Goal: Information Seeking & Learning: Learn about a topic

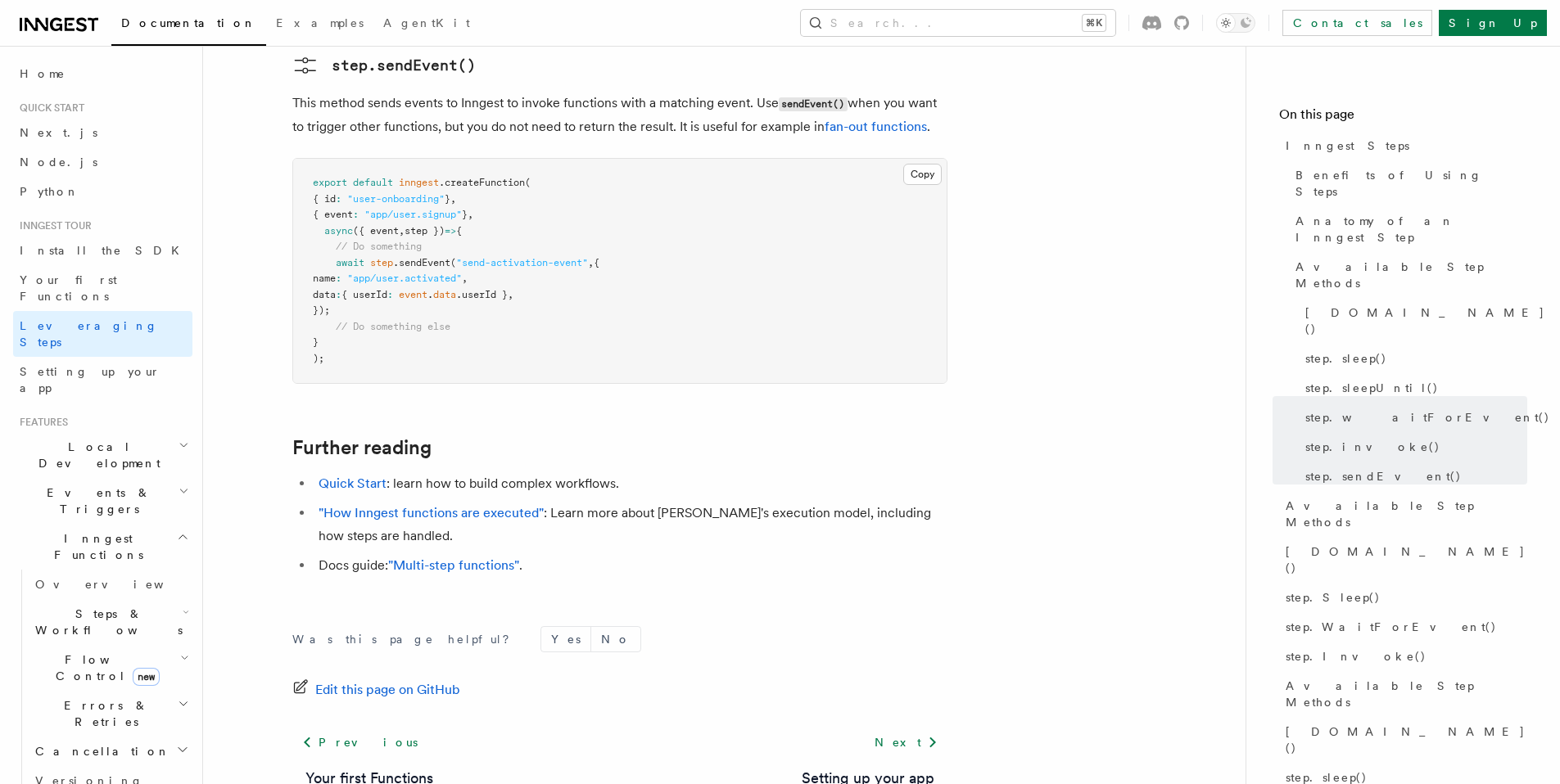
click at [77, 651] on span "Flow Control new" at bounding box center [105, 667] width 152 height 33
click at [70, 578] on span "Overview" at bounding box center [119, 584] width 169 height 13
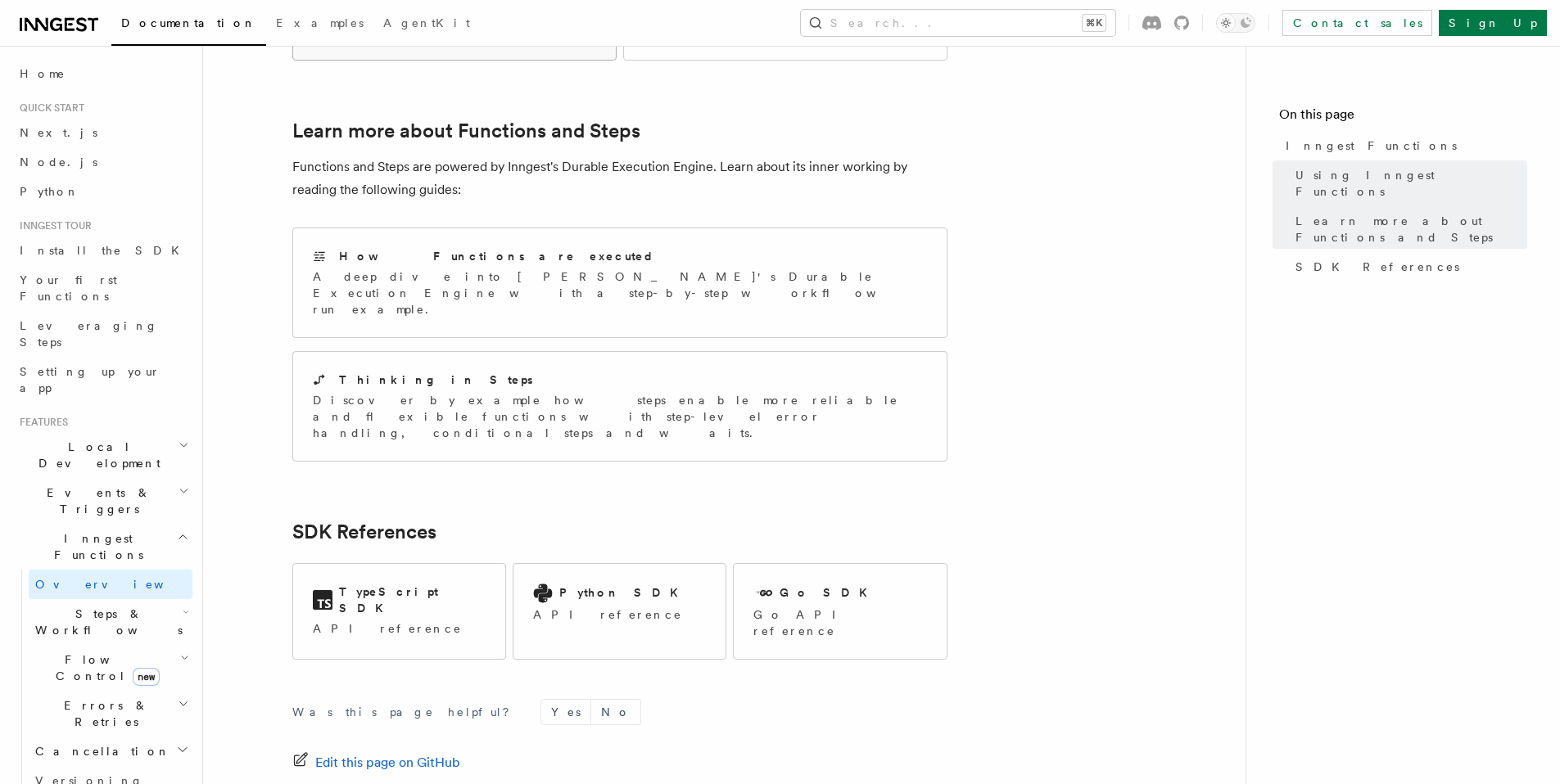
scroll to position [1170, 0]
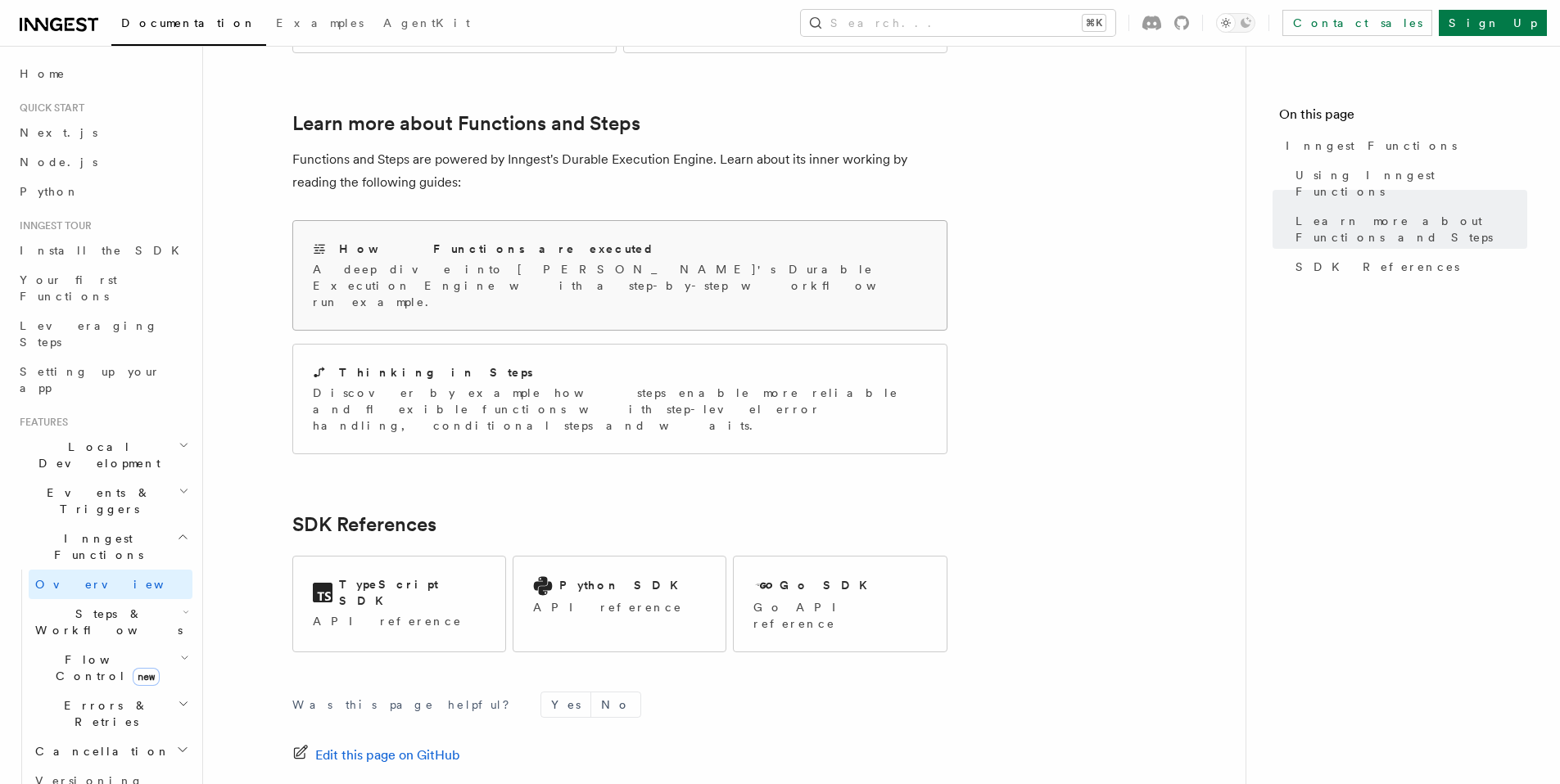
click at [446, 240] on div "How Functions are executed" at bounding box center [619, 248] width 614 height 17
click at [570, 385] on p "Discover by example how steps enable more reliable and flexible functions with …" at bounding box center [619, 409] width 614 height 49
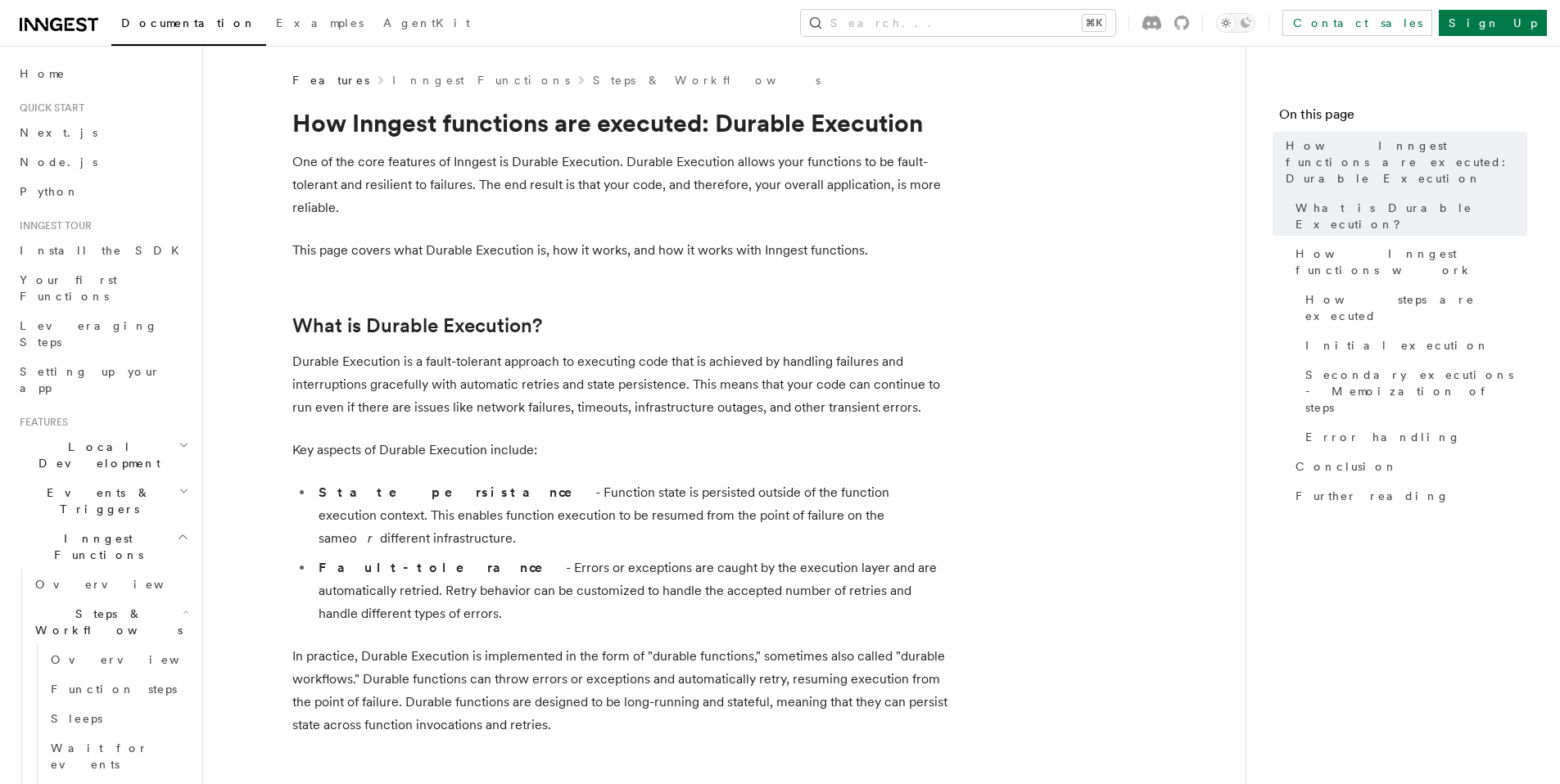
scroll to position [852, 0]
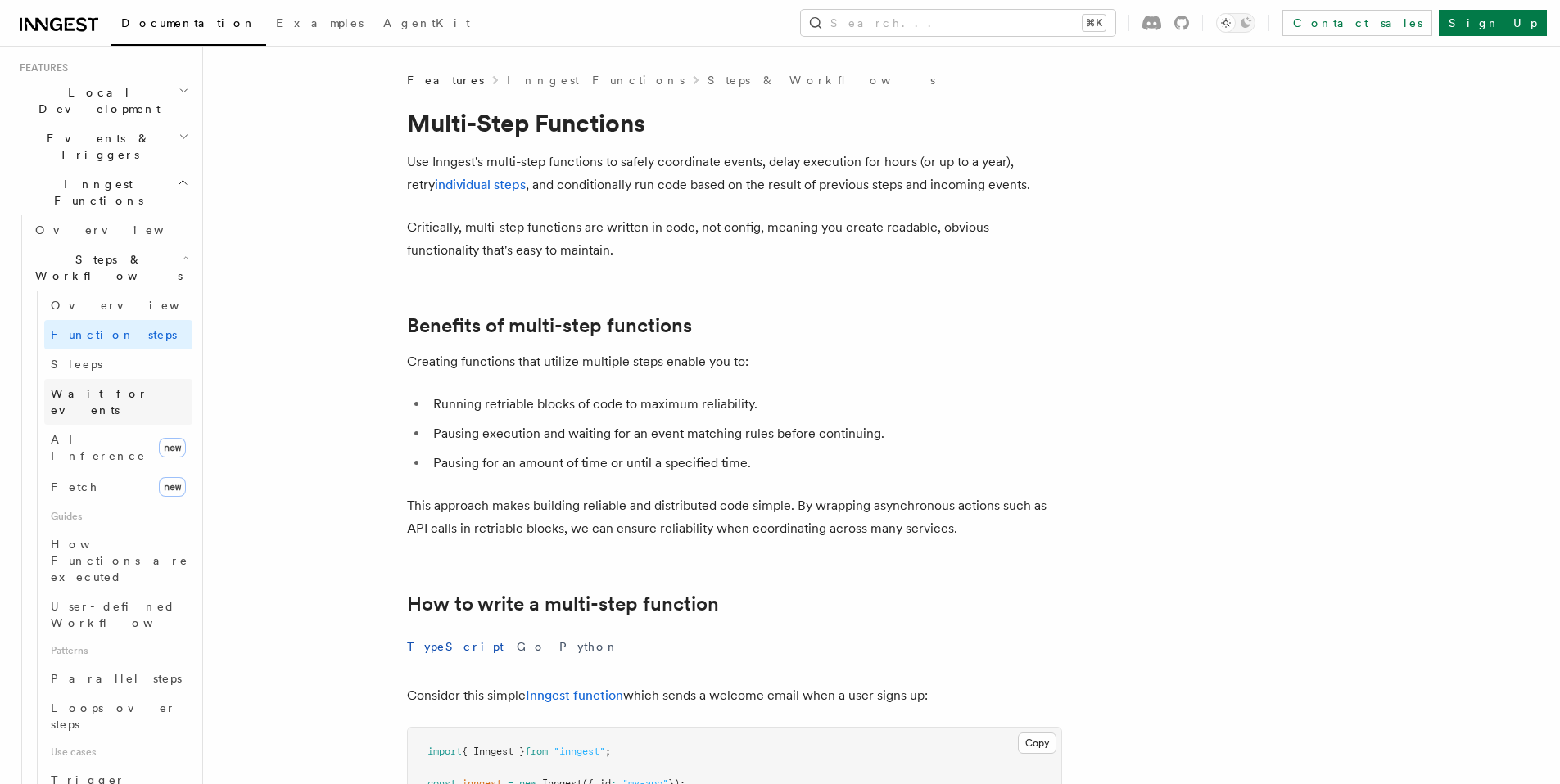
scroll to position [410, 0]
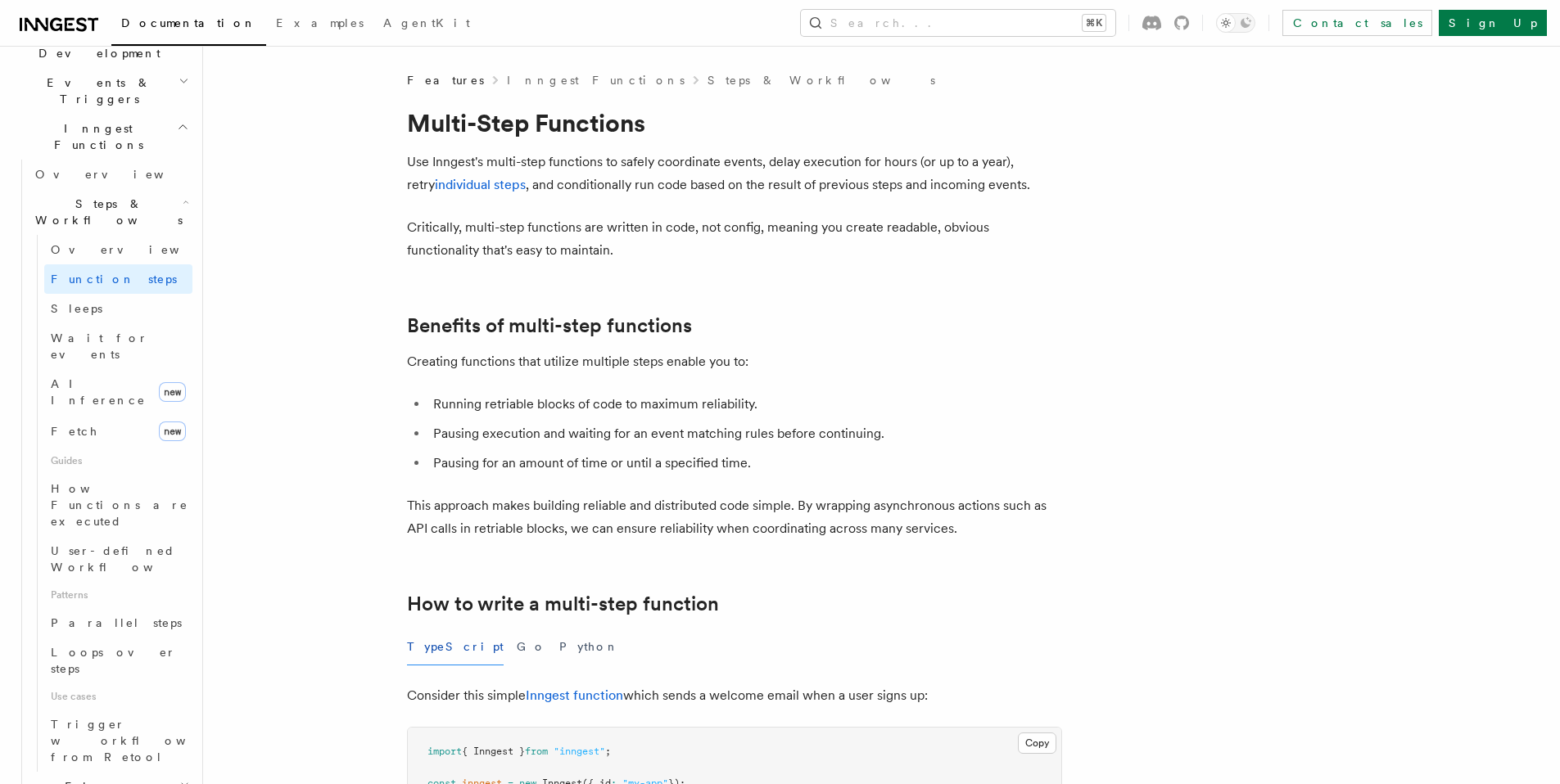
click at [1041, 33] on button "Search... ⌘K" at bounding box center [957, 23] width 314 height 26
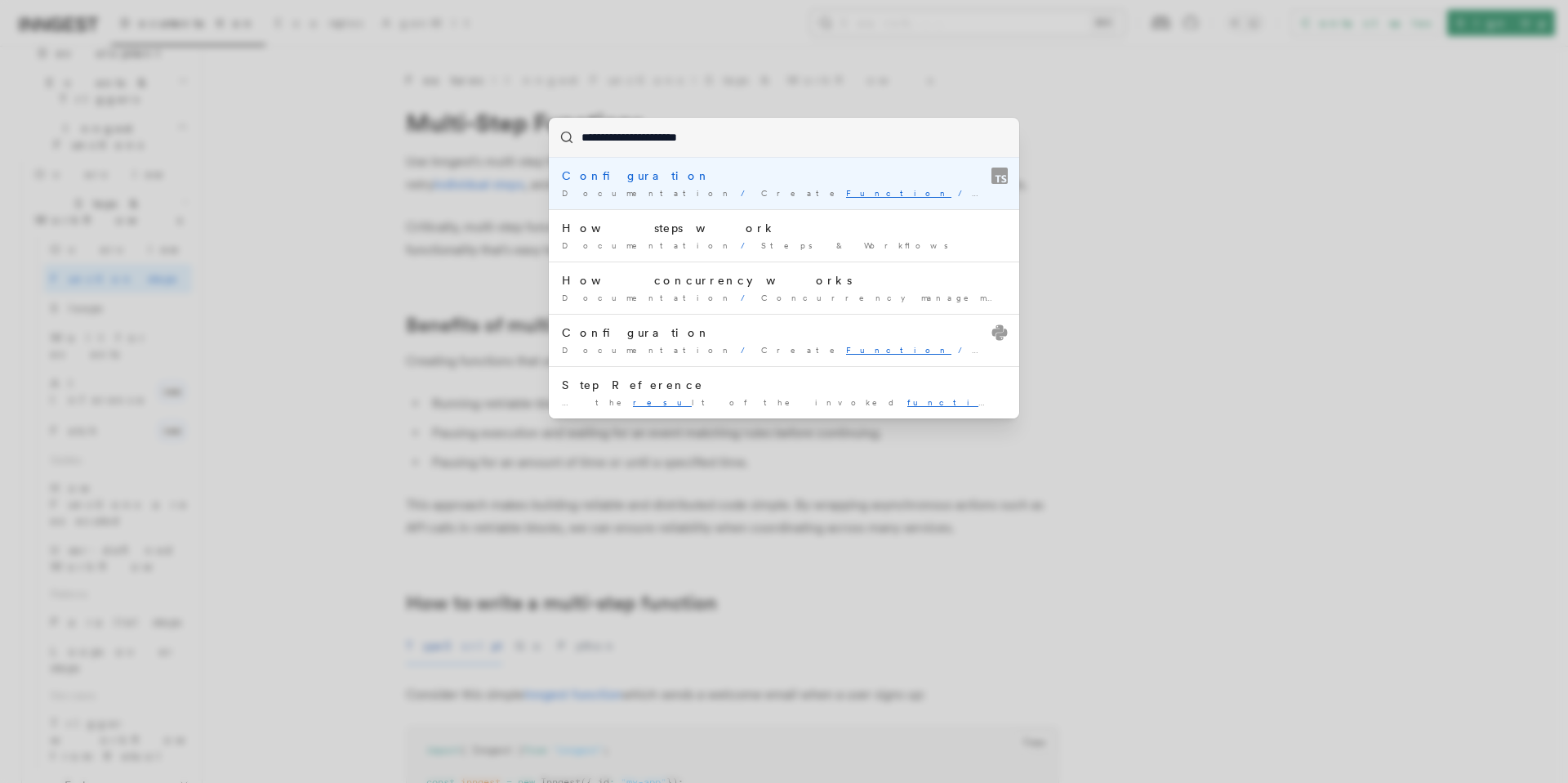
type input "**********"
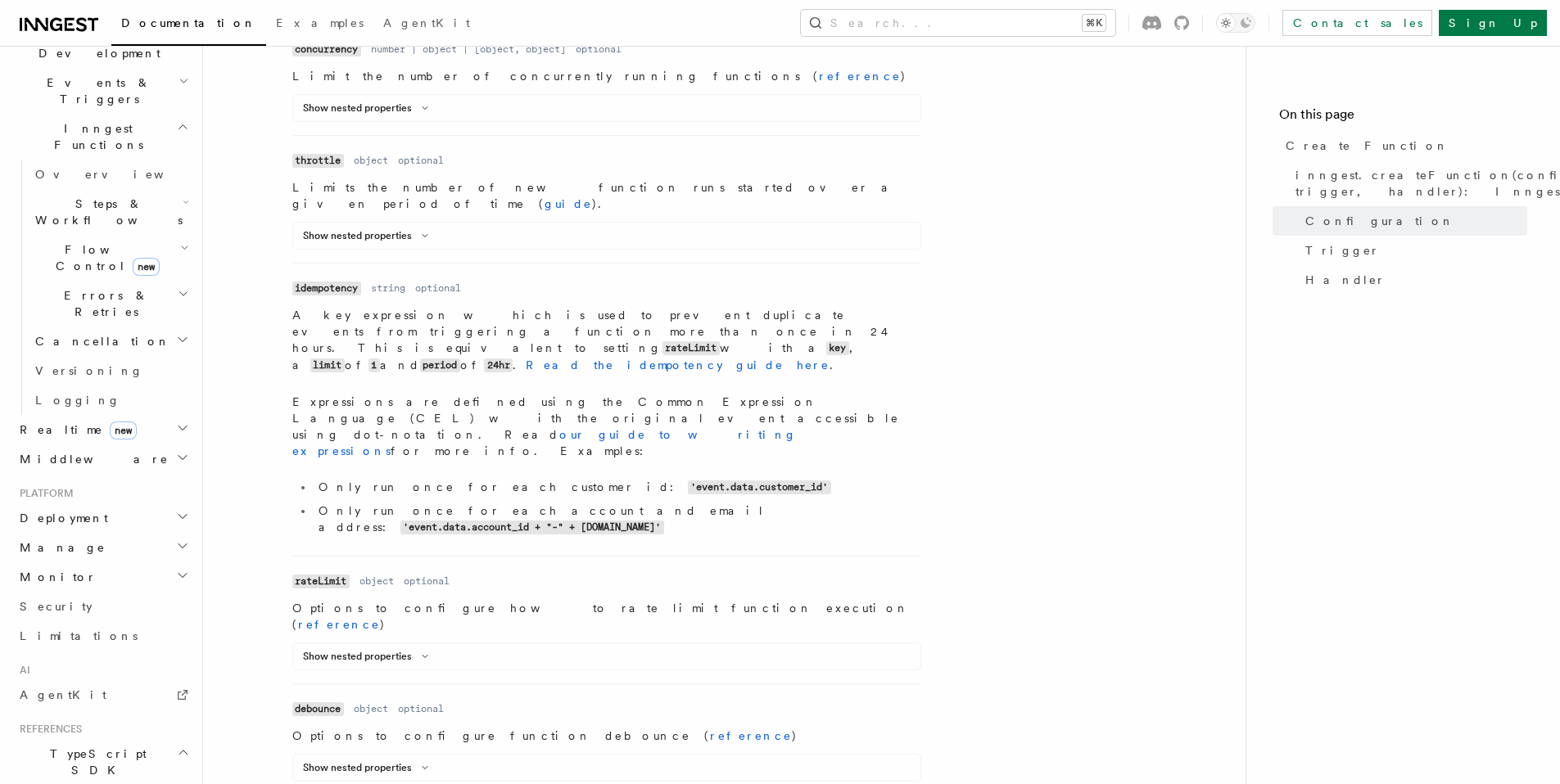
scroll to position [1186, 0]
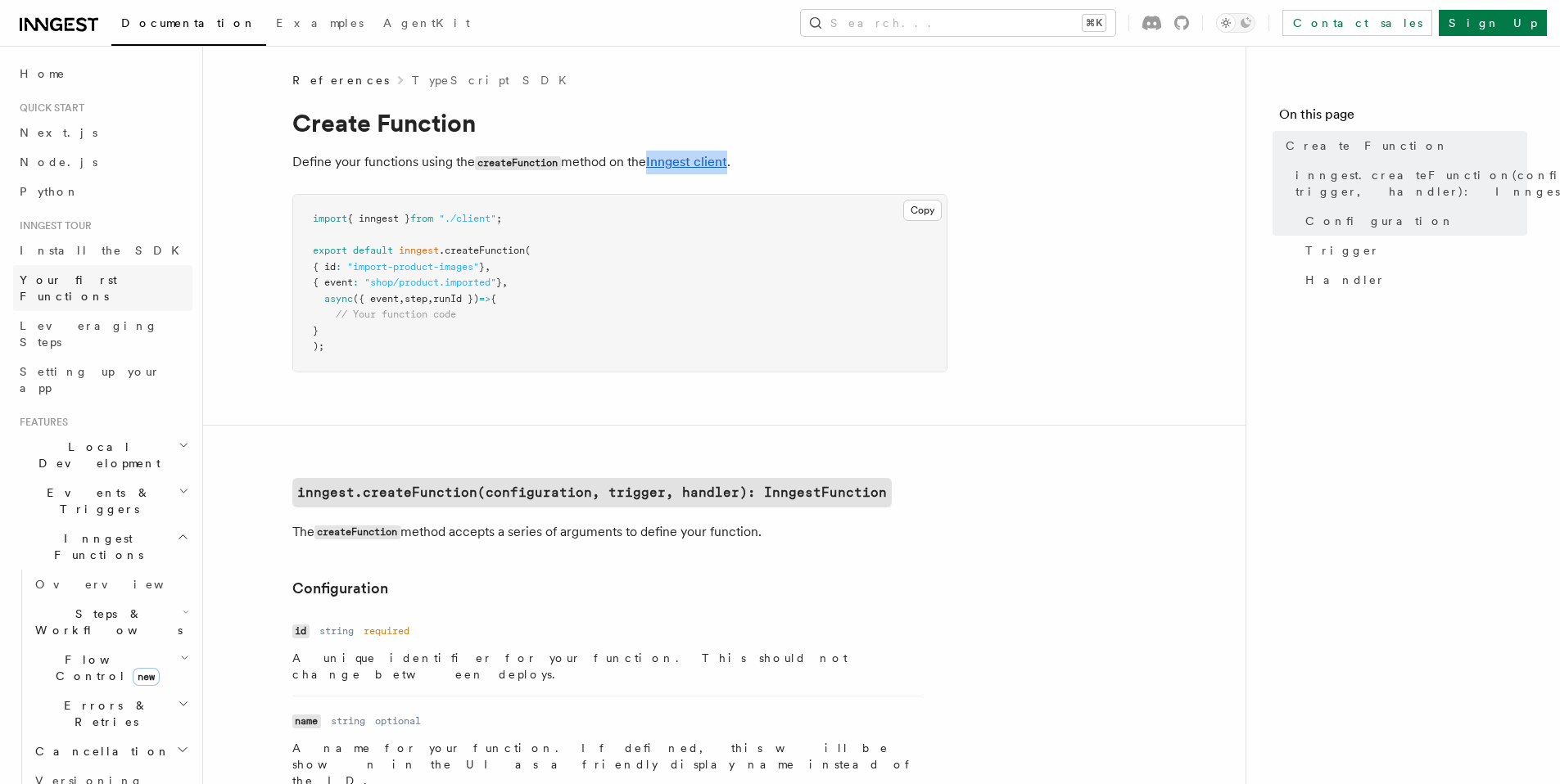
click at [84, 271] on span "Your first Functions" at bounding box center [106, 287] width 173 height 33
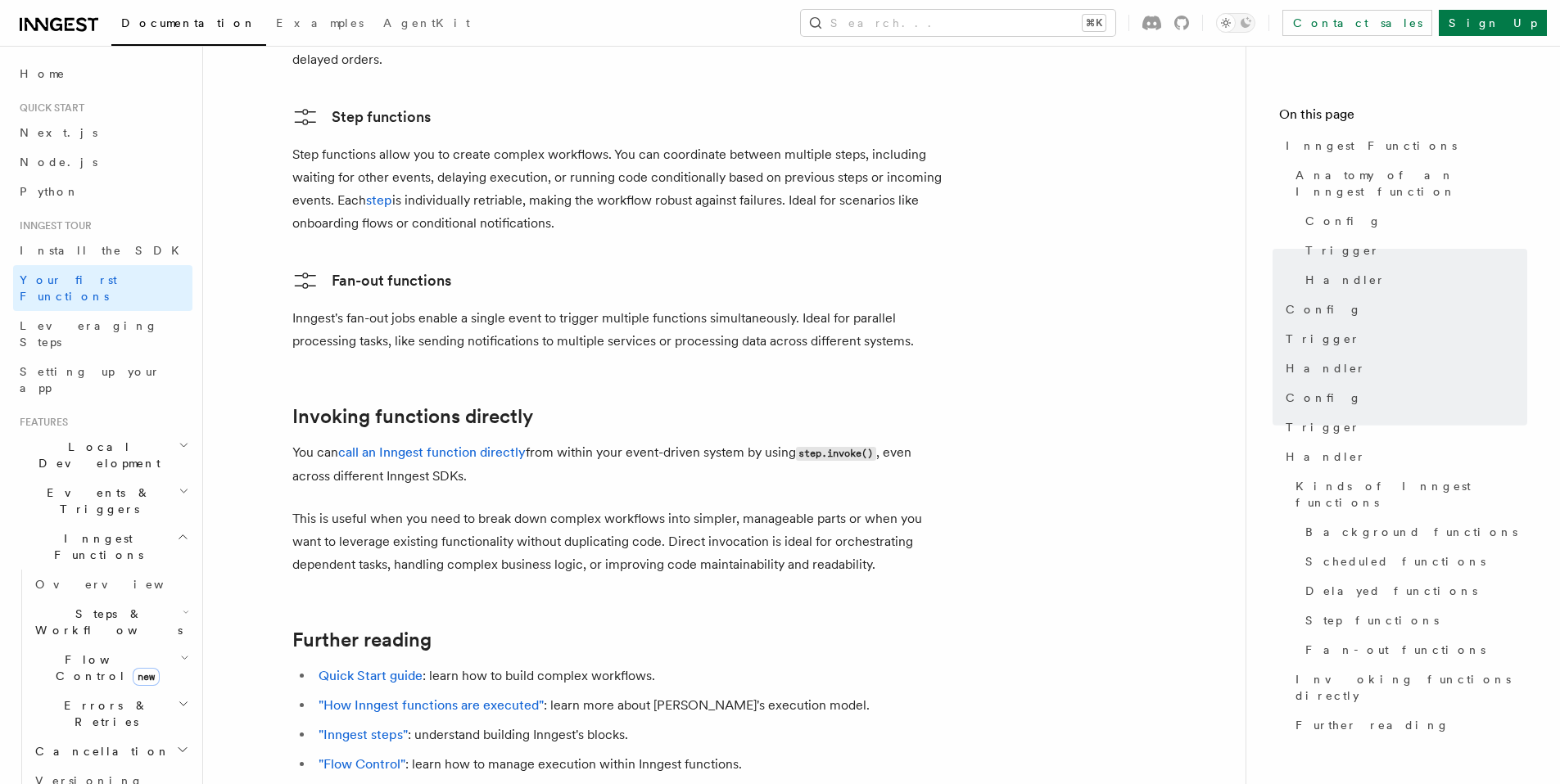
scroll to position [3226, 0]
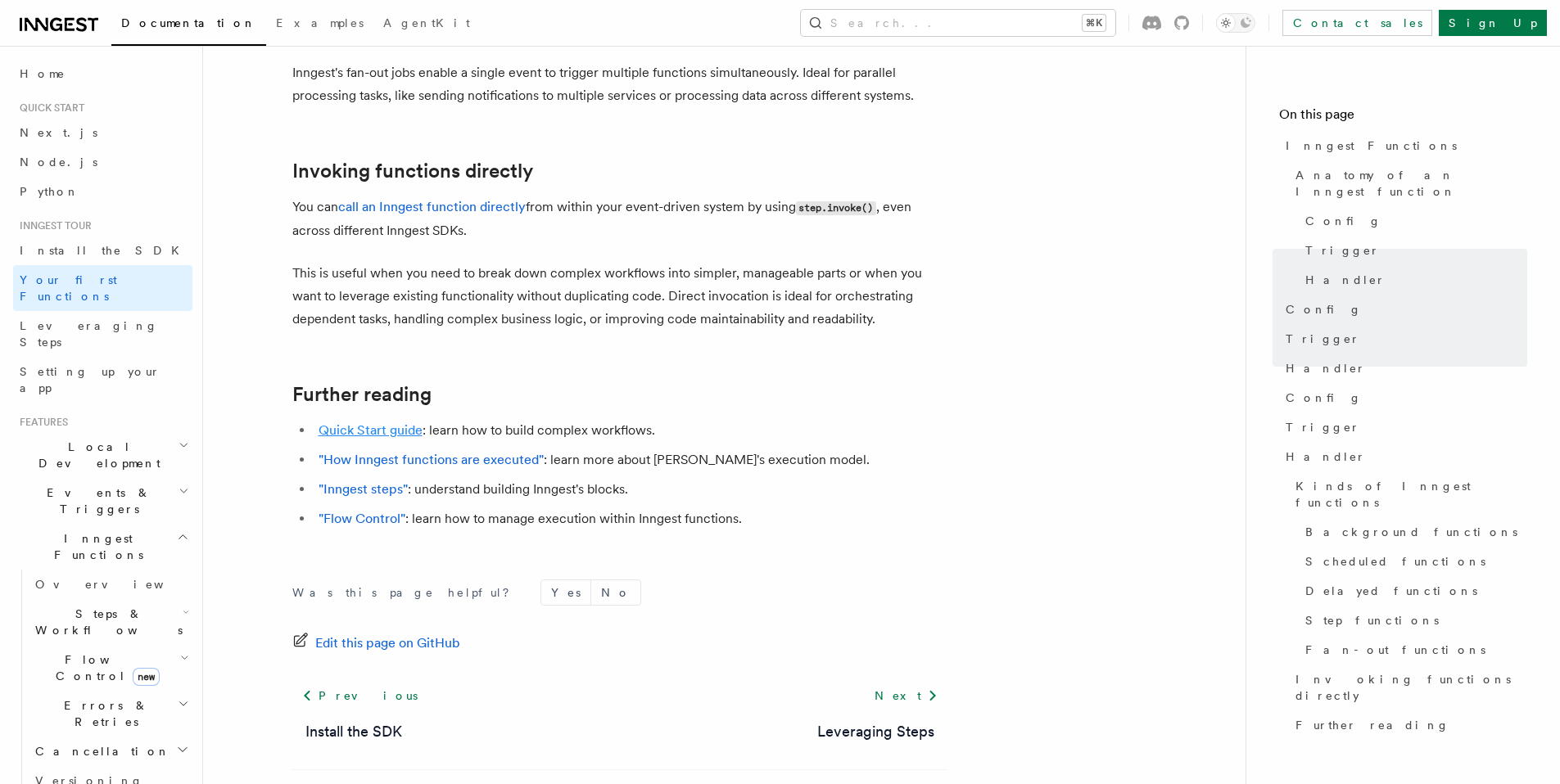
click at [397, 422] on link "Quick Start guide" at bounding box center [370, 430] width 104 height 16
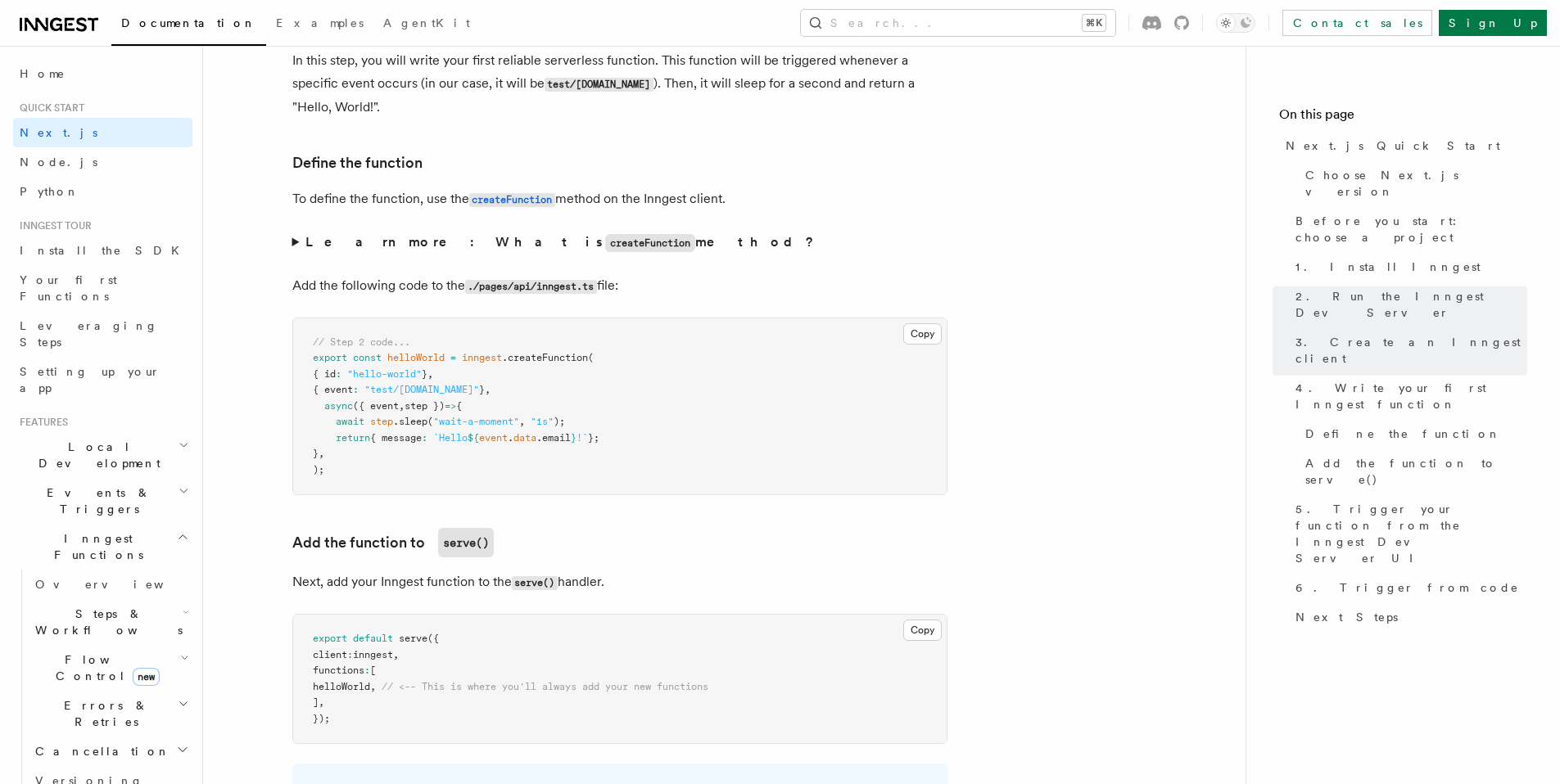
scroll to position [2502, 0]
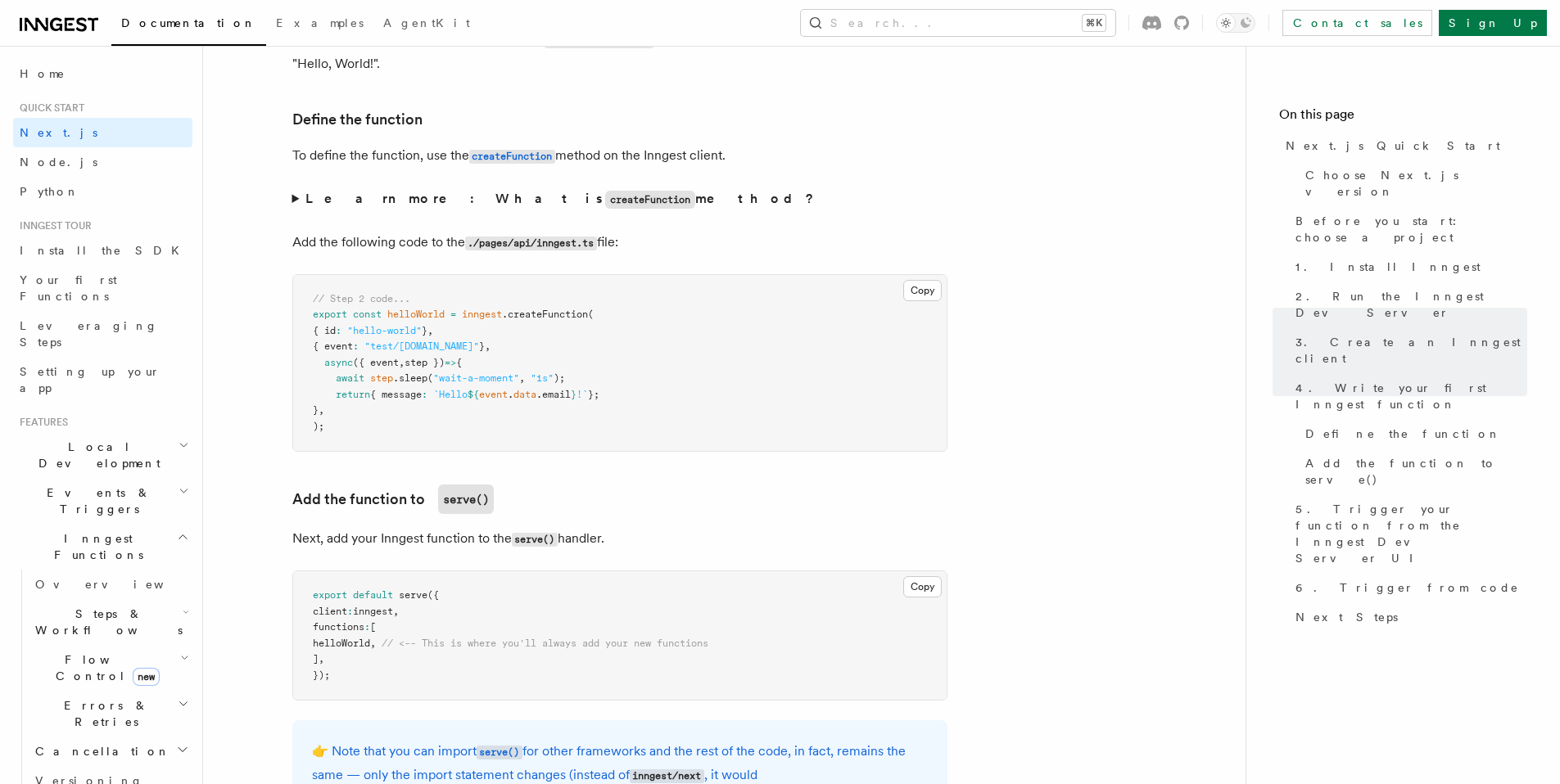
click at [369, 414] on pre "// Step 2 code... export const helloWorld = inngest .createFunction ( { id : "h…" at bounding box center [620, 363] width 654 height 177
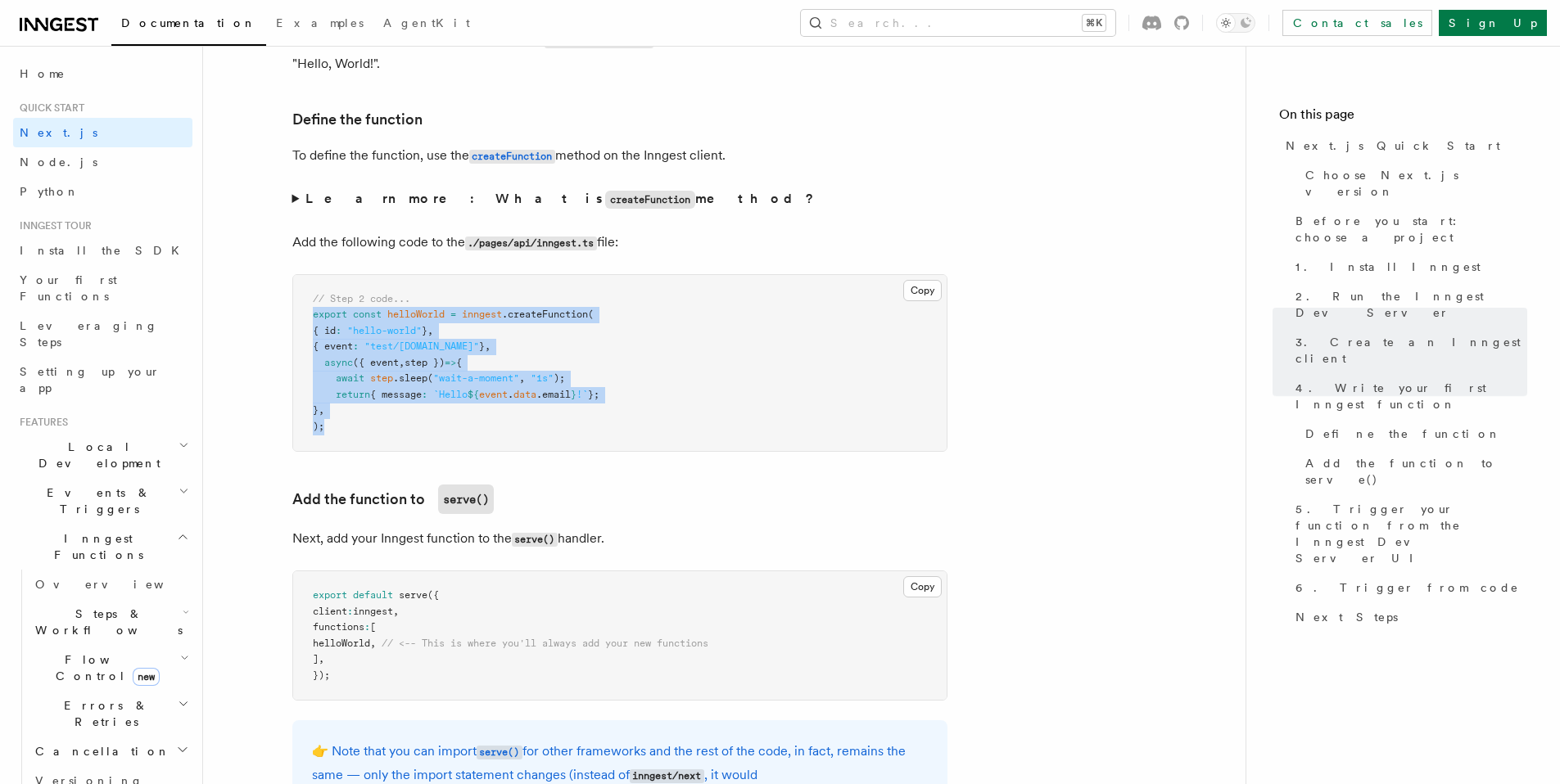
drag, startPoint x: 358, startPoint y: 433, endPoint x: 292, endPoint y: 316, distance: 134.3
click at [293, 316] on pre "// Step 2 code... export const helloWorld = inngest .createFunction ( { id : "h…" at bounding box center [620, 363] width 654 height 177
copy code "export const helloWorld = inngest .createFunction ( { id : "hello-world" } , { …"
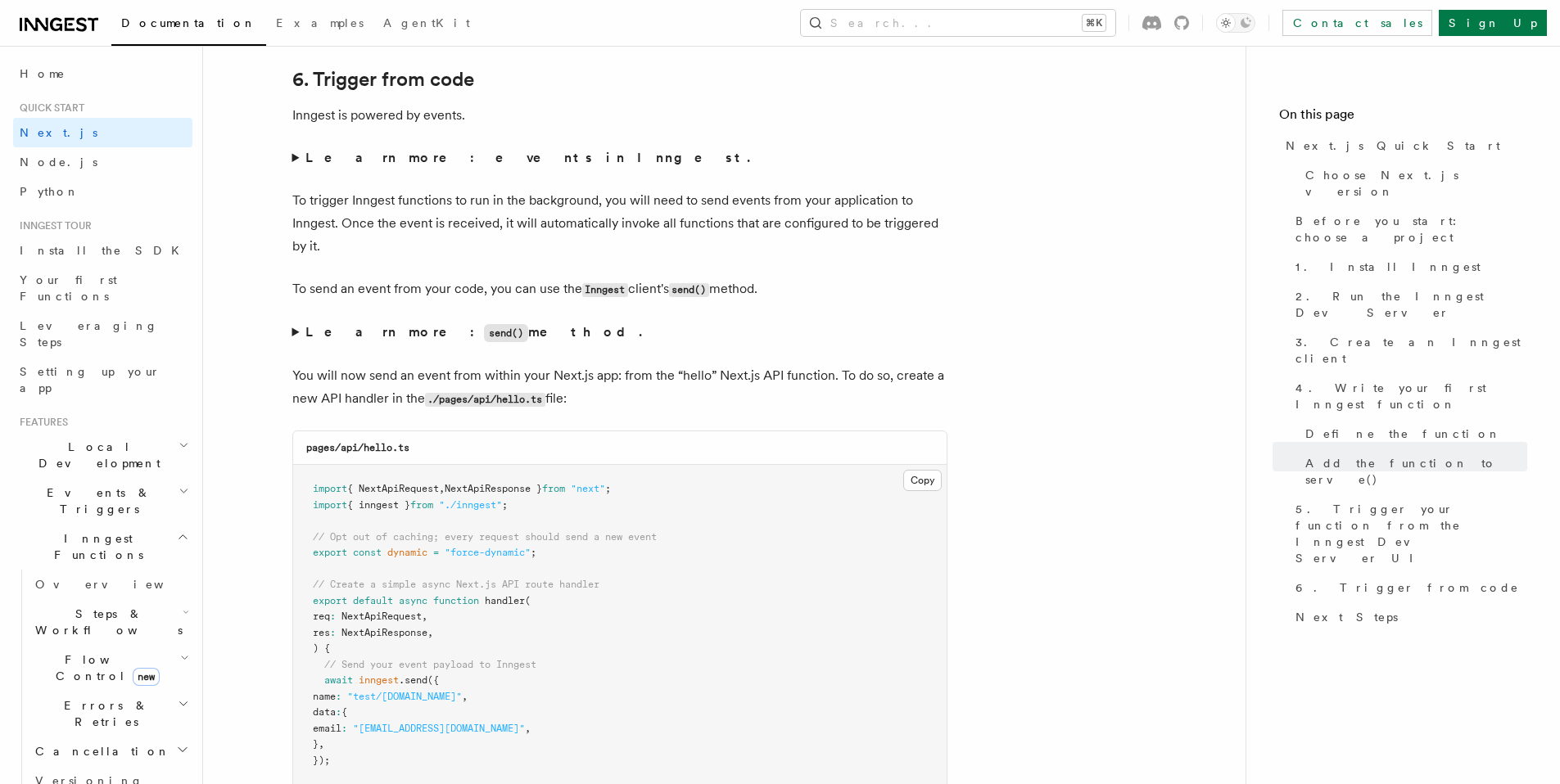
scroll to position [7837, 0]
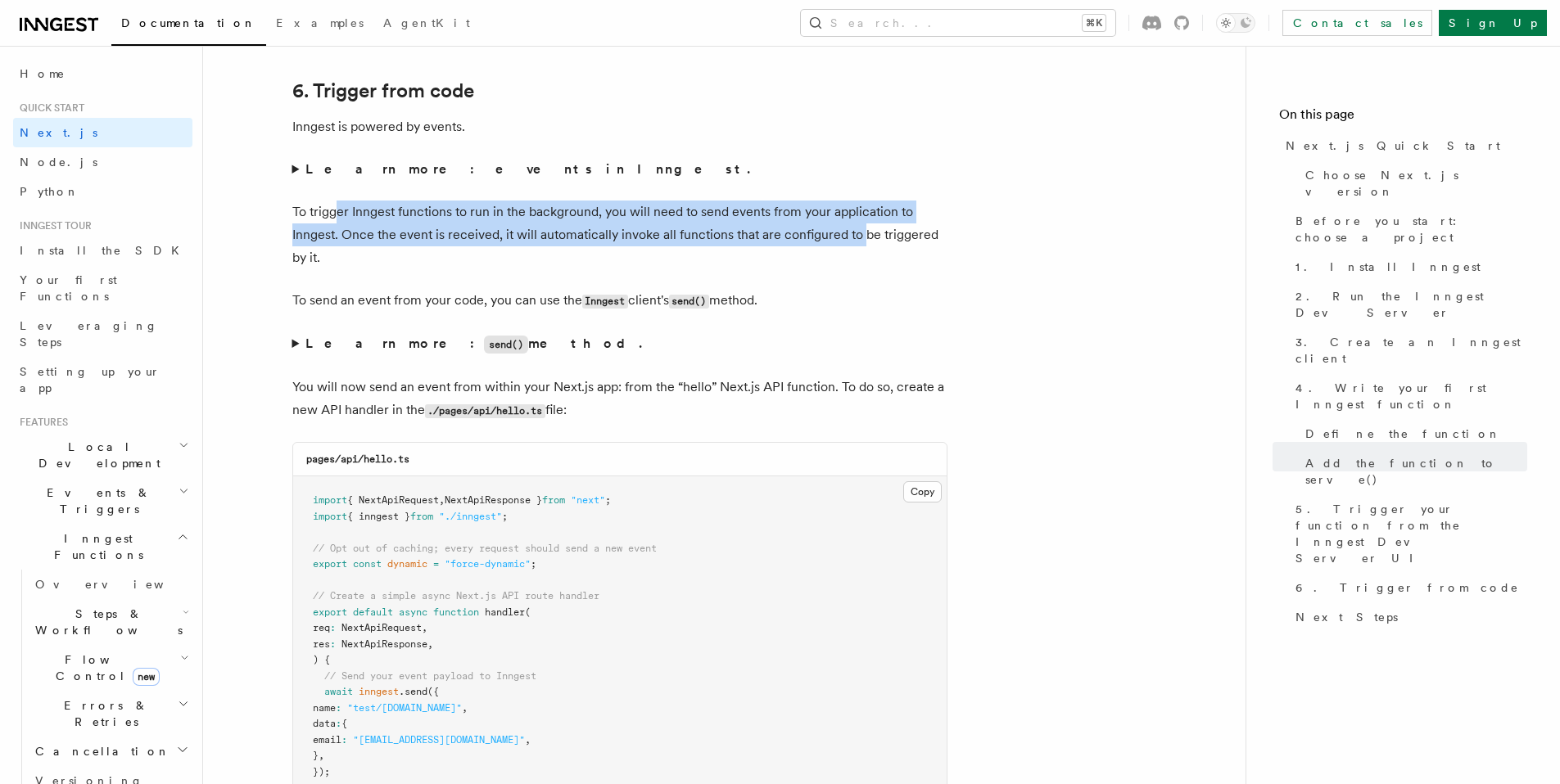
drag, startPoint x: 667, startPoint y: 227, endPoint x: 863, endPoint y: 231, distance: 196.0
click at [863, 231] on p "To trigger Inngest functions to run in the background, you will need to send ev…" at bounding box center [620, 234] width 655 height 69
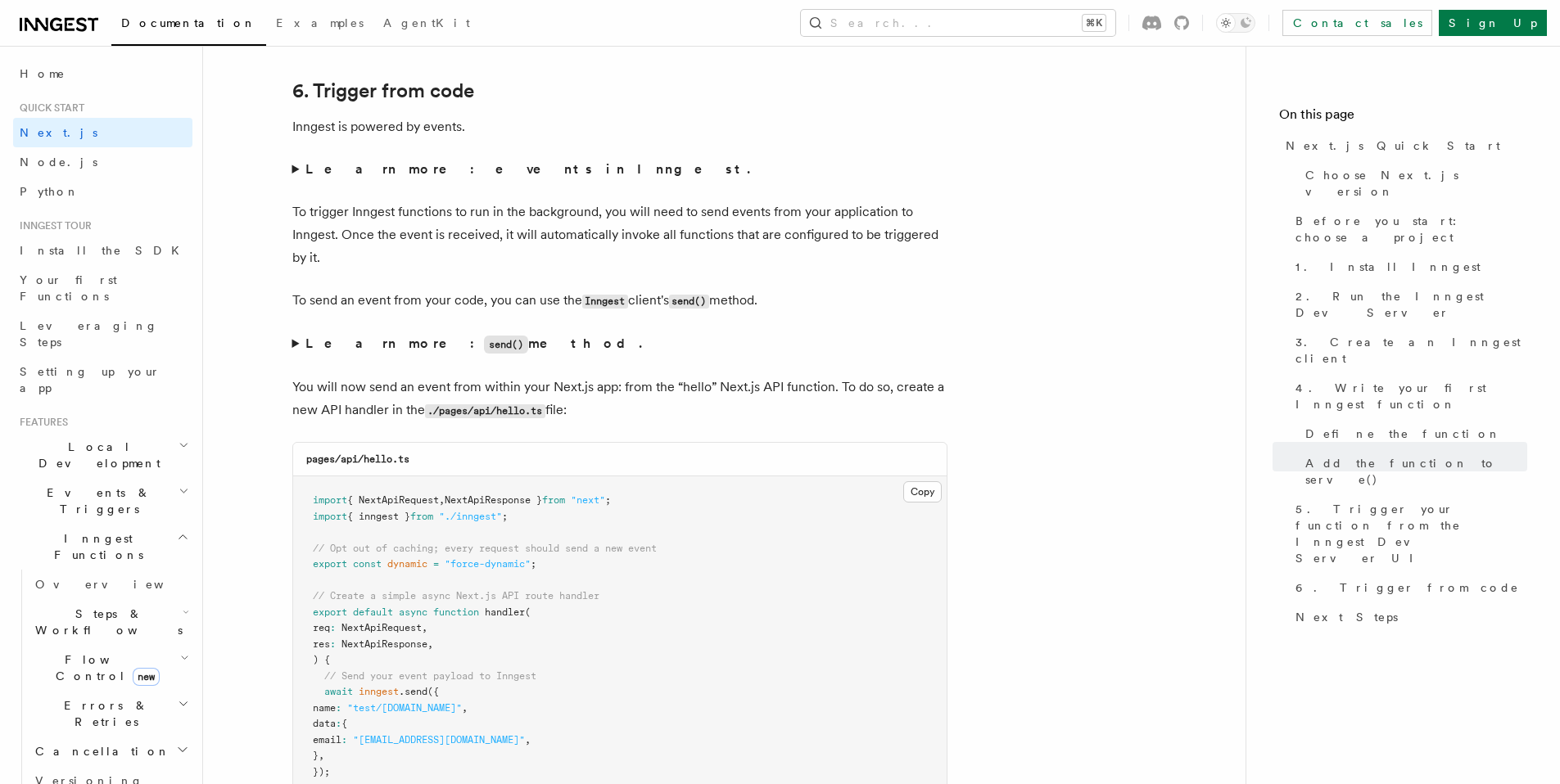
click at [543, 266] on p "To trigger Inngest functions to run in the background, you will need to send ev…" at bounding box center [620, 234] width 655 height 69
drag, startPoint x: 468, startPoint y: 241, endPoint x: 854, endPoint y: 311, distance: 392.3
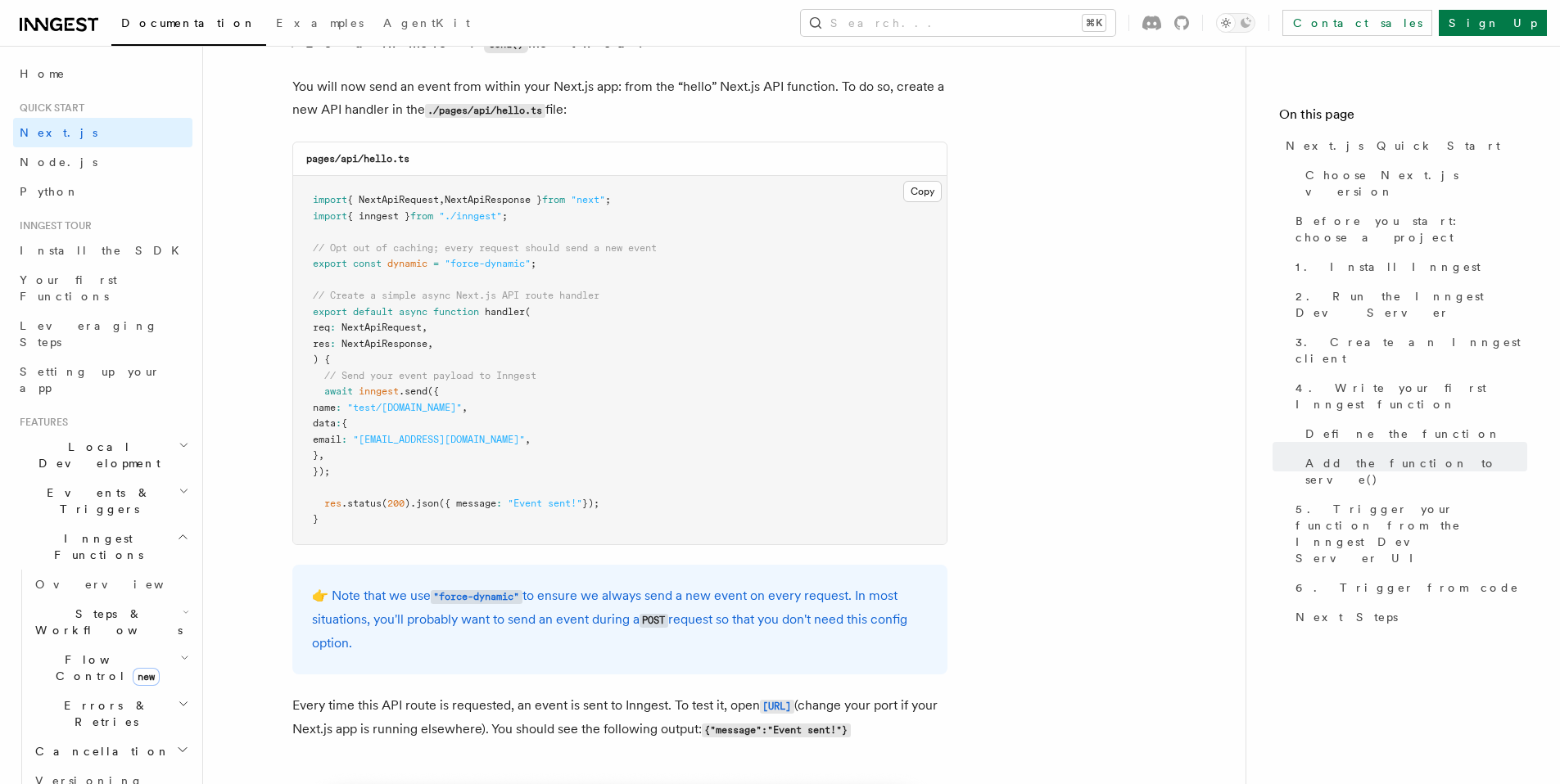
scroll to position [8136, 0]
click at [549, 269] on pre "import { NextApiRequest , NextApiResponse } from "next" ; import { inngest } fr…" at bounding box center [620, 360] width 654 height 368
drag, startPoint x: 578, startPoint y: 266, endPoint x: 315, endPoint y: 229, distance: 265.6
click at [315, 229] on pre "import { NextApiRequest , NextApiResponse } from "next" ; import { inngest } fr…" at bounding box center [620, 360] width 654 height 368
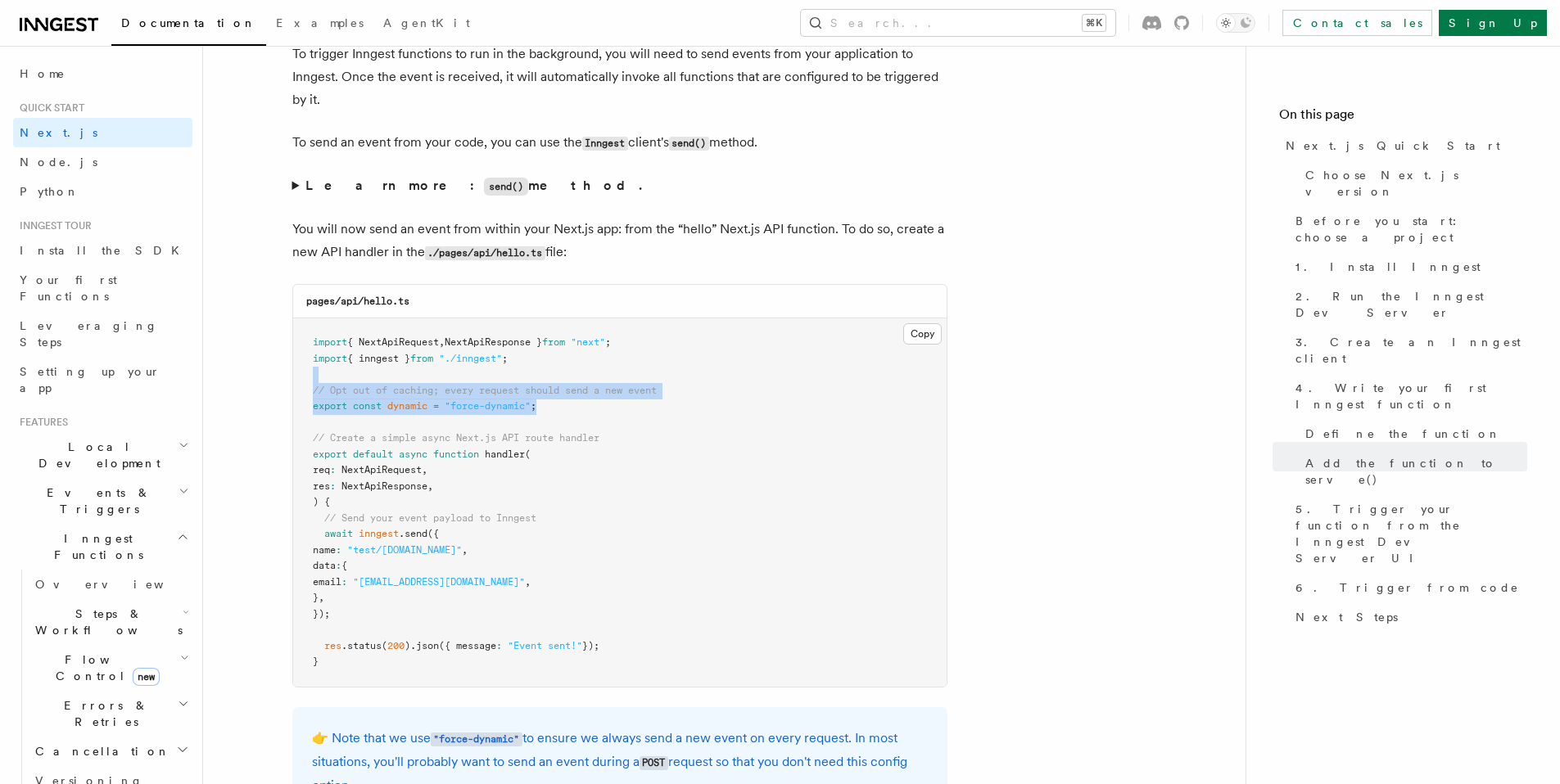
scroll to position [7947, 0]
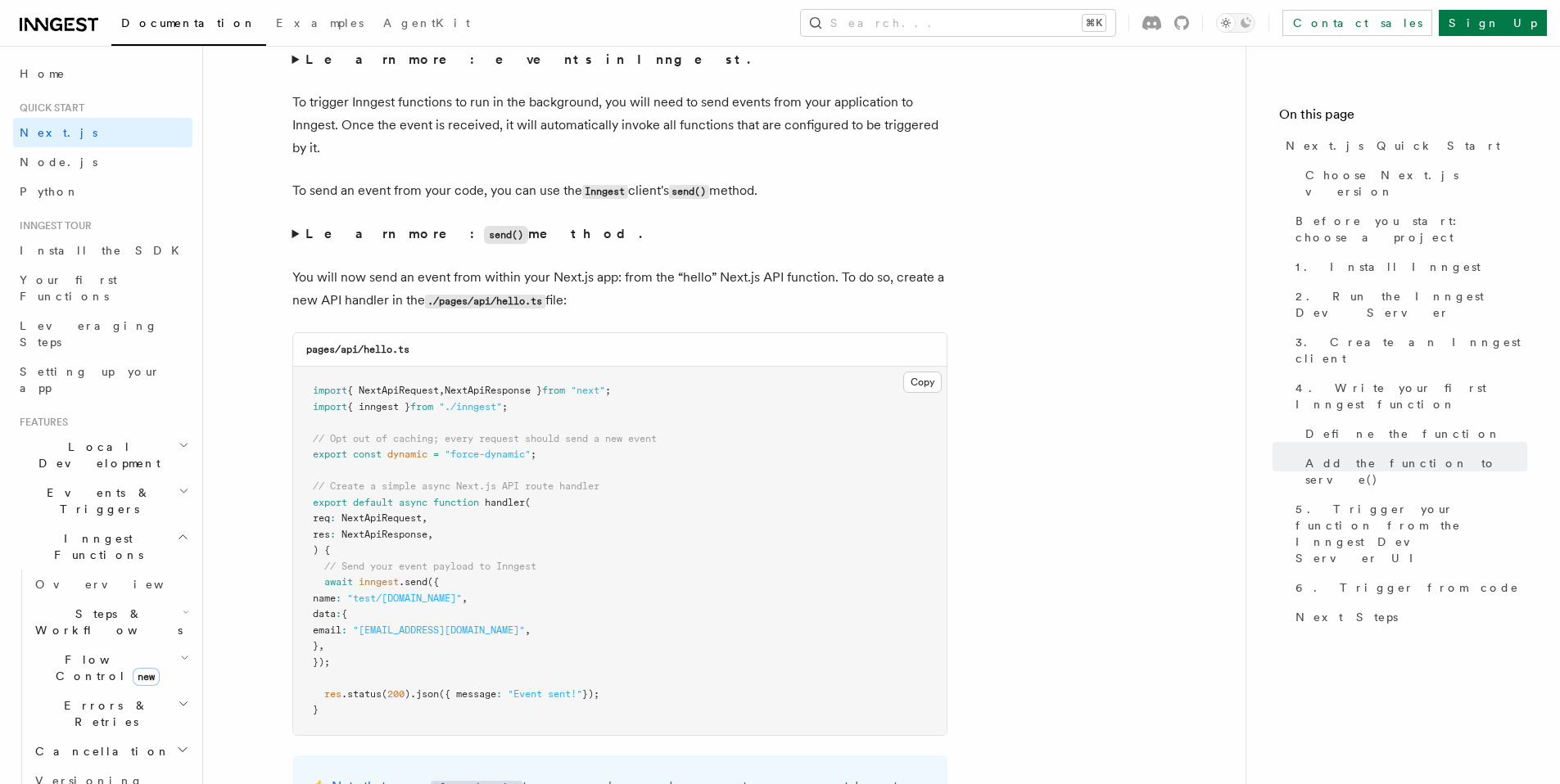
click at [711, 505] on pre "import { NextApiRequest , NextApiResponse } from "next" ; import { inngest } fr…" at bounding box center [620, 550] width 654 height 368
click at [568, 457] on pre "import { NextApiRequest , NextApiResponse } from "next" ; import { inngest } fr…" at bounding box center [620, 550] width 654 height 368
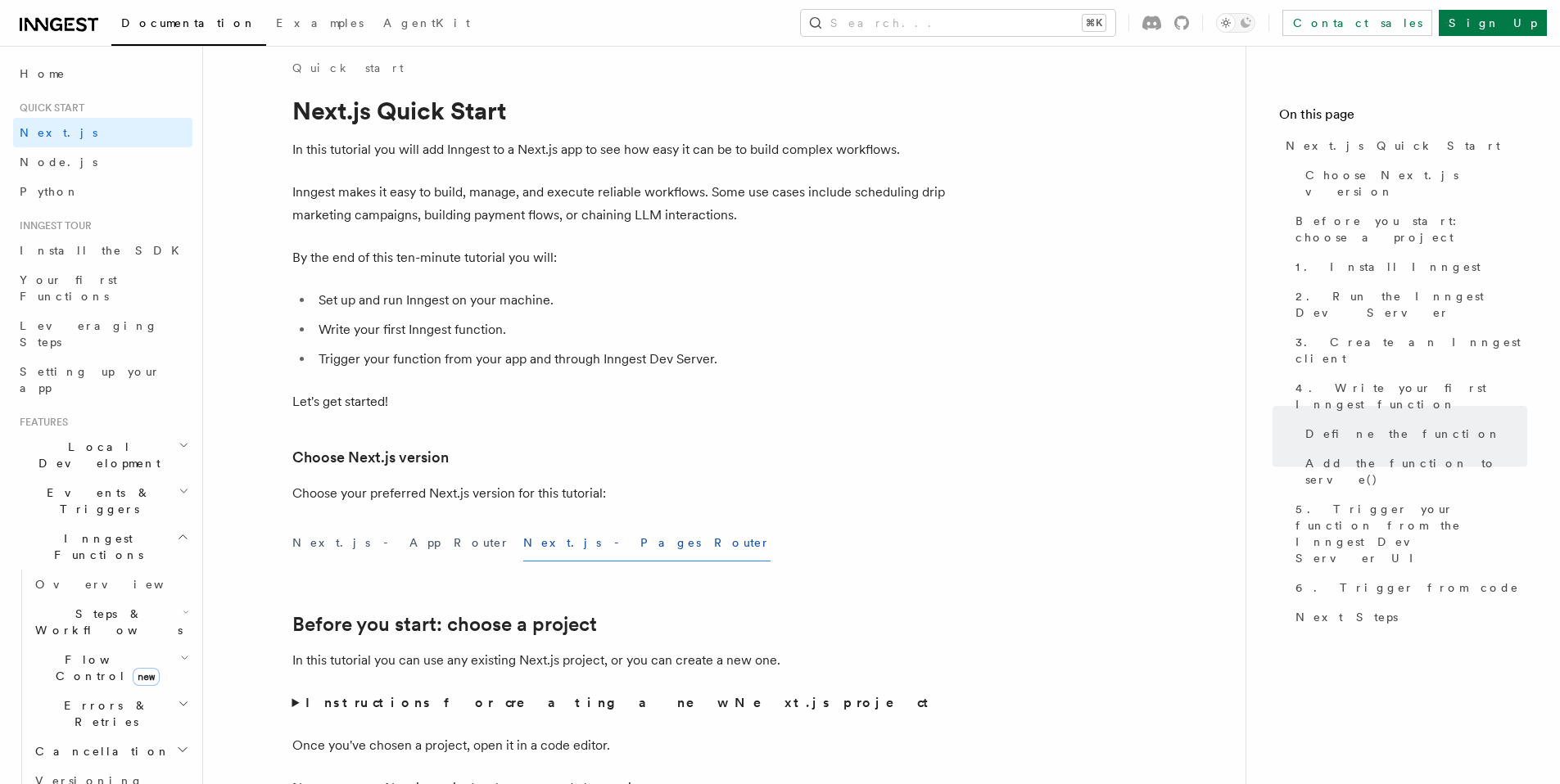
scroll to position [0, 0]
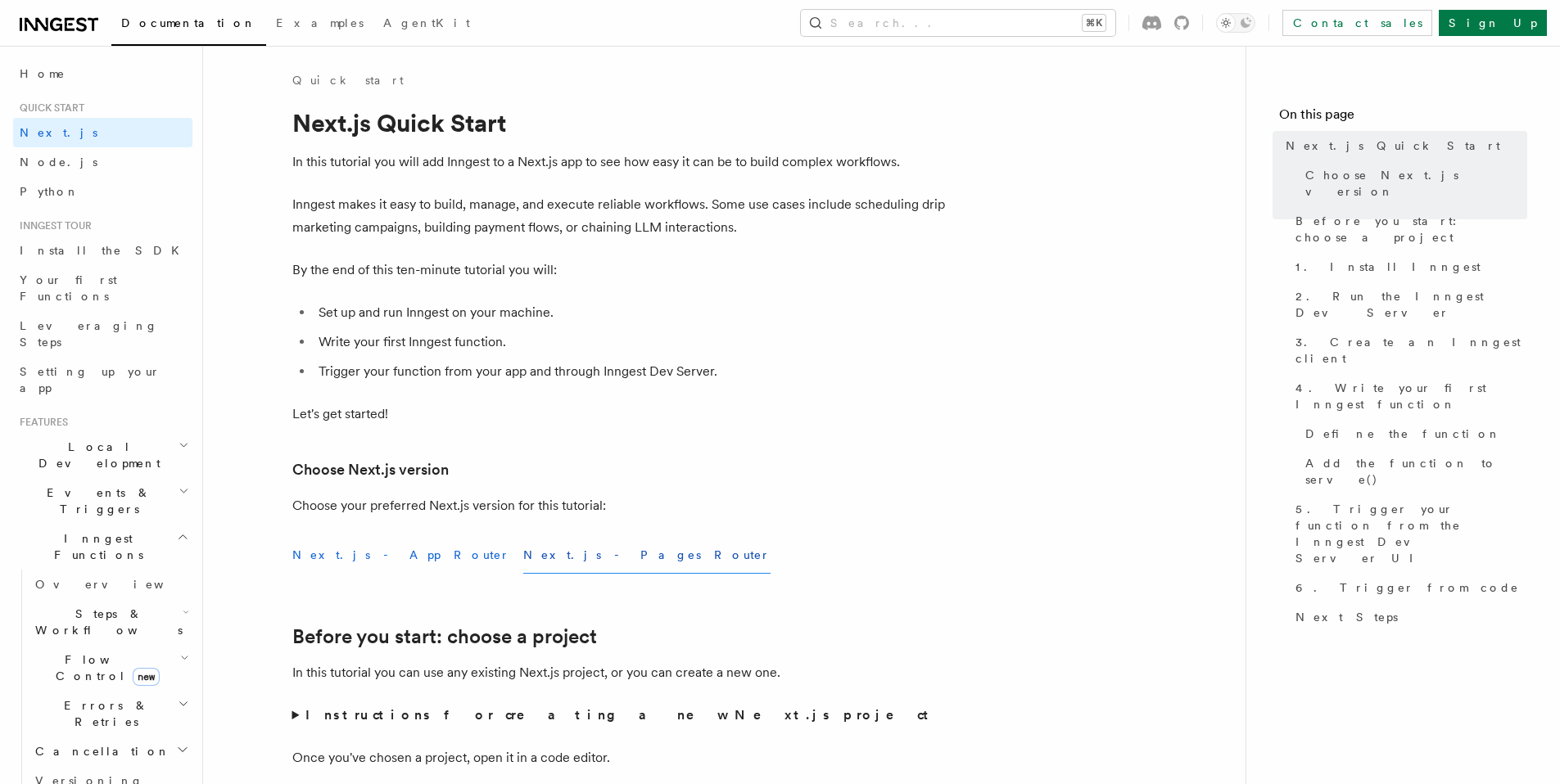
click at [341, 563] on button "Next.js - App Router" at bounding box center [401, 555] width 218 height 37
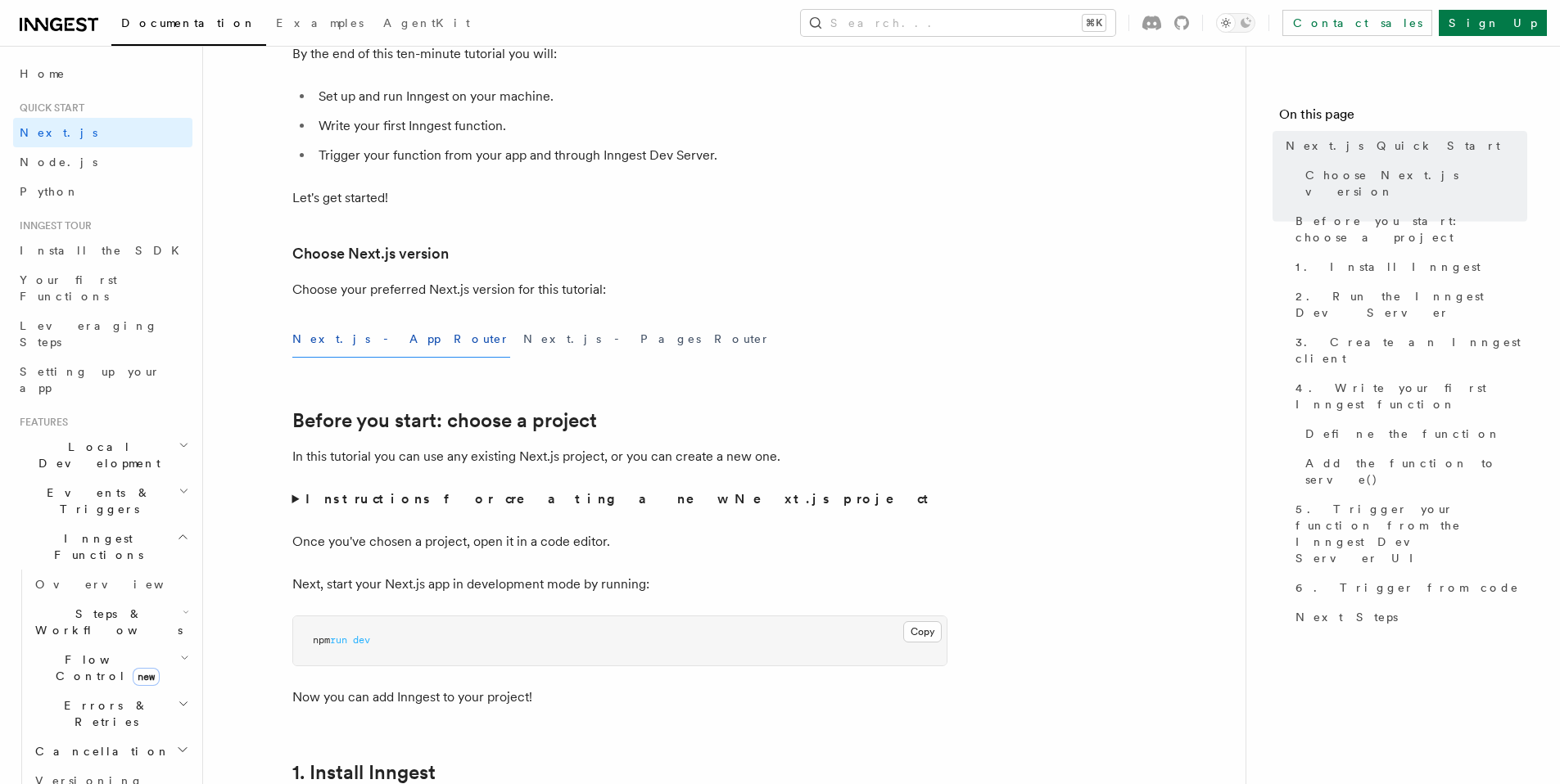
scroll to position [238, 0]
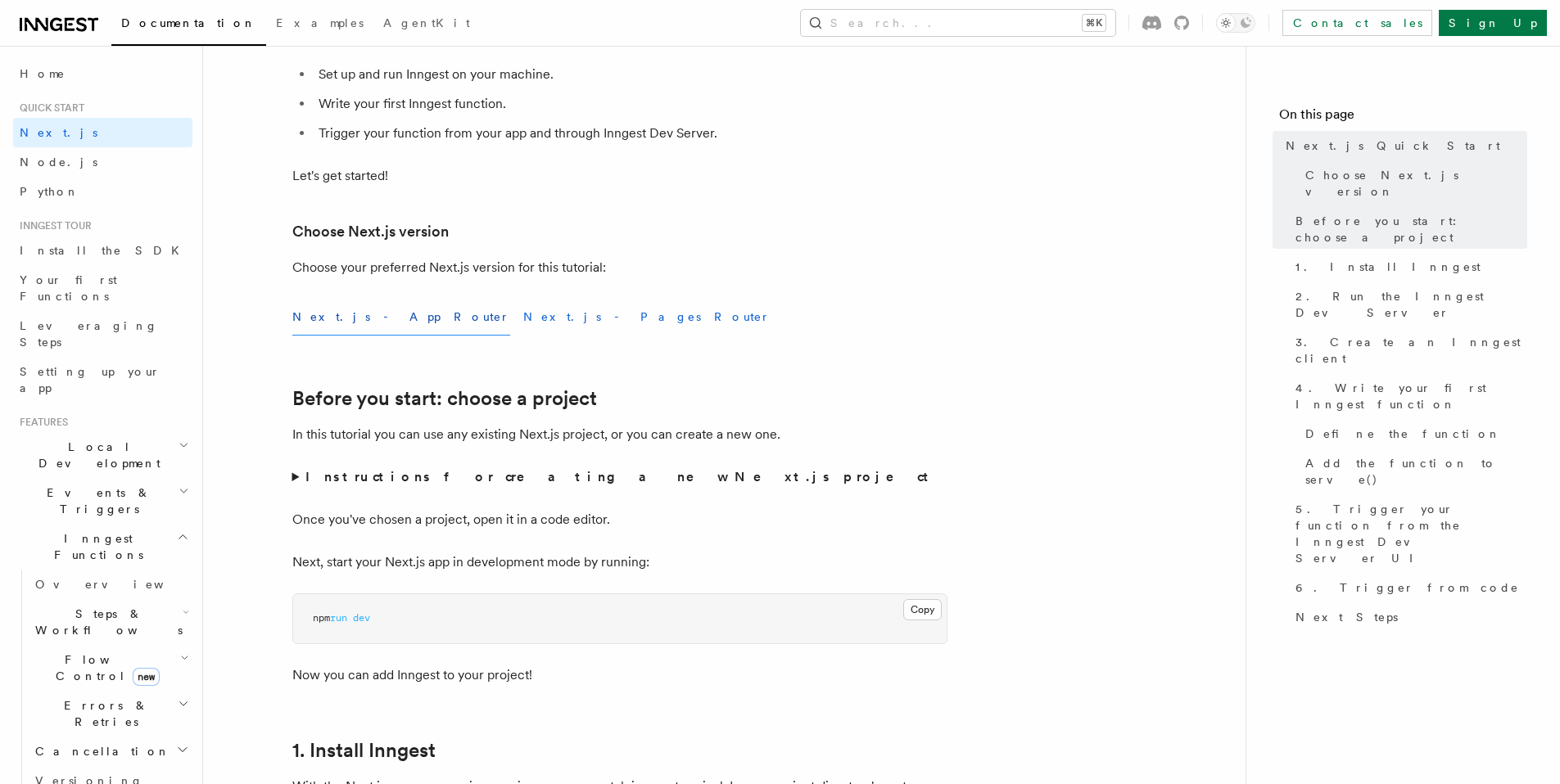
click at [523, 321] on button "Next.js - Pages Router" at bounding box center [647, 316] width 248 height 37
click at [344, 325] on button "Next.js - App Router" at bounding box center [401, 316] width 218 height 37
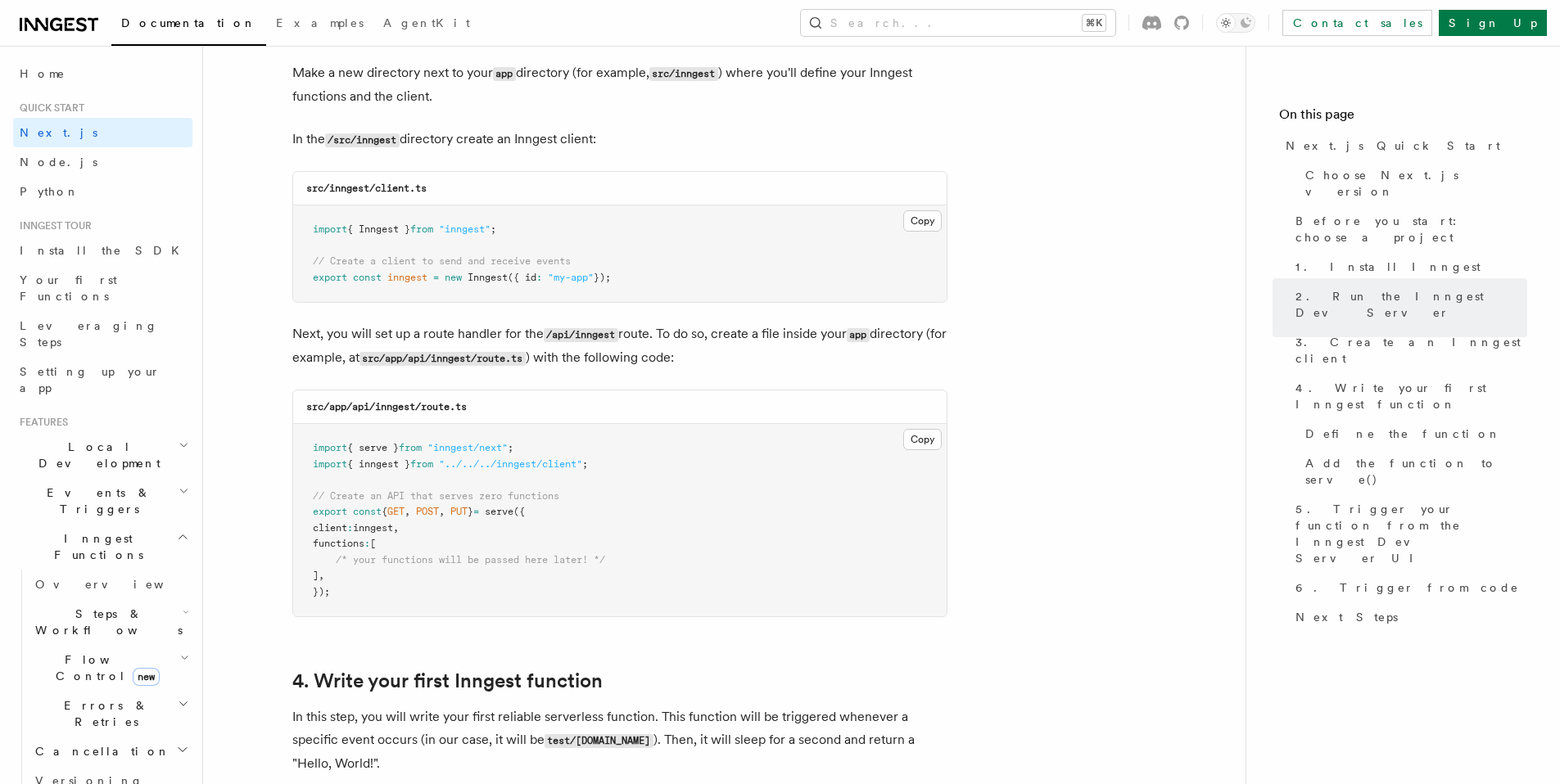
scroll to position [2048, 0]
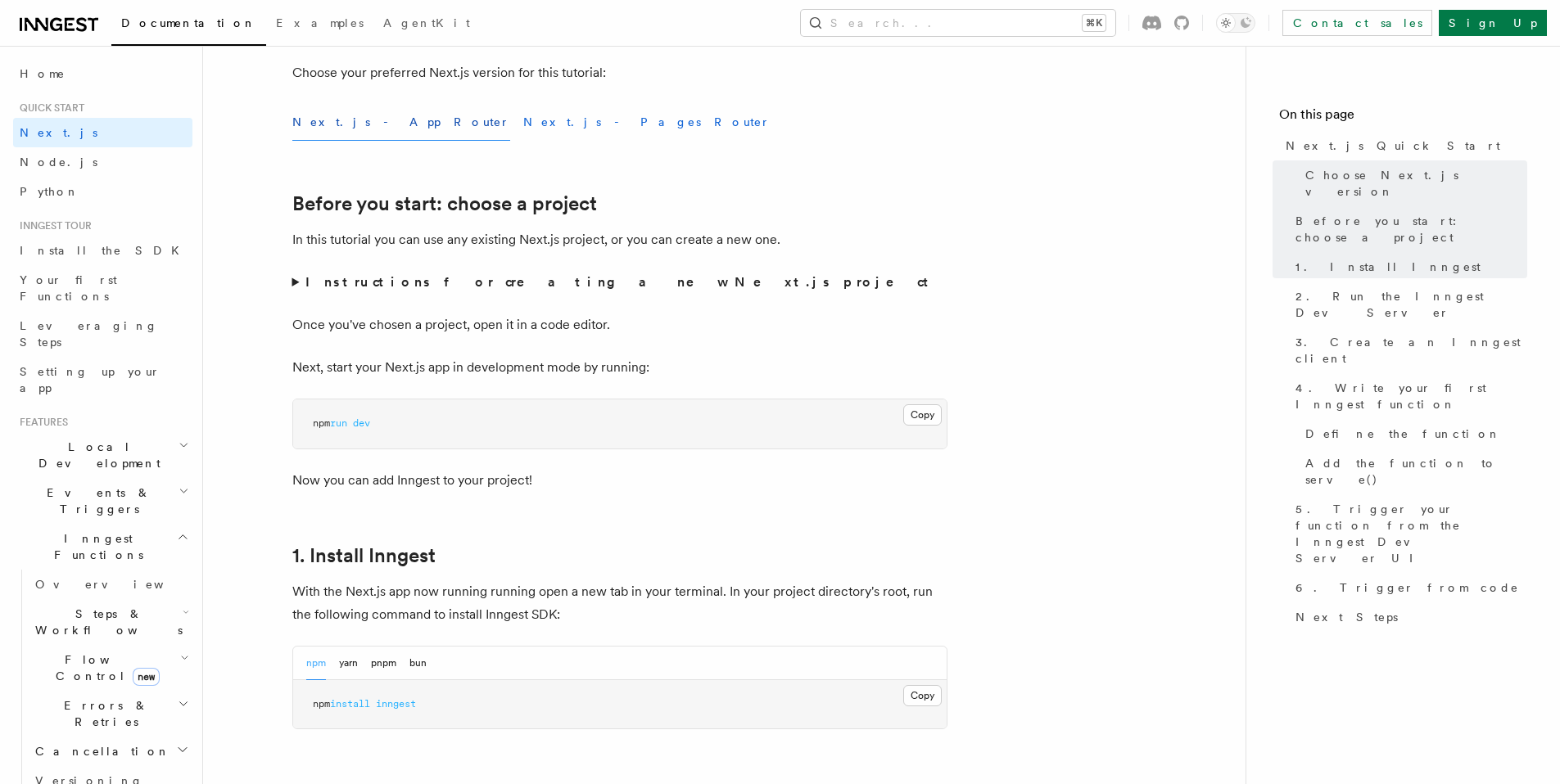
click at [523, 122] on button "Next.js - Pages Router" at bounding box center [647, 122] width 248 height 37
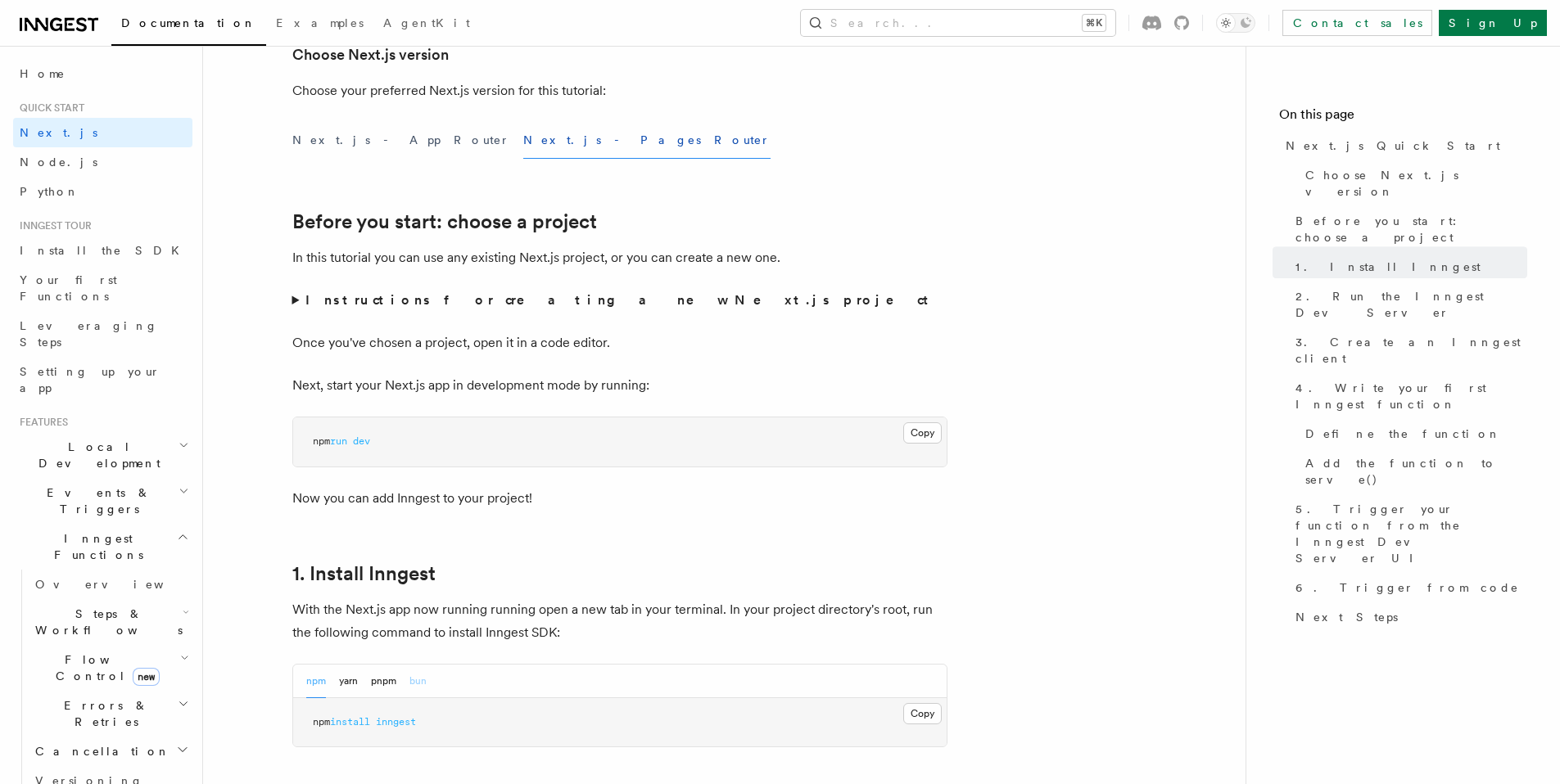
scroll to position [372, 0]
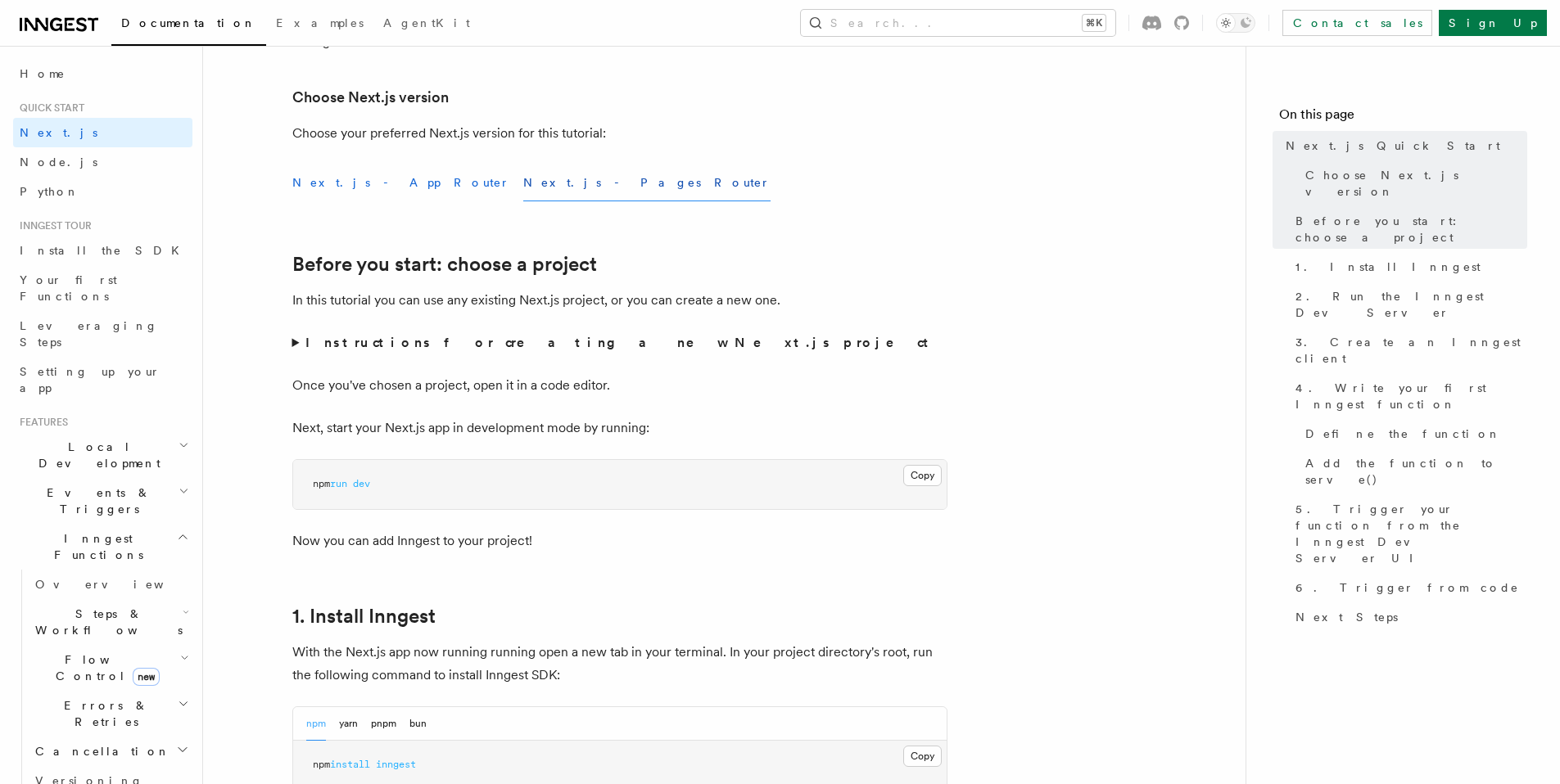
click at [368, 185] on button "Next.js - App Router" at bounding box center [401, 183] width 218 height 37
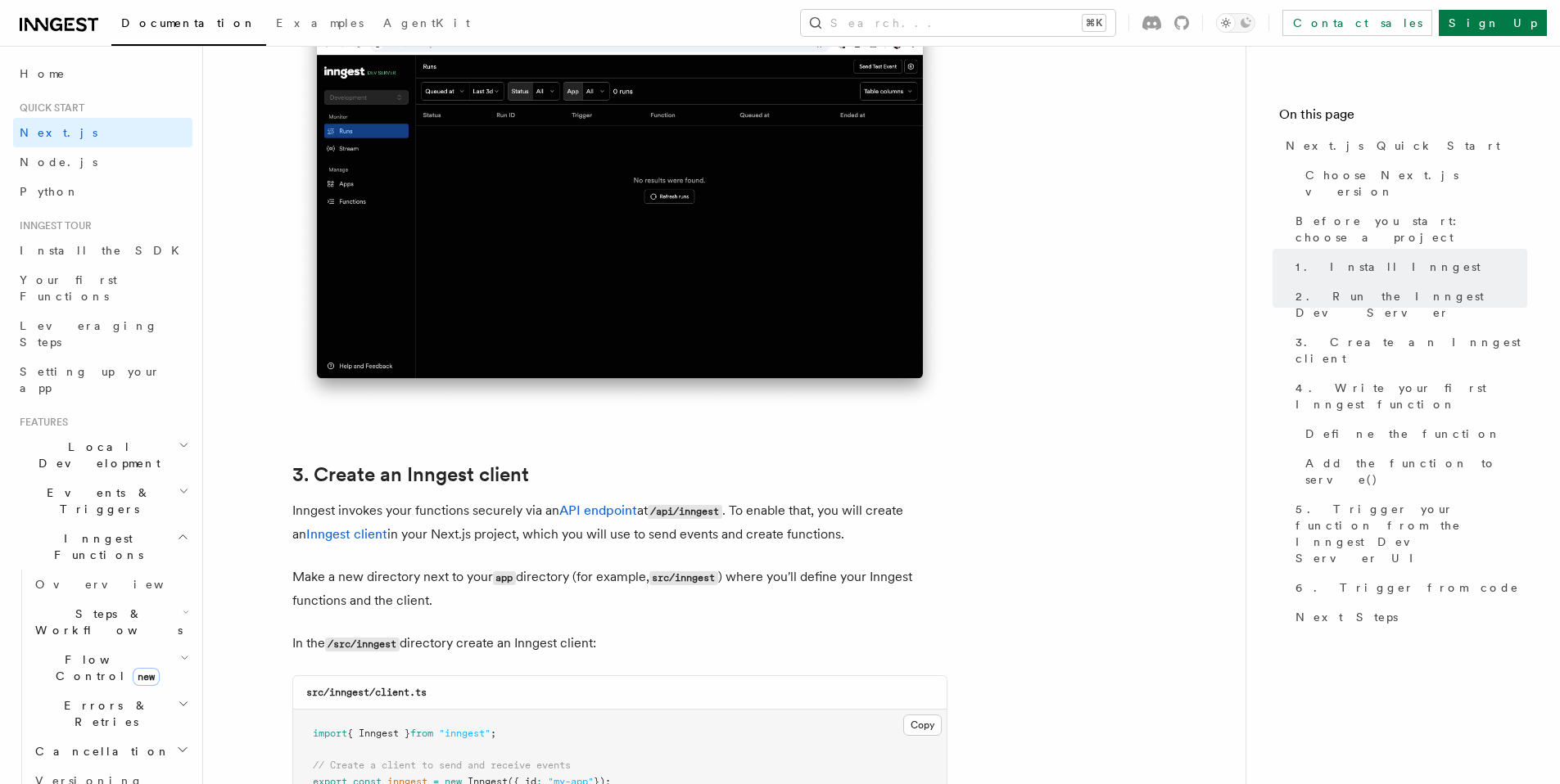
scroll to position [2202, 0]
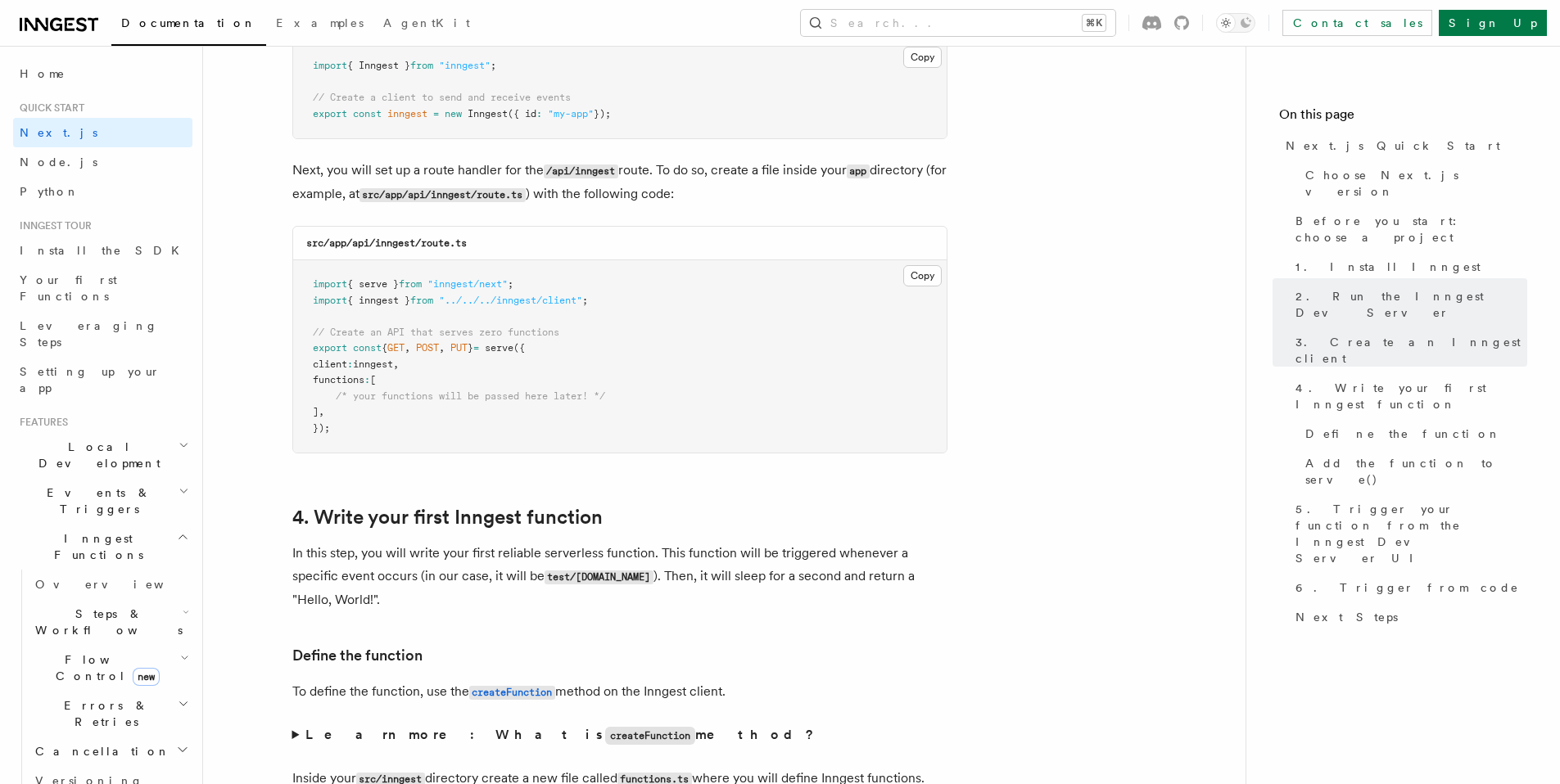
drag, startPoint x: 355, startPoint y: 351, endPoint x: 494, endPoint y: 349, distance: 139.0
click at [494, 349] on span "export const { GET , POST , PUT } = serve ({" at bounding box center [418, 347] width 212 height 11
copy span "const { GET , POST , PUT }"
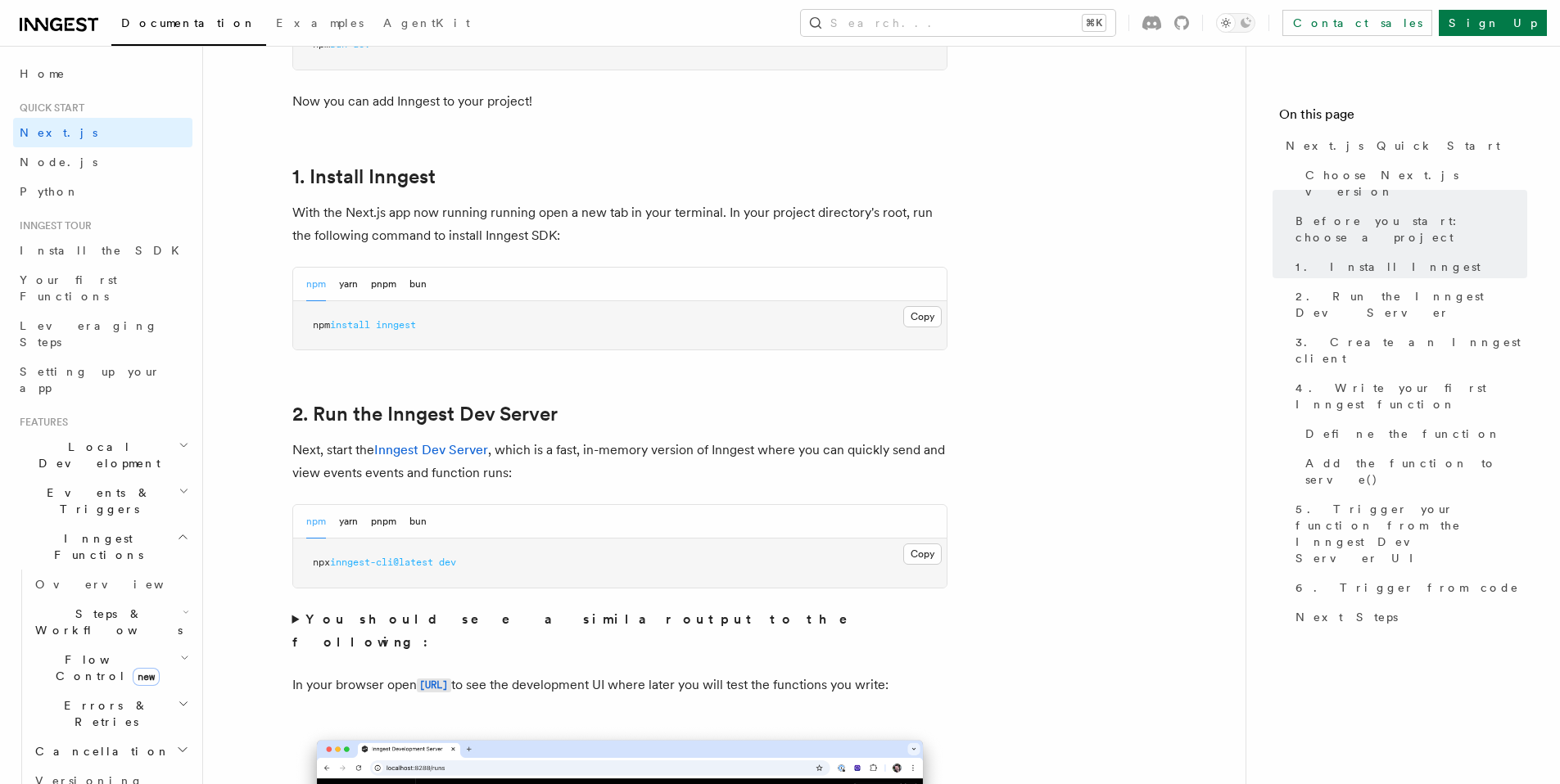
scroll to position [836, 0]
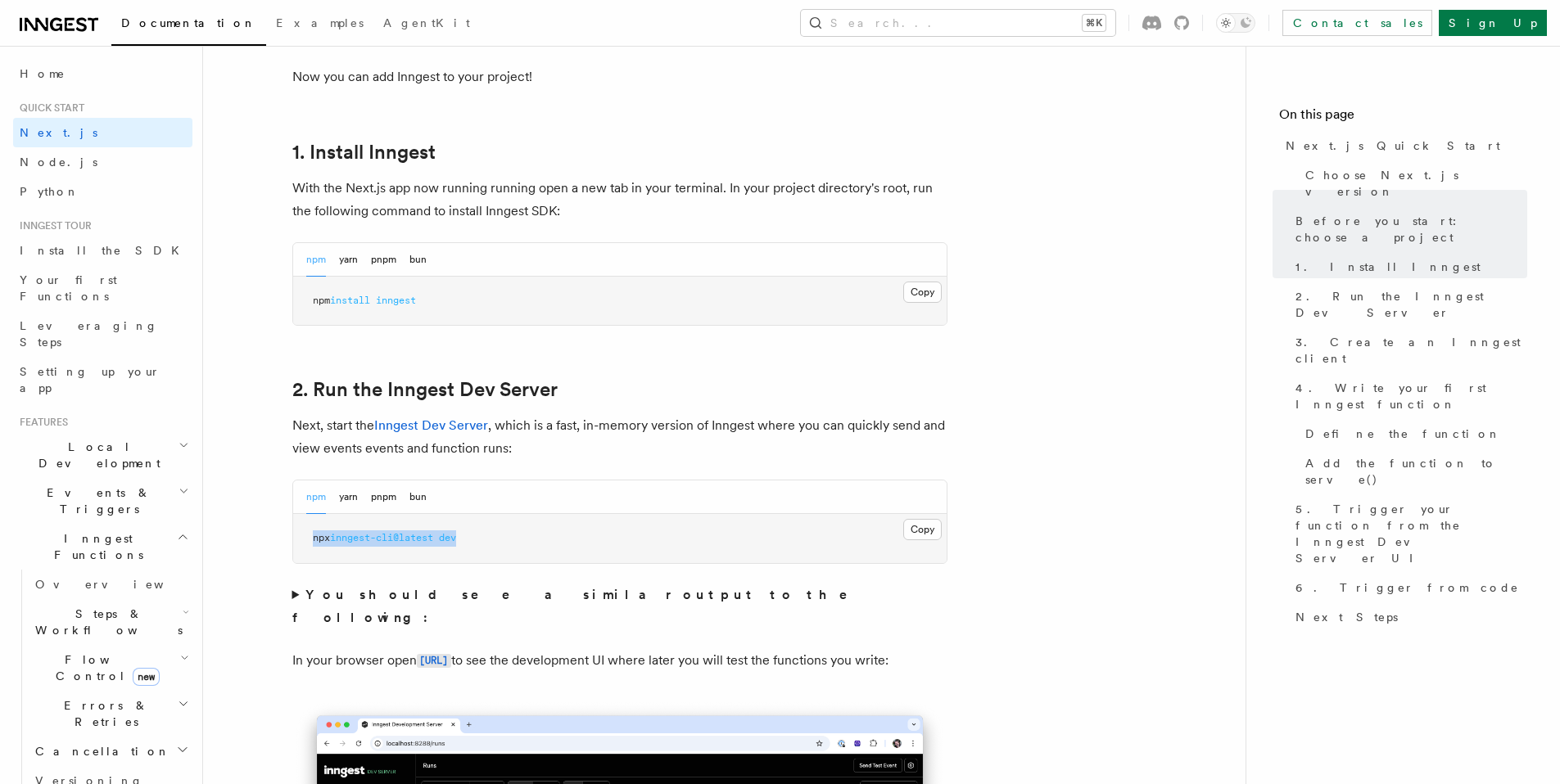
drag, startPoint x: 512, startPoint y: 542, endPoint x: 297, endPoint y: 533, distance: 215.2
click at [297, 533] on pre "npx inngest-cli@latest dev" at bounding box center [620, 538] width 654 height 49
copy span "npx inngest-cli@latest dev"
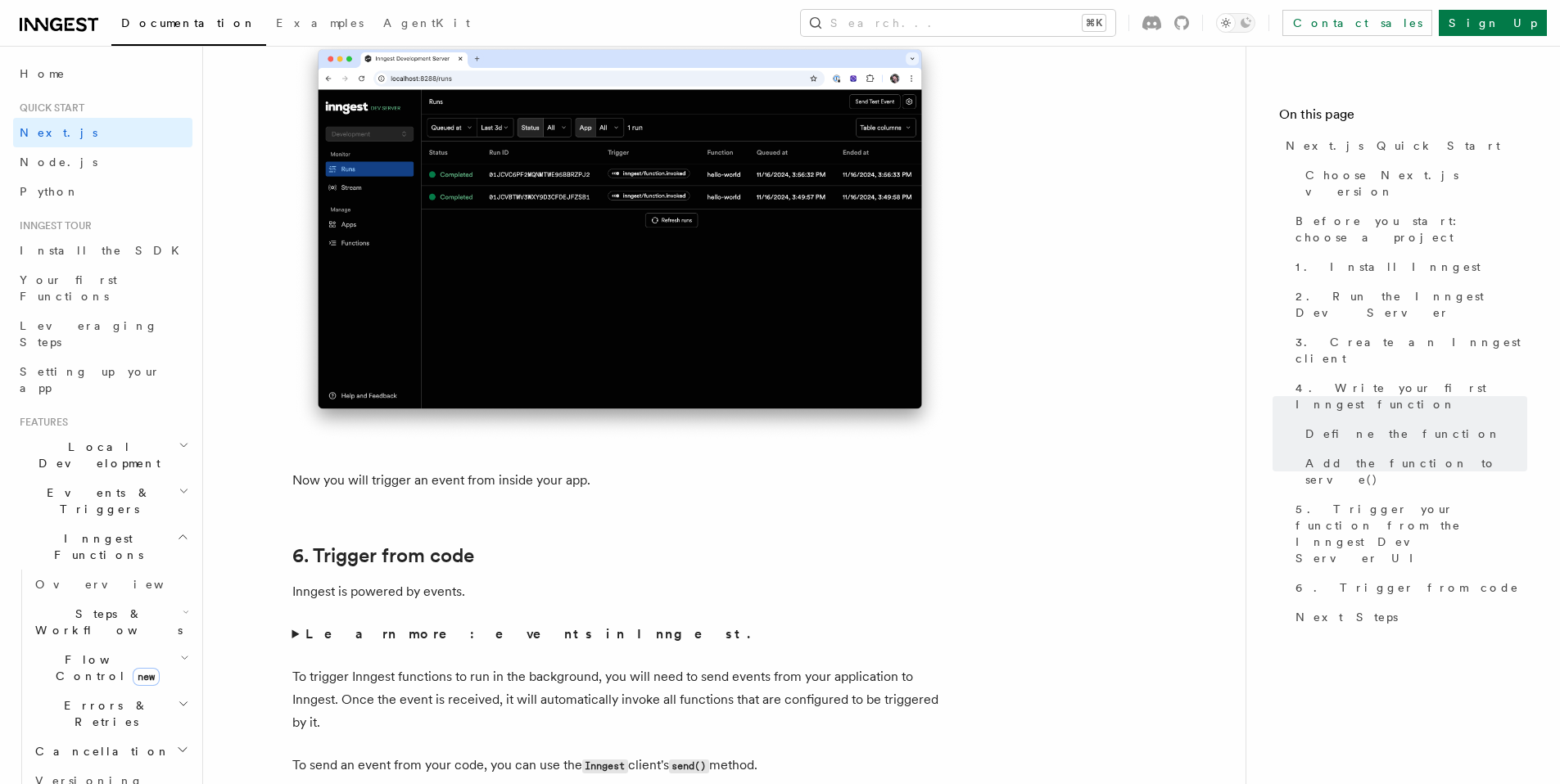
scroll to position [8058, 0]
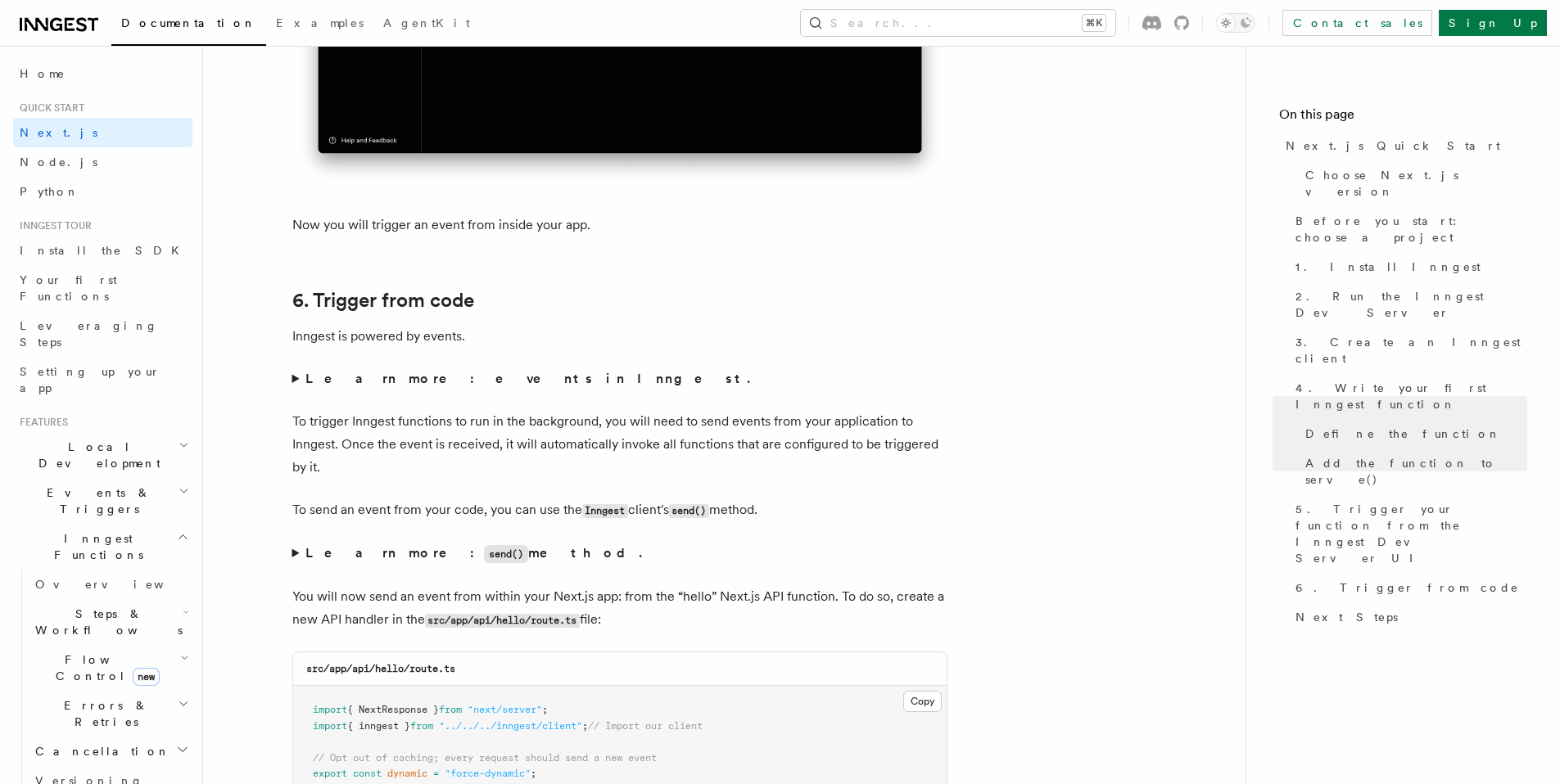
click at [302, 554] on summary "Learn more: send() method." at bounding box center [620, 554] width 655 height 24
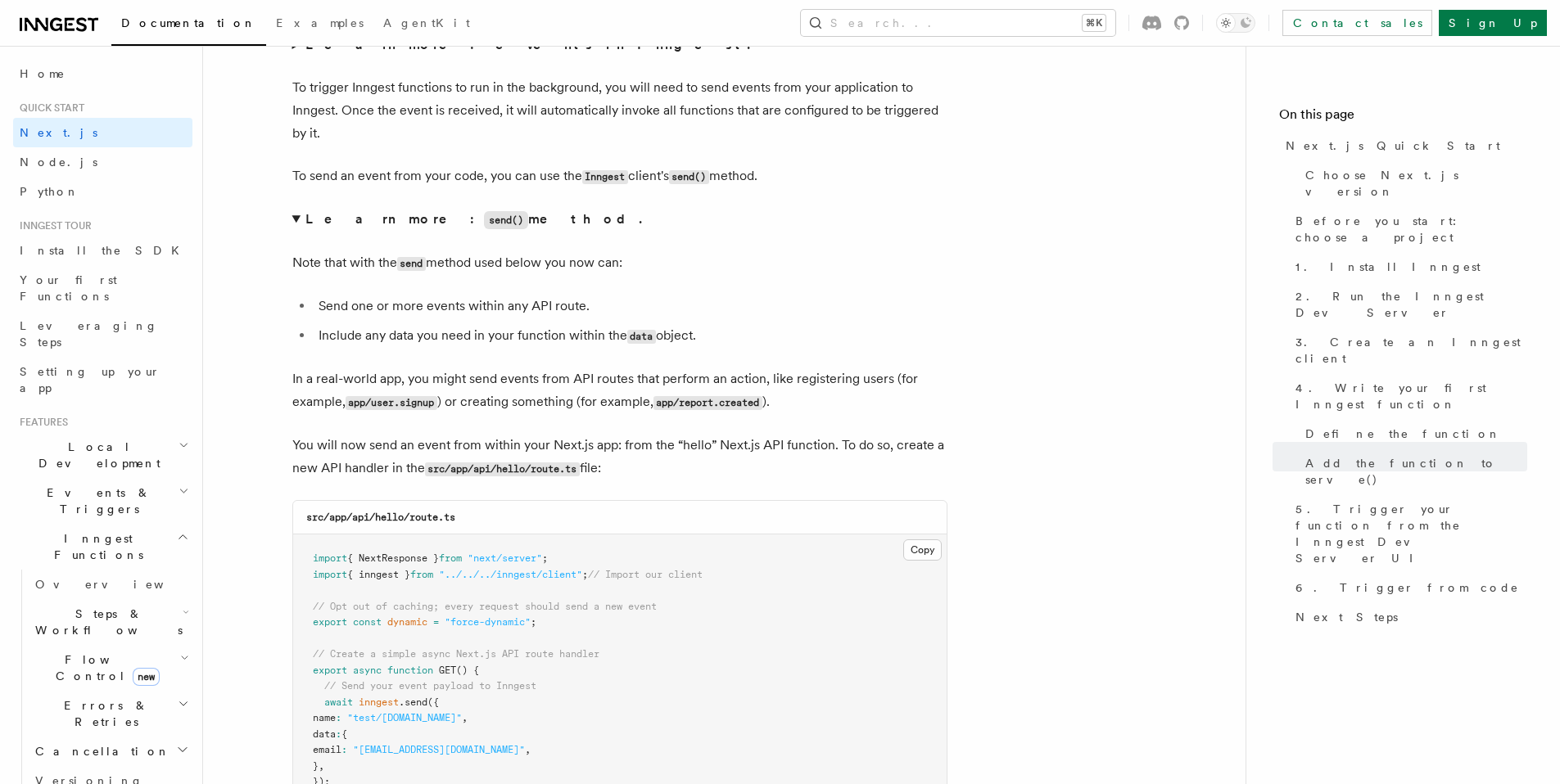
scroll to position [8575, 0]
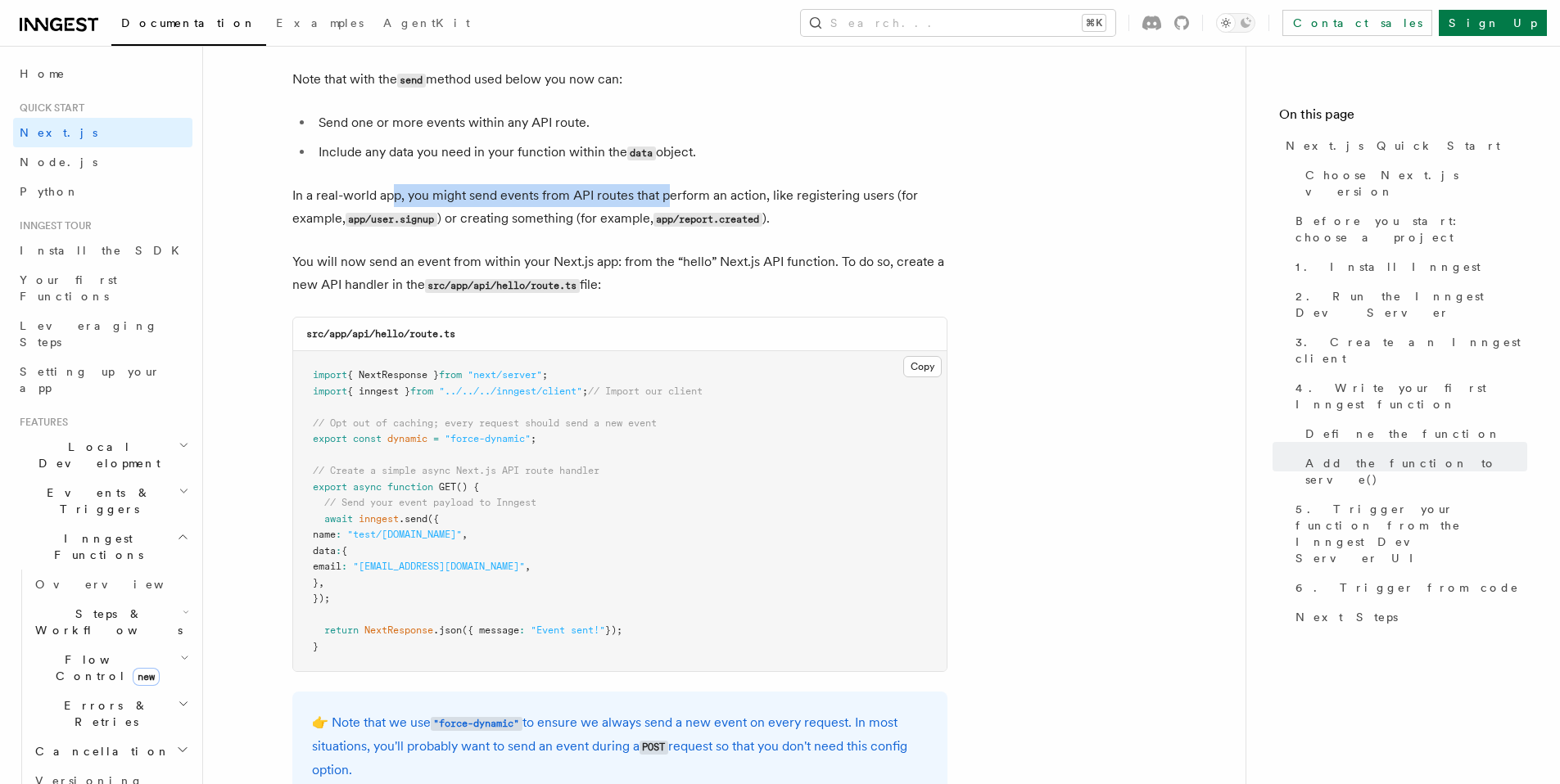
drag, startPoint x: 549, startPoint y: 194, endPoint x: 671, endPoint y: 196, distance: 122.0
click at [671, 196] on p "In a real-world app, you might send events from API routes that perform an acti…" at bounding box center [620, 207] width 655 height 47
click at [671, 196] on p "In a real-world app, you might send events from API routes that perform an acti…" at bounding box center [620, 207] width 655 height 47
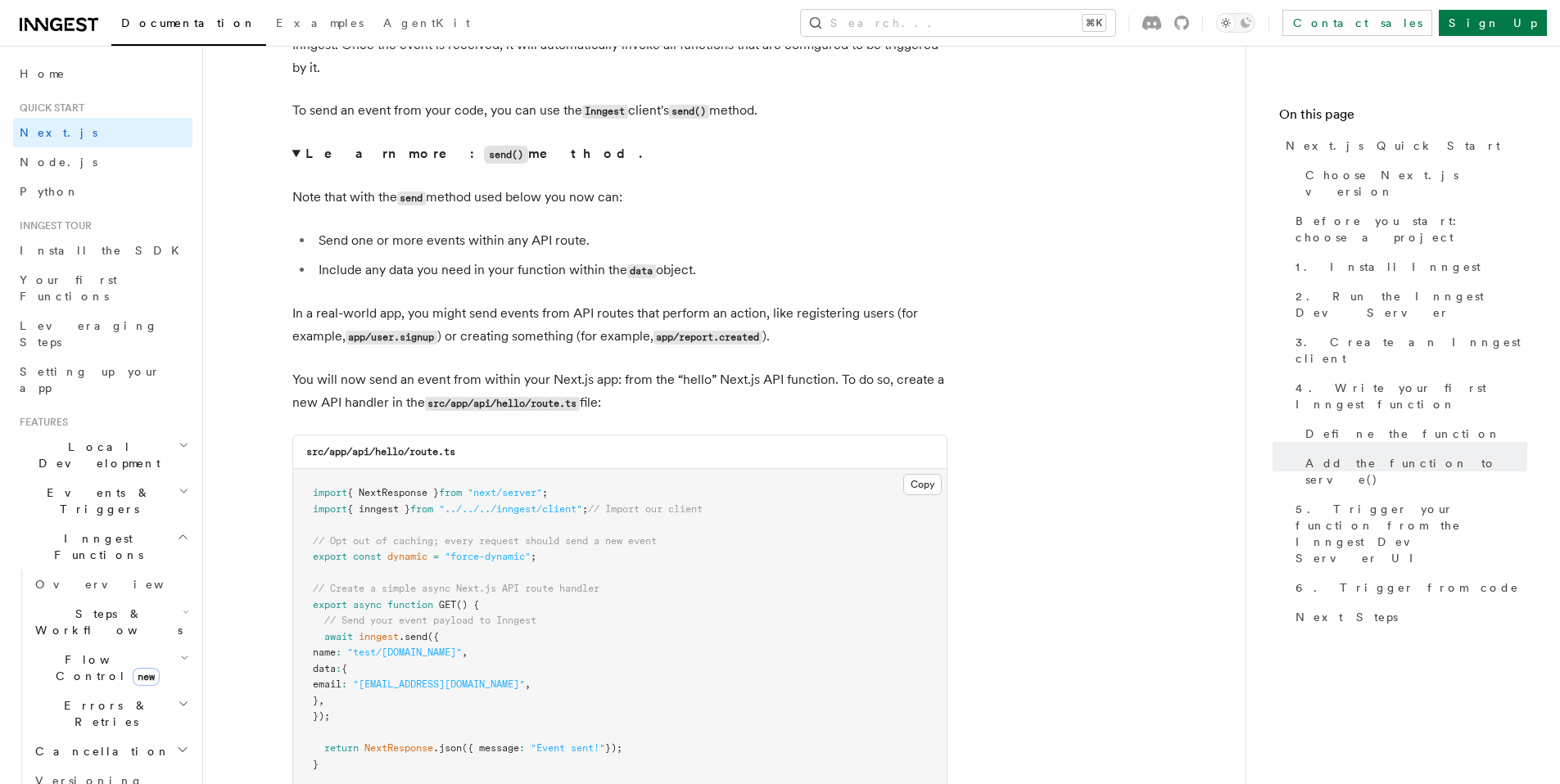
scroll to position [8123, 0]
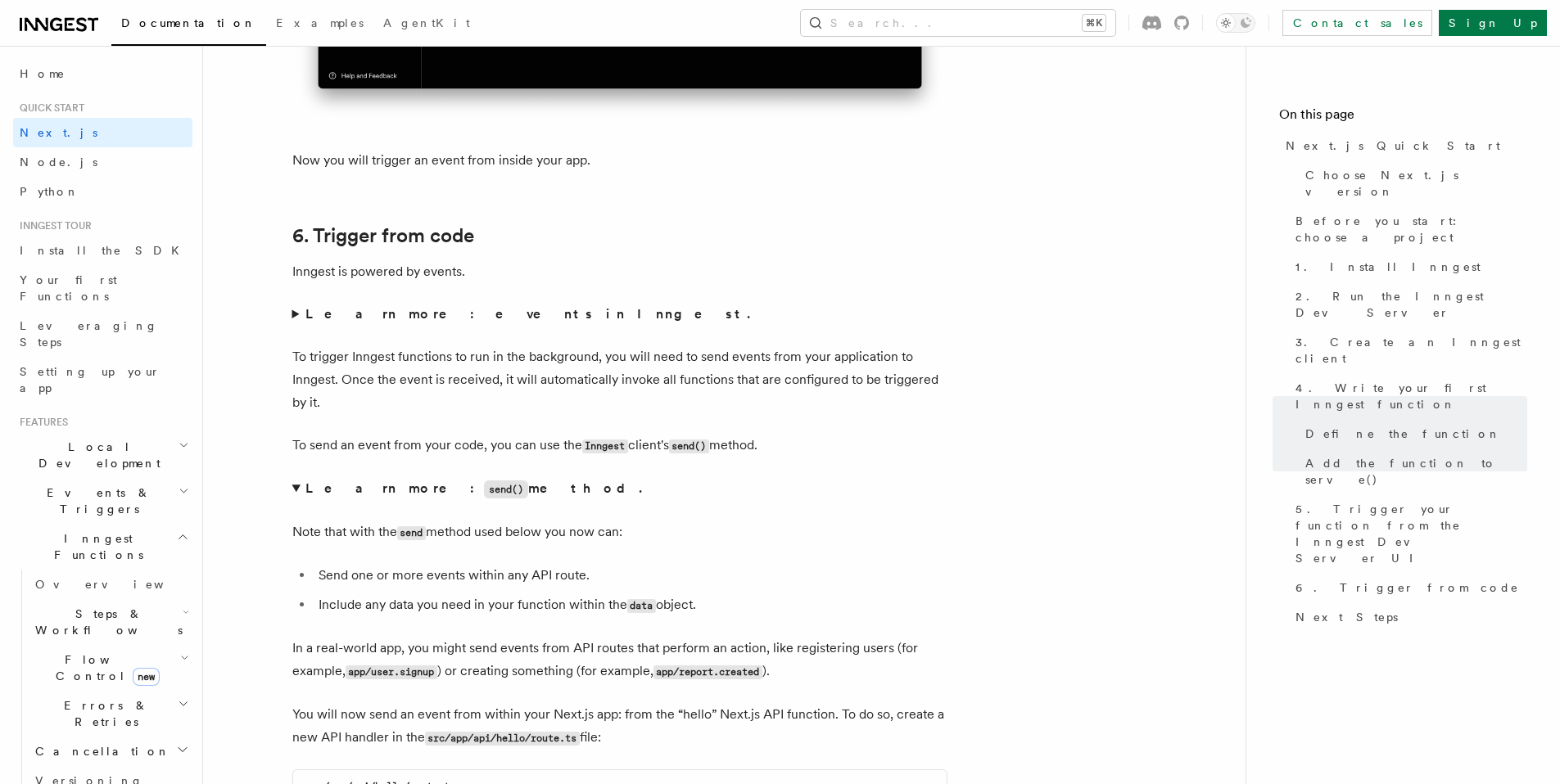
click at [486, 391] on p "To trigger Inngest functions to run in the background, you will need to send ev…" at bounding box center [620, 379] width 655 height 69
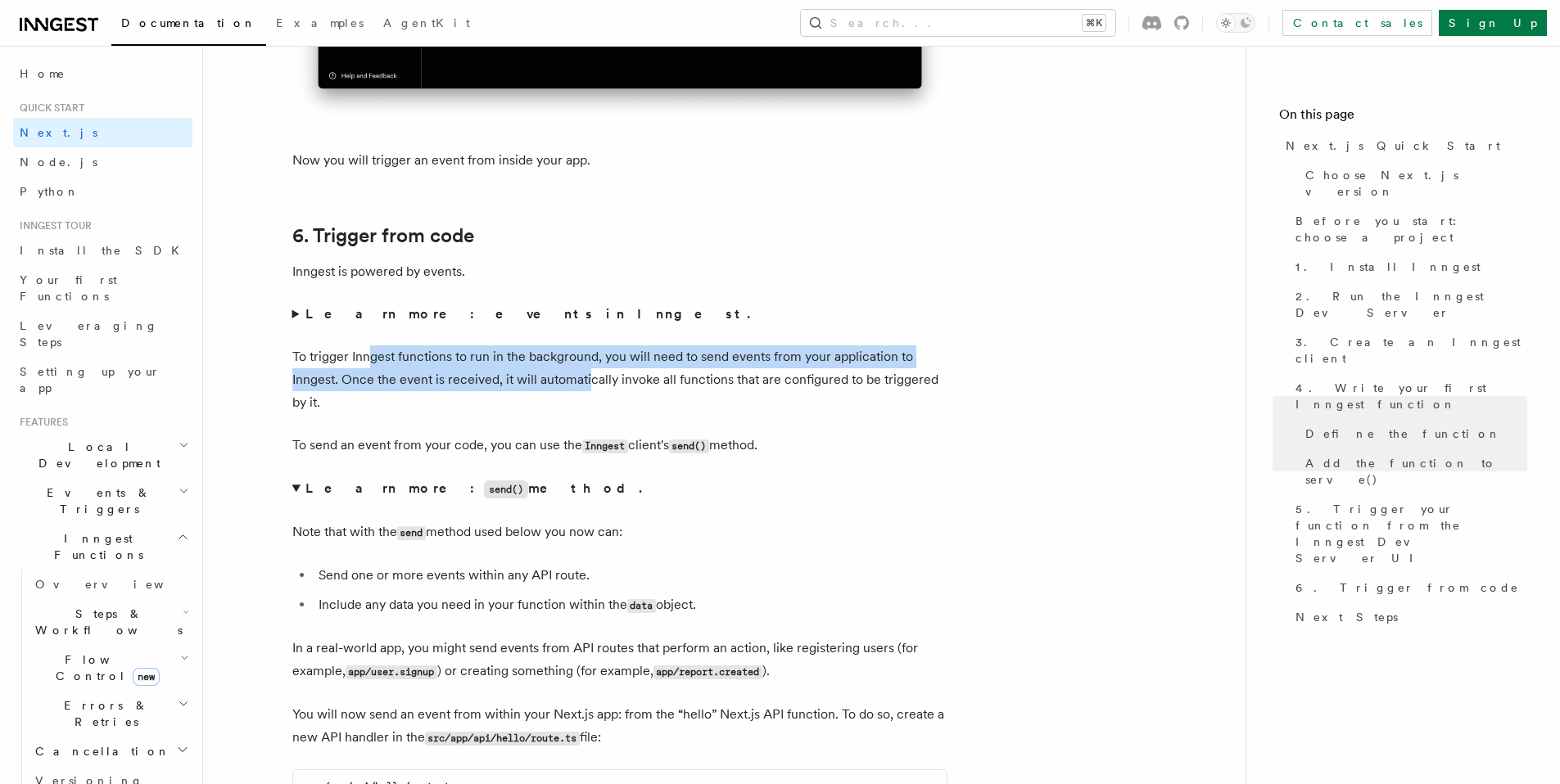
drag, startPoint x: 615, startPoint y: 375, endPoint x: 645, endPoint y: 379, distance: 30.3
click at [622, 376] on p "To trigger Inngest functions to run in the background, you will need to send ev…" at bounding box center [620, 379] width 655 height 69
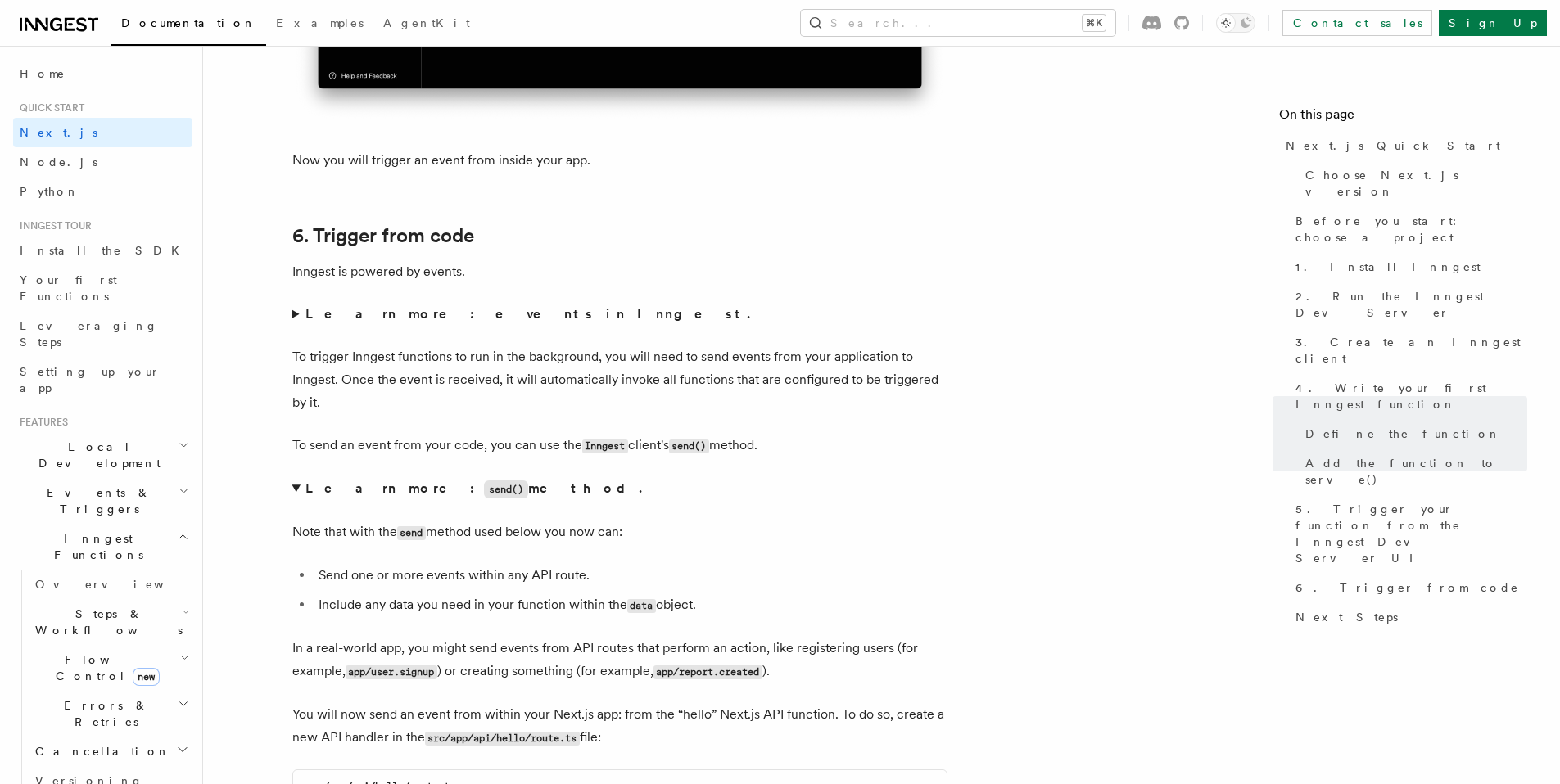
drag, startPoint x: 646, startPoint y: 380, endPoint x: 643, endPoint y: 388, distance: 8.5
click at [647, 380] on p "To trigger Inngest functions to run in the background, you will need to send ev…" at bounding box center [620, 379] width 655 height 69
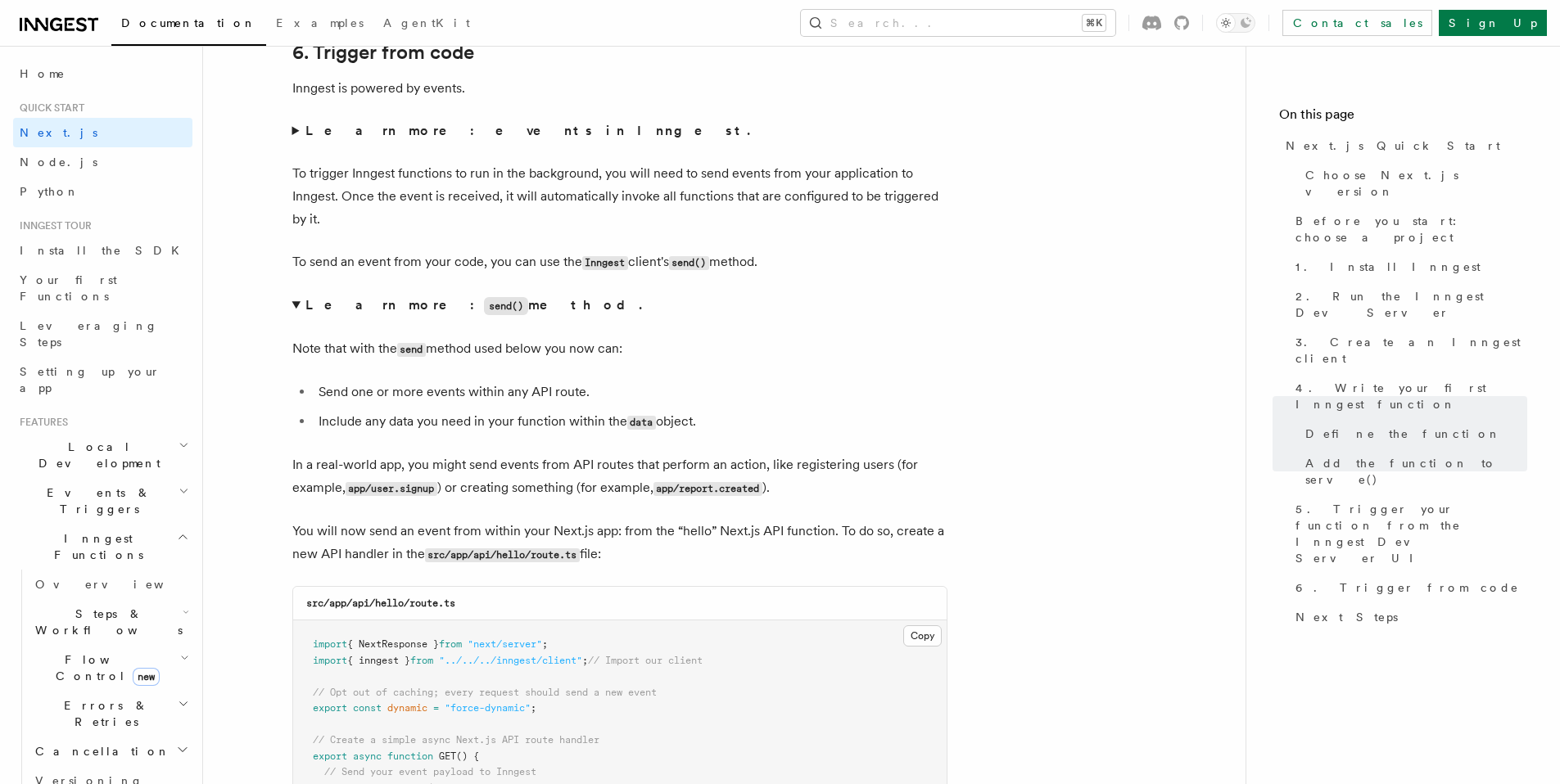
scroll to position [8346, 0]
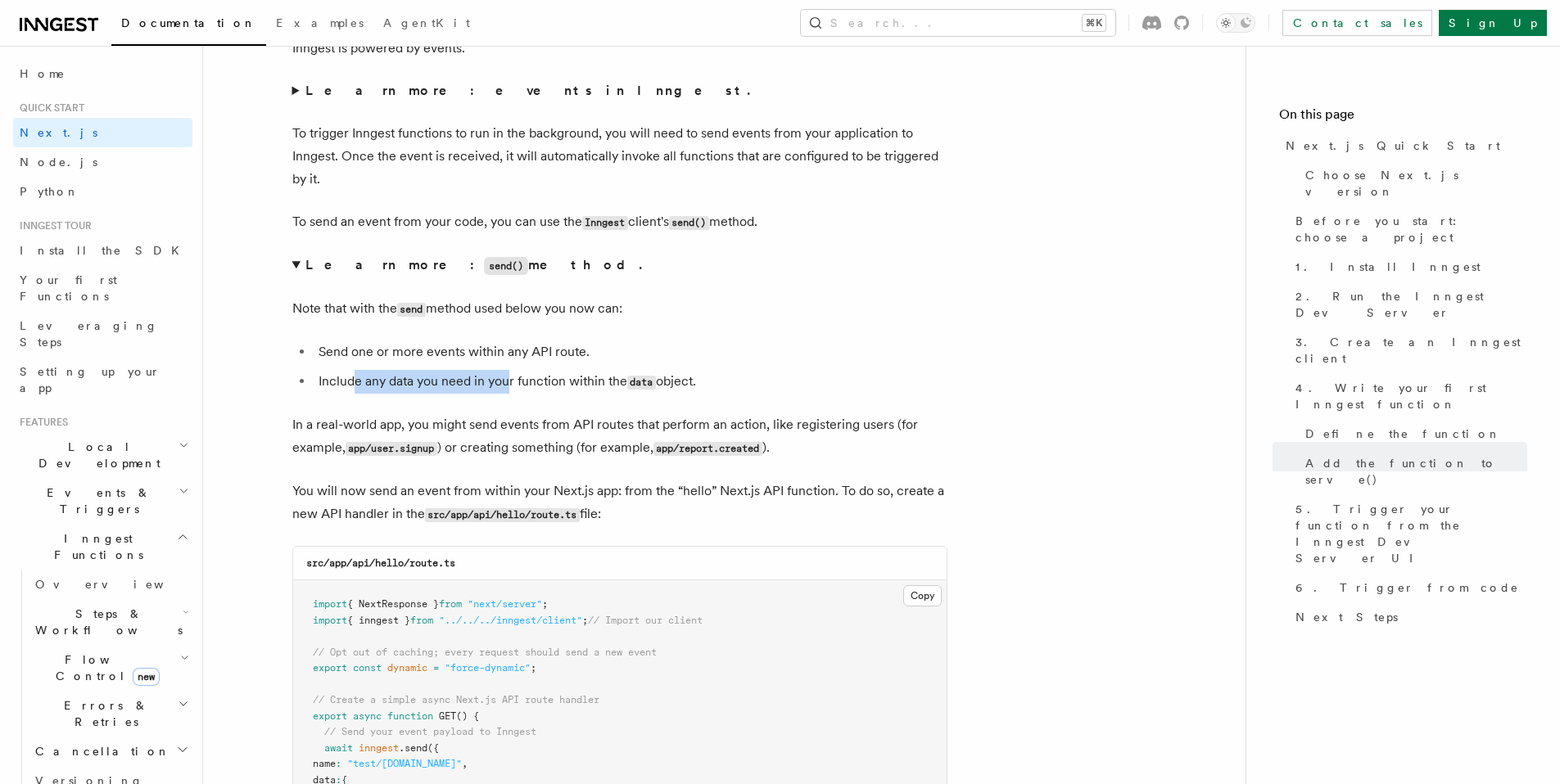
drag, startPoint x: 399, startPoint y: 368, endPoint x: 585, endPoint y: 398, distance: 188.4
click at [574, 396] on details "Learn more: send() method. Note that with the send method used below you now ca…" at bounding box center [620, 356] width 655 height 206
click at [587, 402] on details "Learn more: send() method. Note that with the send method used below you now ca…" at bounding box center [620, 356] width 655 height 206
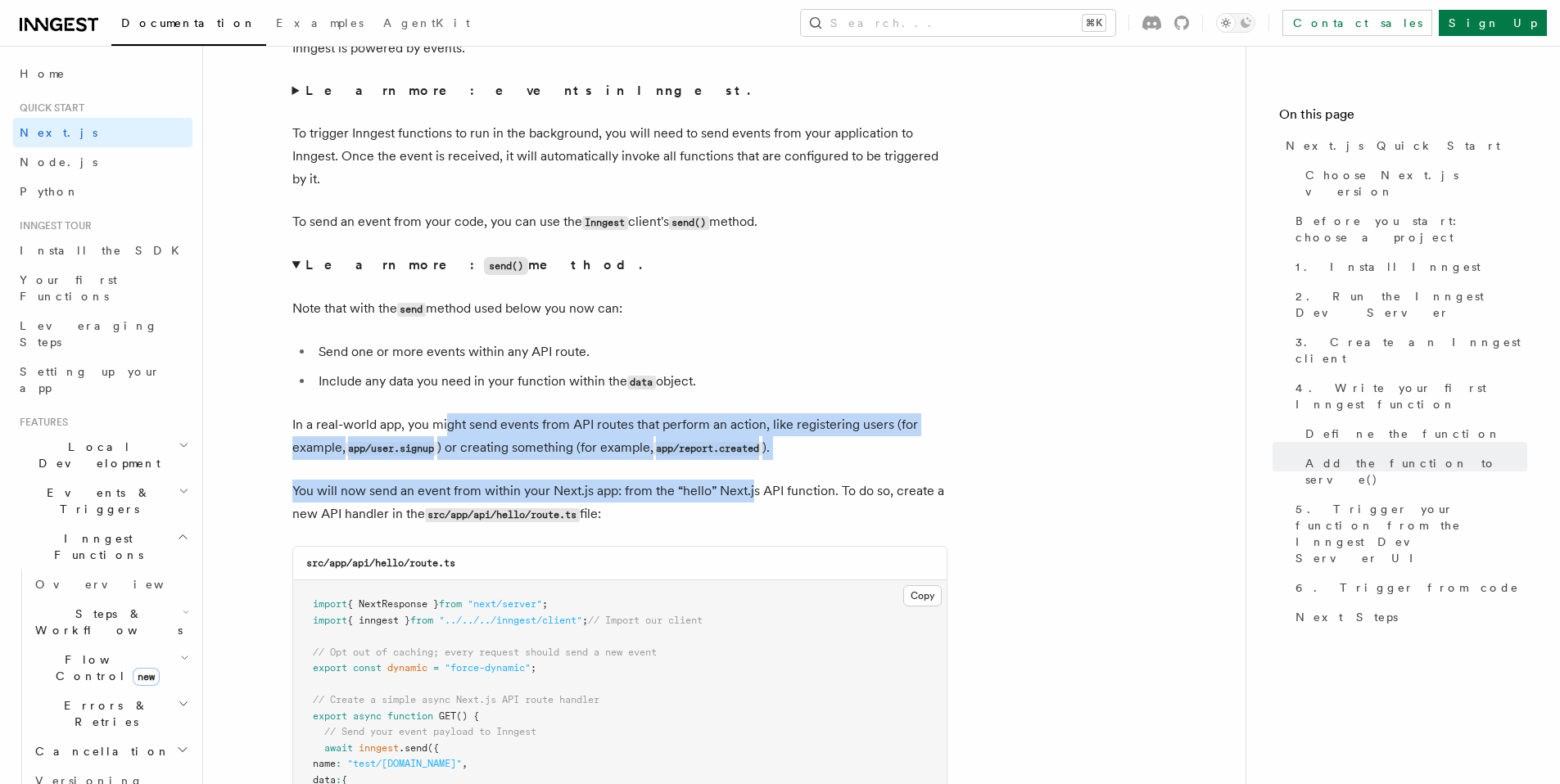
drag, startPoint x: 467, startPoint y: 426, endPoint x: 749, endPoint y: 492, distance: 289.6
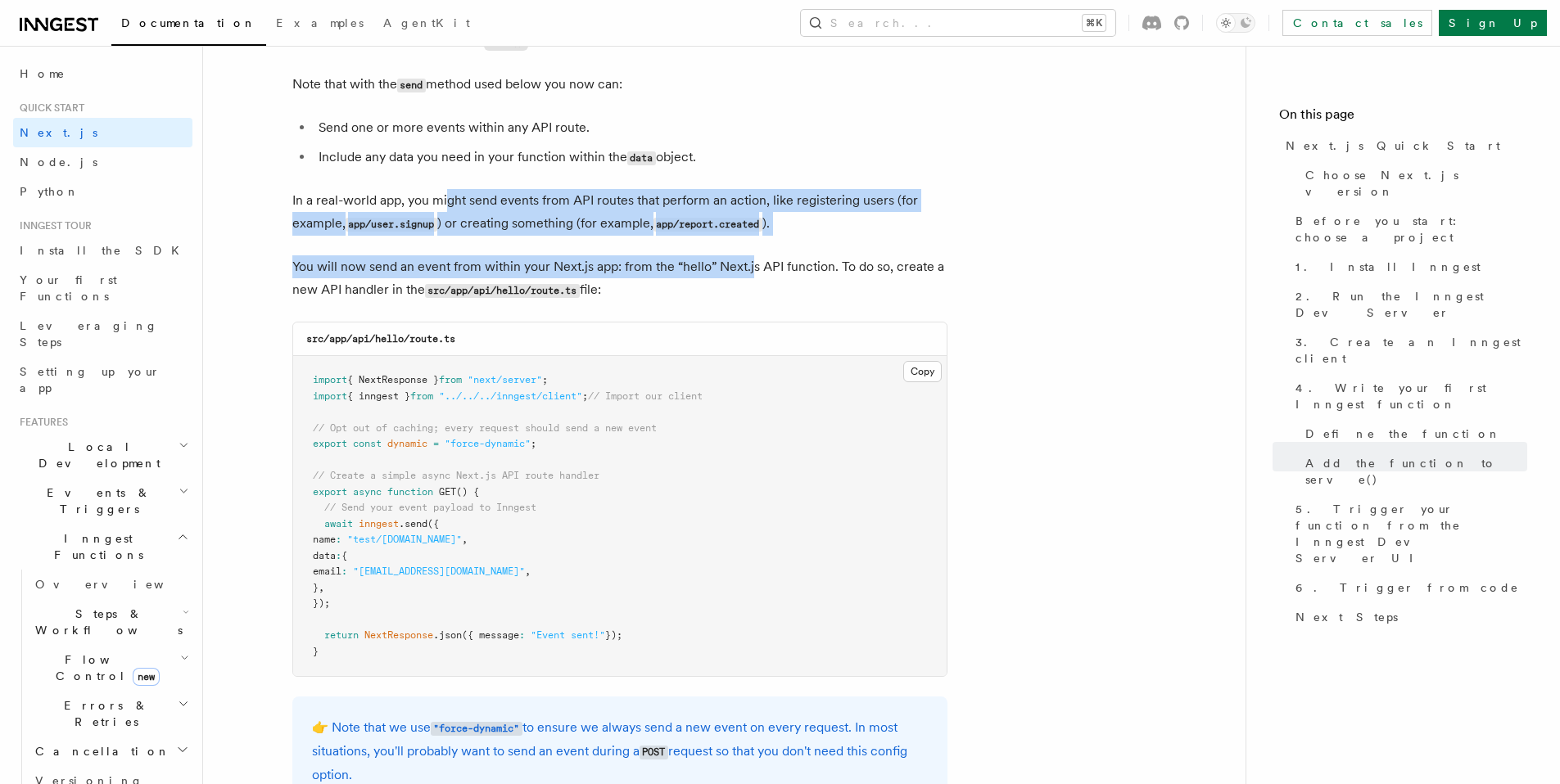
scroll to position [8591, 0]
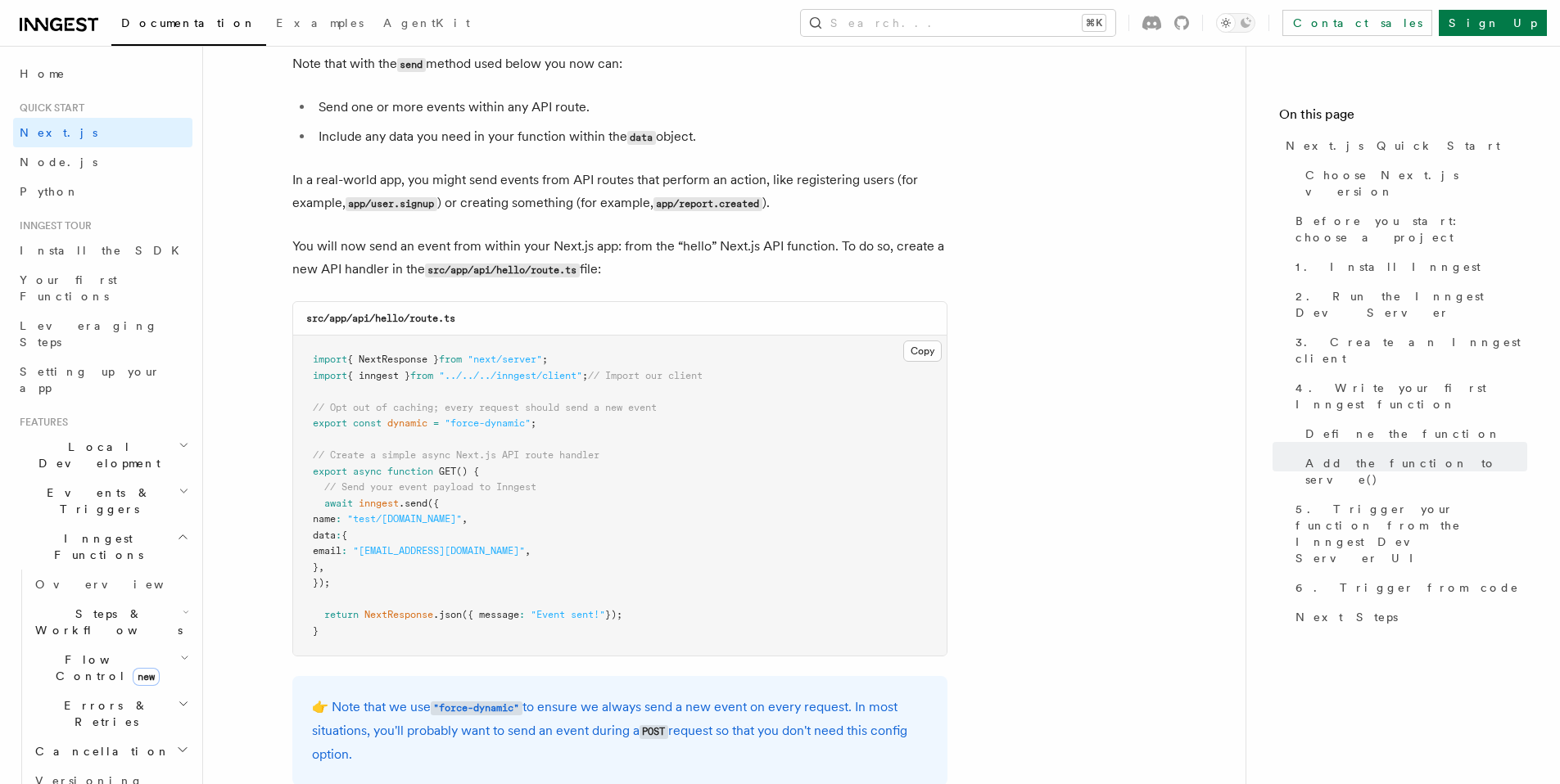
click at [808, 234] on p "You will now send an event from within your Next.js app: from the “hello” Next.…" at bounding box center [620, 257] width 655 height 47
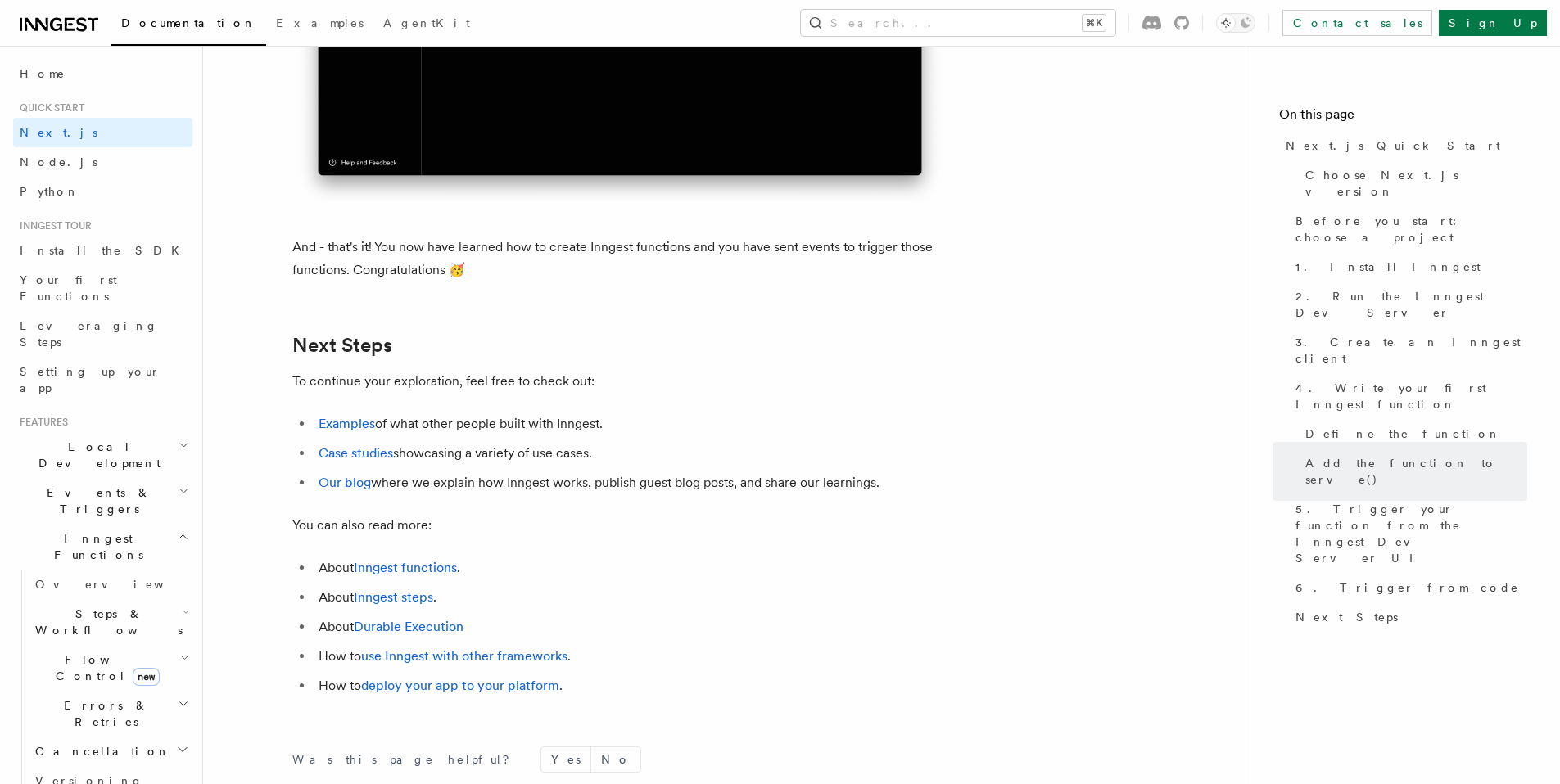
scroll to position [10322, 0]
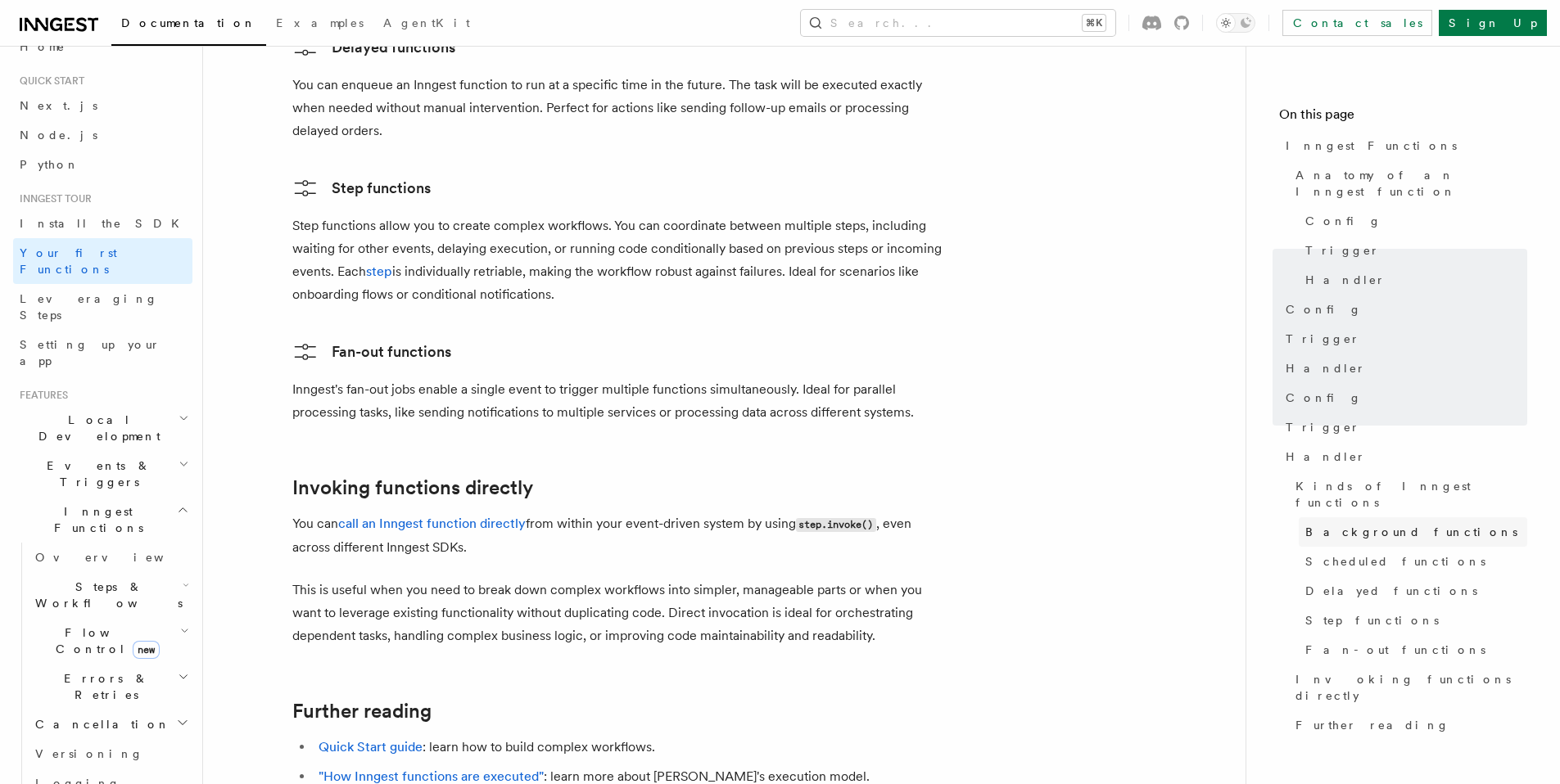
scroll to position [60, 0]
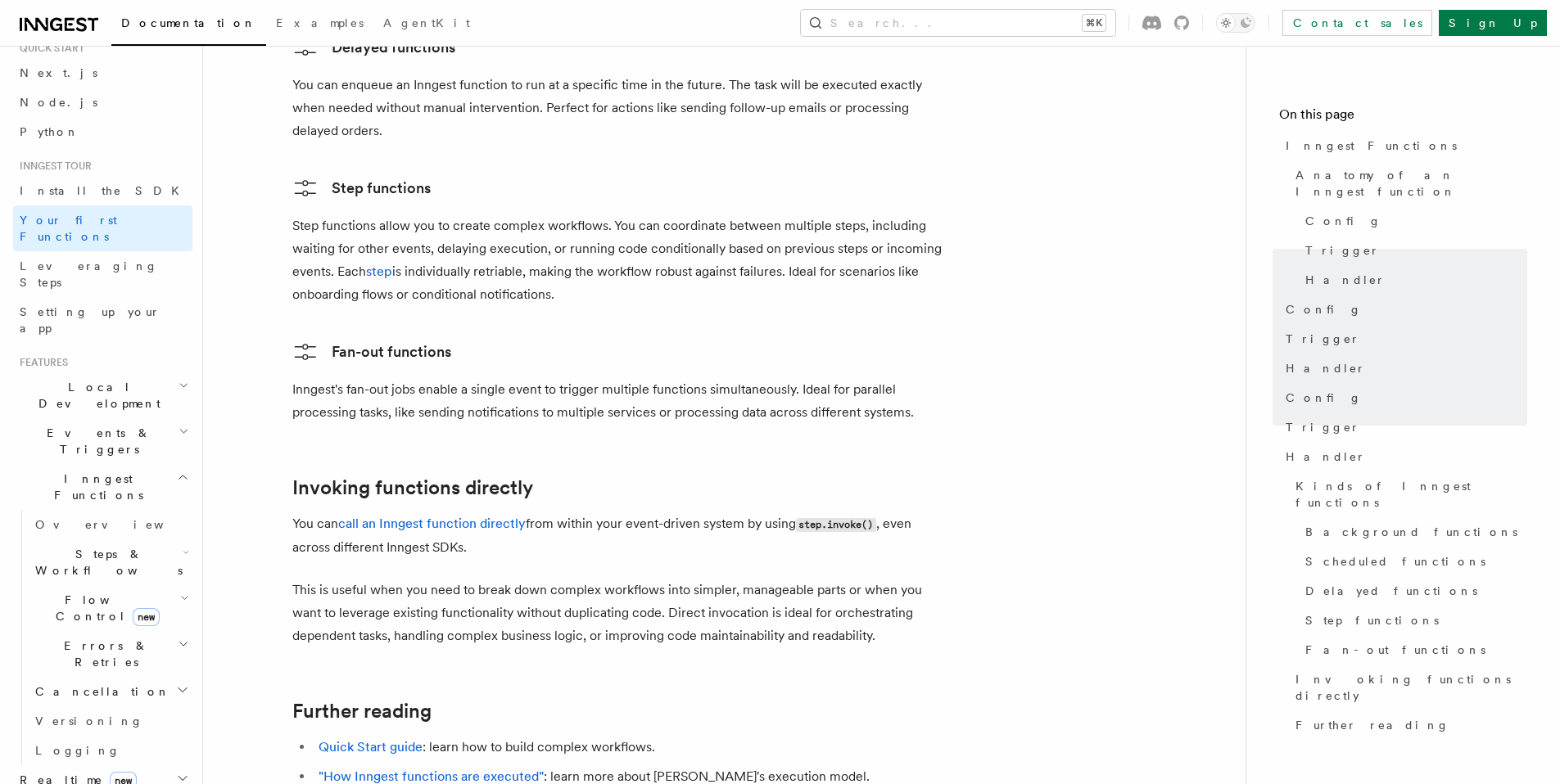
click at [162, 765] on h2 "Realtime new" at bounding box center [103, 780] width 180 height 30
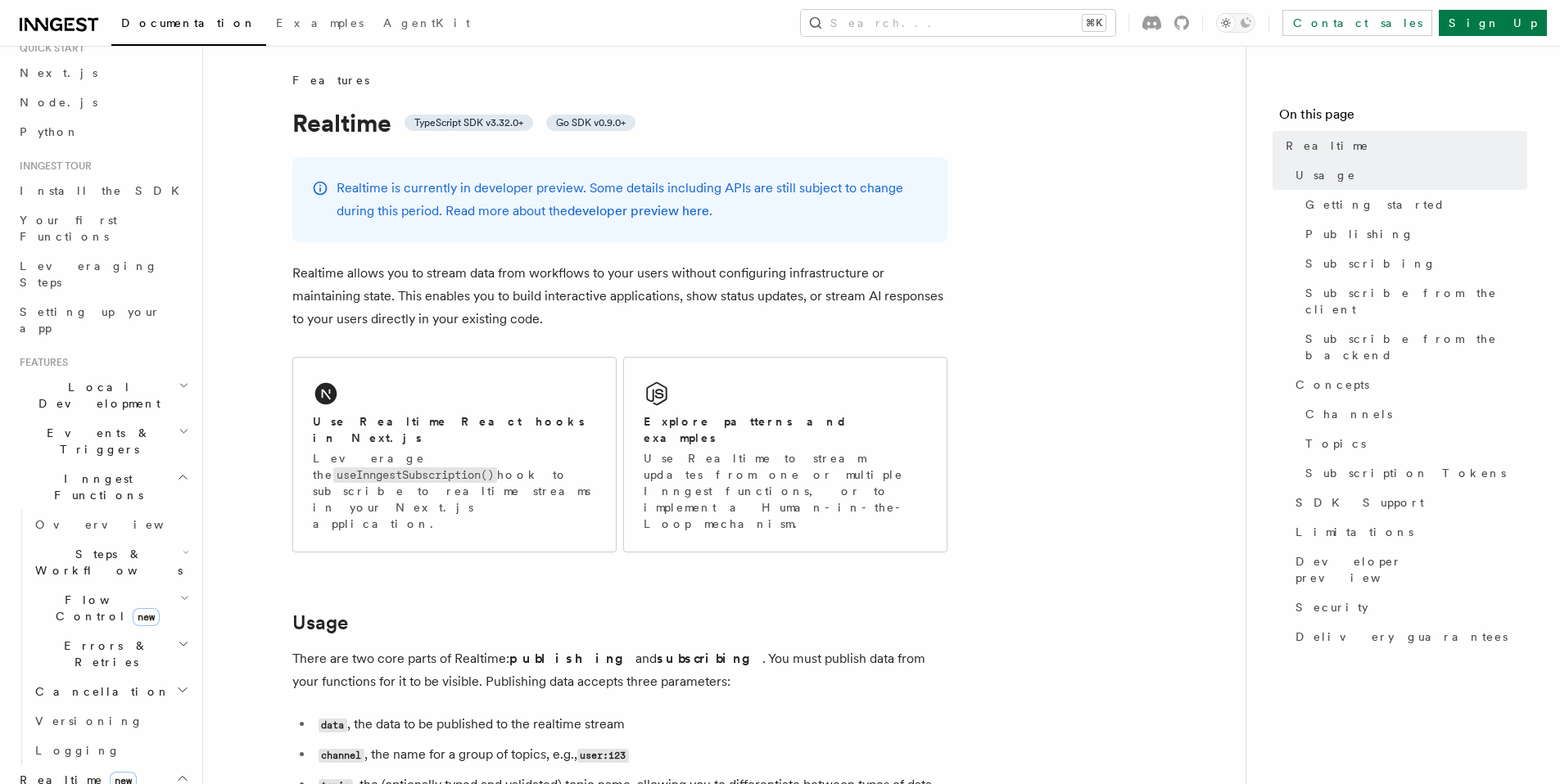
drag, startPoint x: 626, startPoint y: 258, endPoint x: 703, endPoint y: 267, distance: 77.5
click at [729, 273] on p "Realtime allows you to stream data from workflows to your users without configu…" at bounding box center [620, 295] width 655 height 69
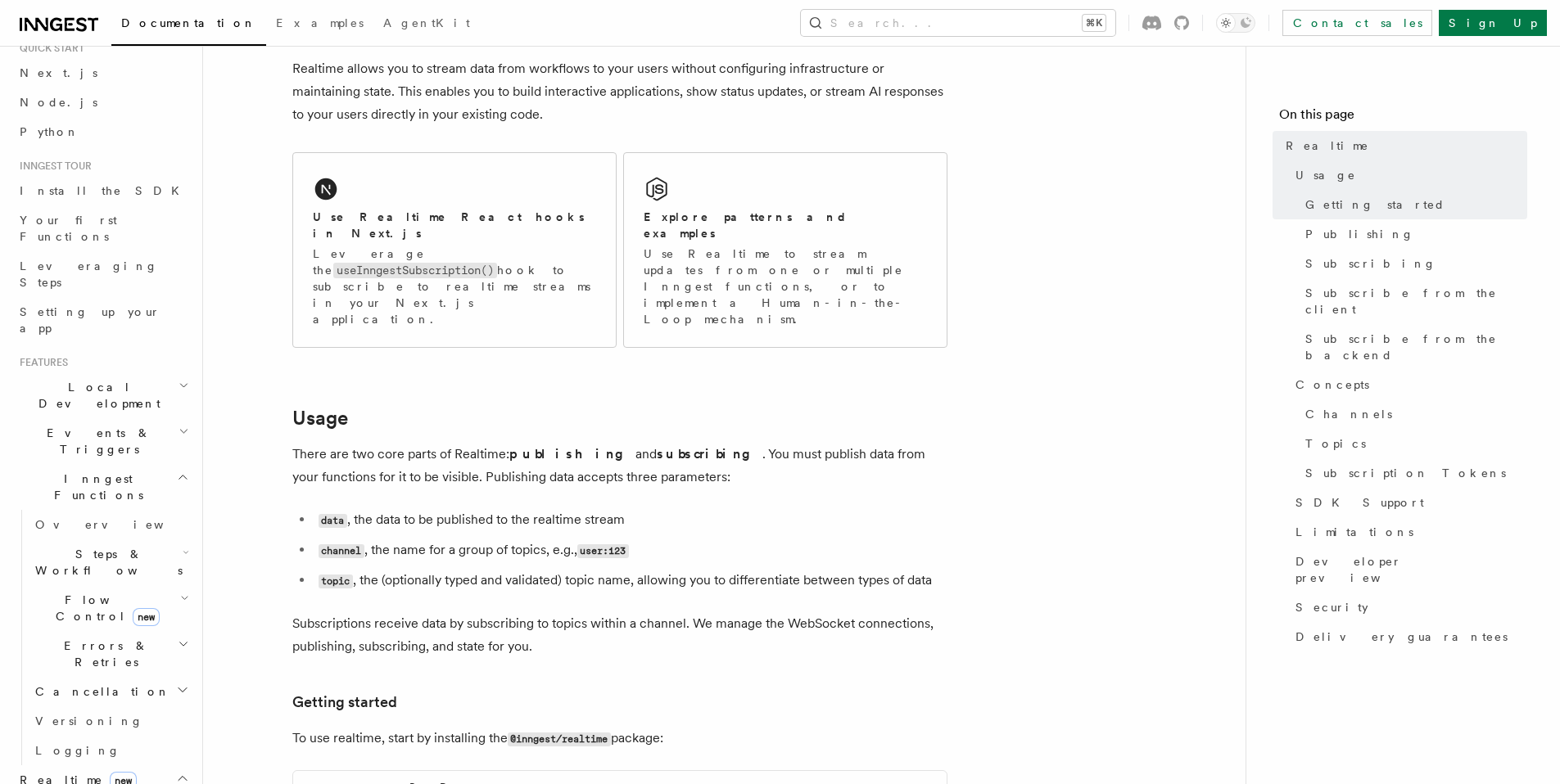
scroll to position [202, 0]
drag, startPoint x: 599, startPoint y: 78, endPoint x: 888, endPoint y: 100, distance: 289.8
click at [872, 99] on p "Realtime allows you to stream data from workflows to your users without configu…" at bounding box center [620, 93] width 655 height 69
click at [904, 101] on p "Realtime allows you to stream data from workflows to your users without configu…" at bounding box center [620, 93] width 655 height 69
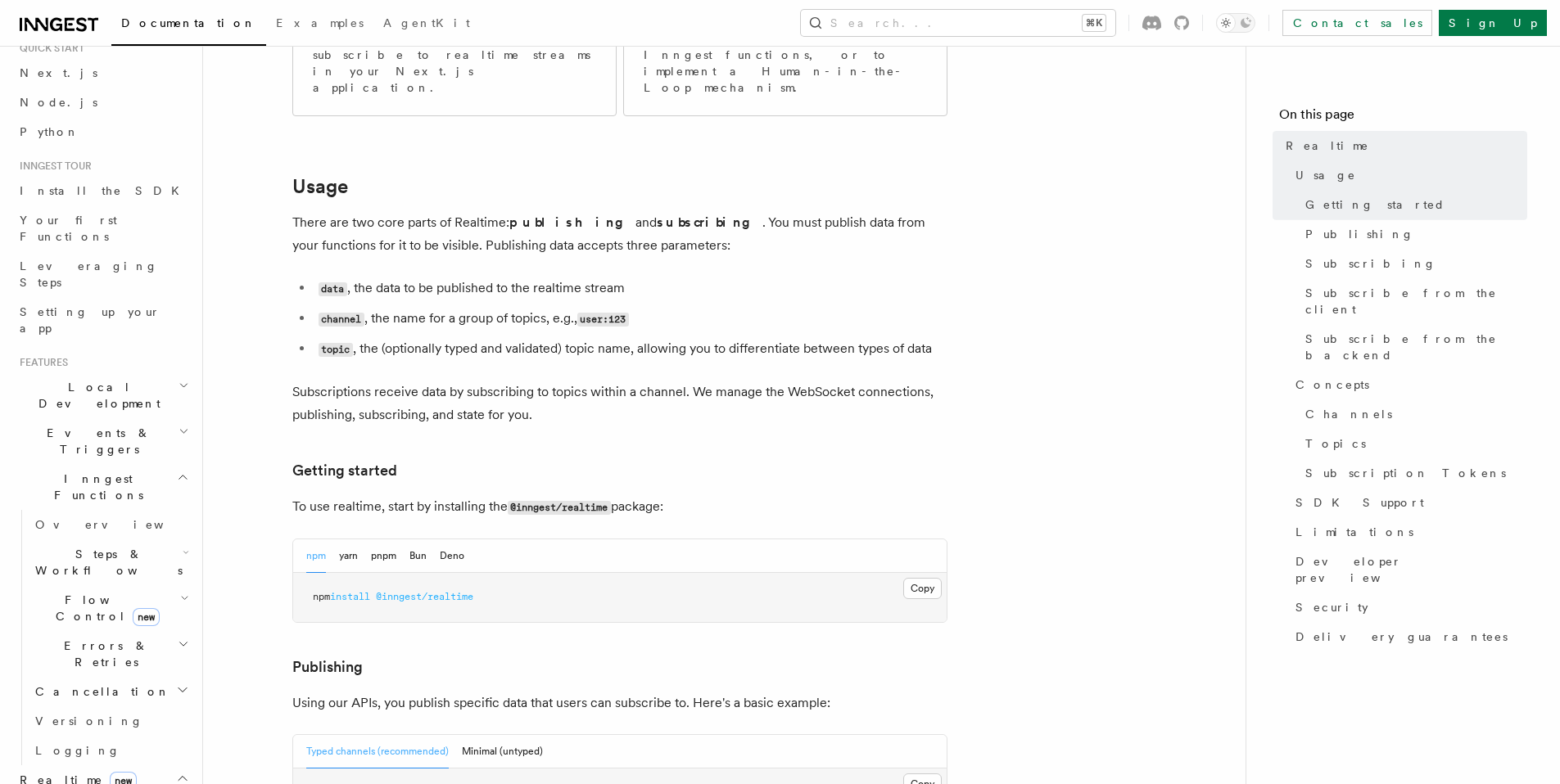
scroll to position [468, 0]
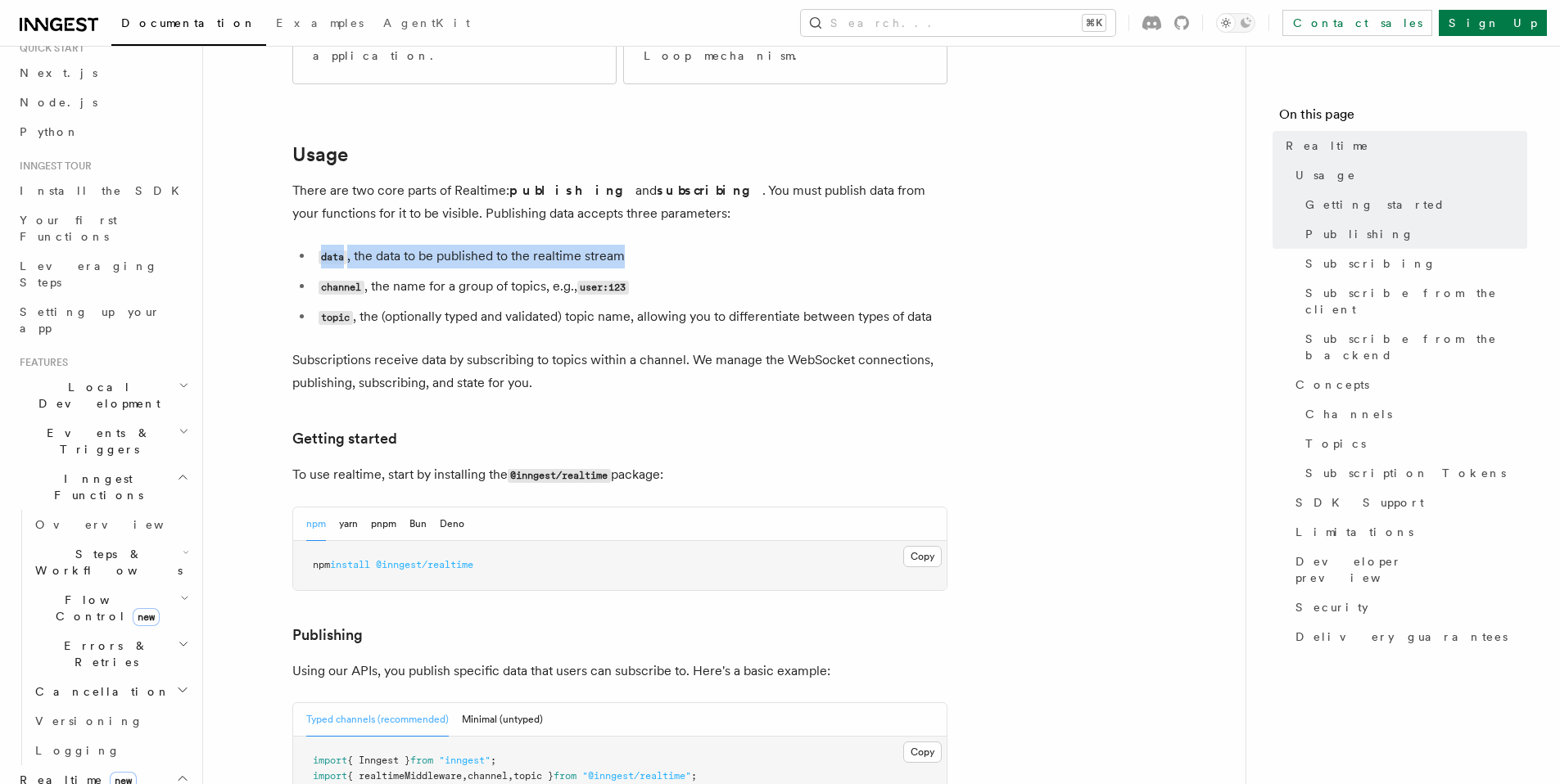
drag, startPoint x: 293, startPoint y: 210, endPoint x: 745, endPoint y: 228, distance: 452.4
click at [735, 244] on ul "data , the data to be published to the realtime stream channel , the name for a…" at bounding box center [620, 286] width 655 height 84
click at [745, 275] on li "channel , the name for a group of topics, e.g., user:123" at bounding box center [630, 287] width 634 height 24
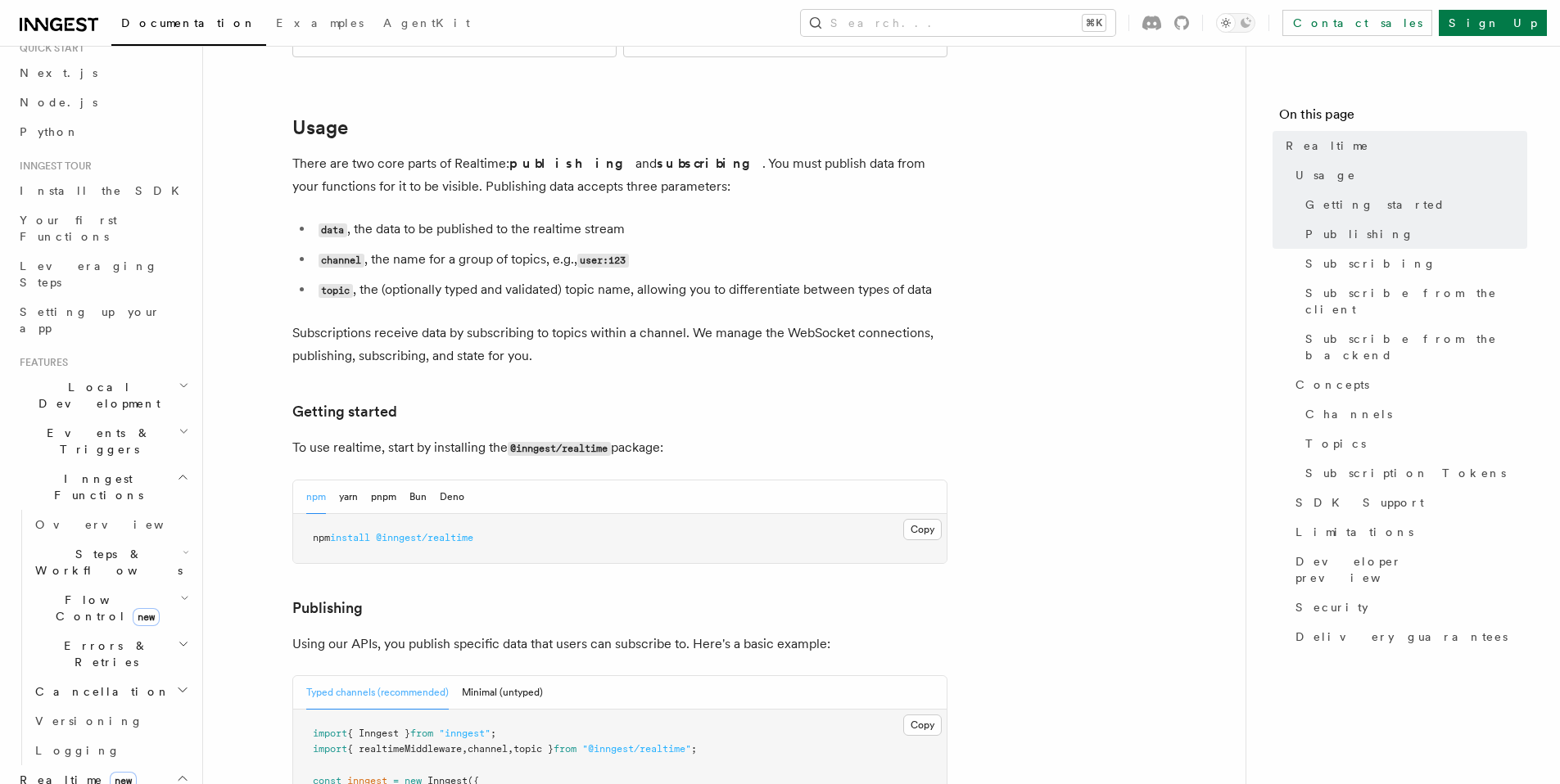
scroll to position [525, 0]
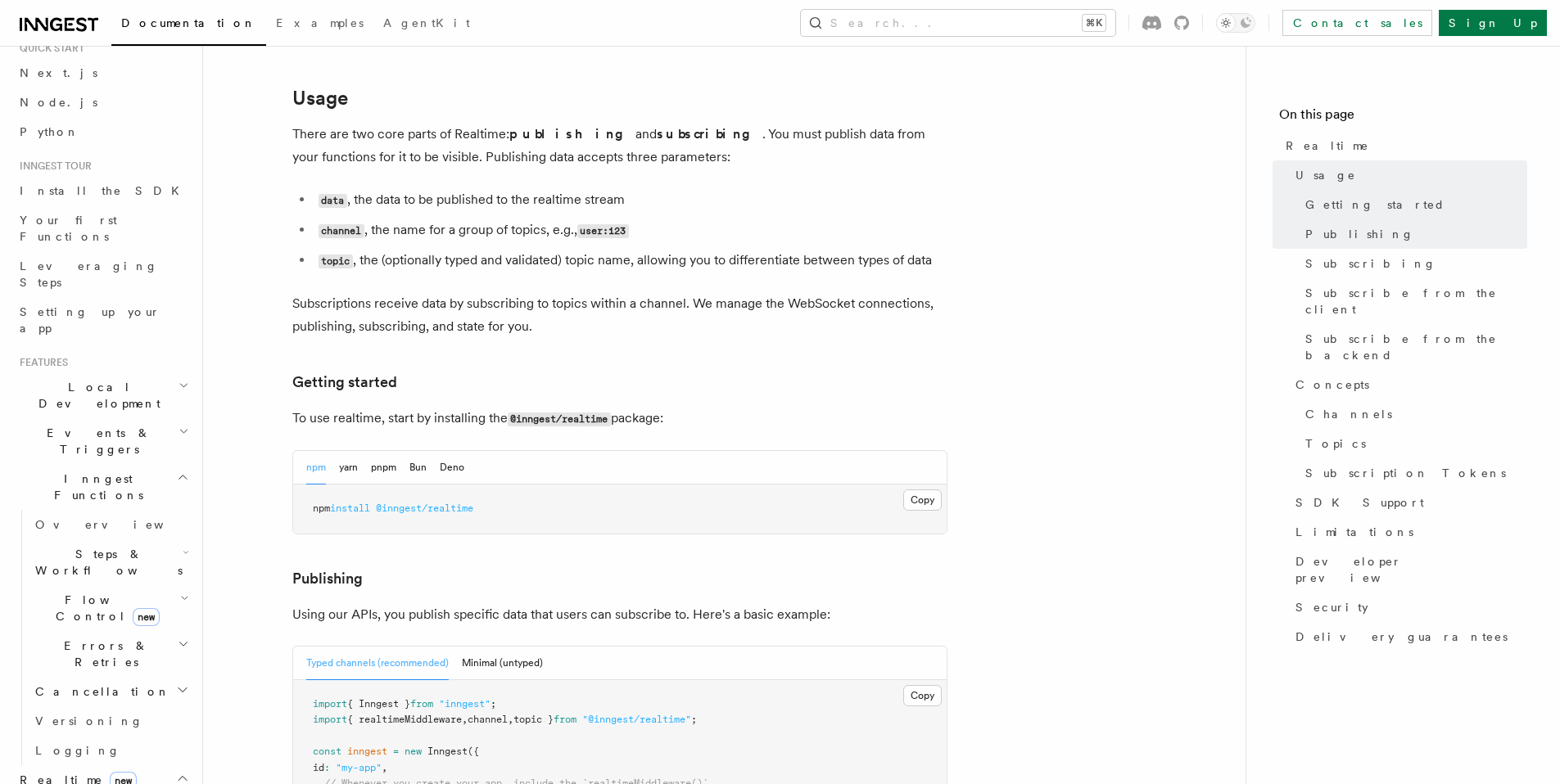
click at [619, 603] on p "Using our APIs, you publish specific data that users can subscribe to. Here's a…" at bounding box center [620, 614] width 655 height 23
click at [71, 425] on span "Events & Triggers" at bounding box center [96, 441] width 166 height 33
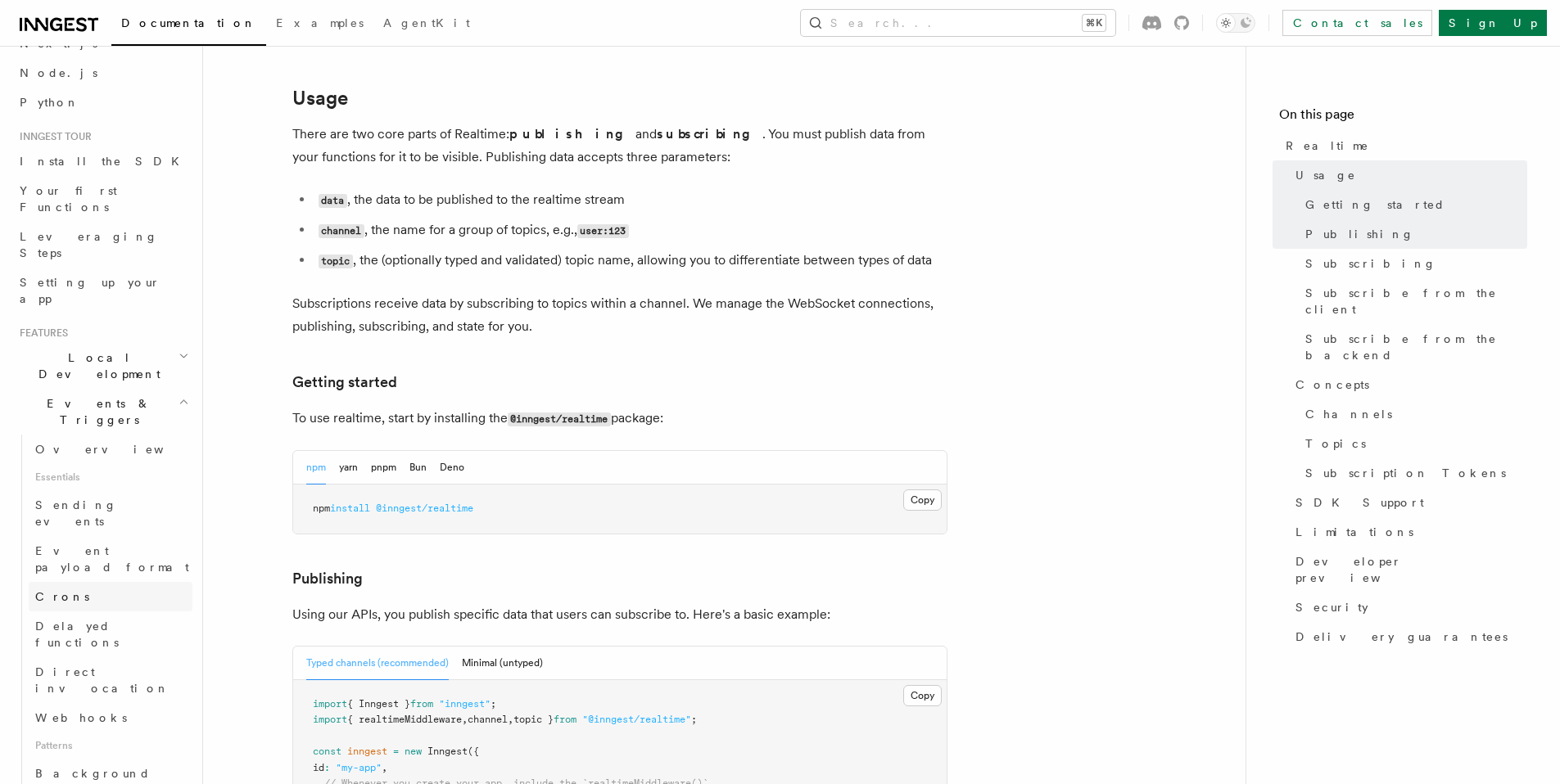
scroll to position [97, 0]
click at [107, 612] on span "Delayed functions" at bounding box center [77, 627] width 84 height 30
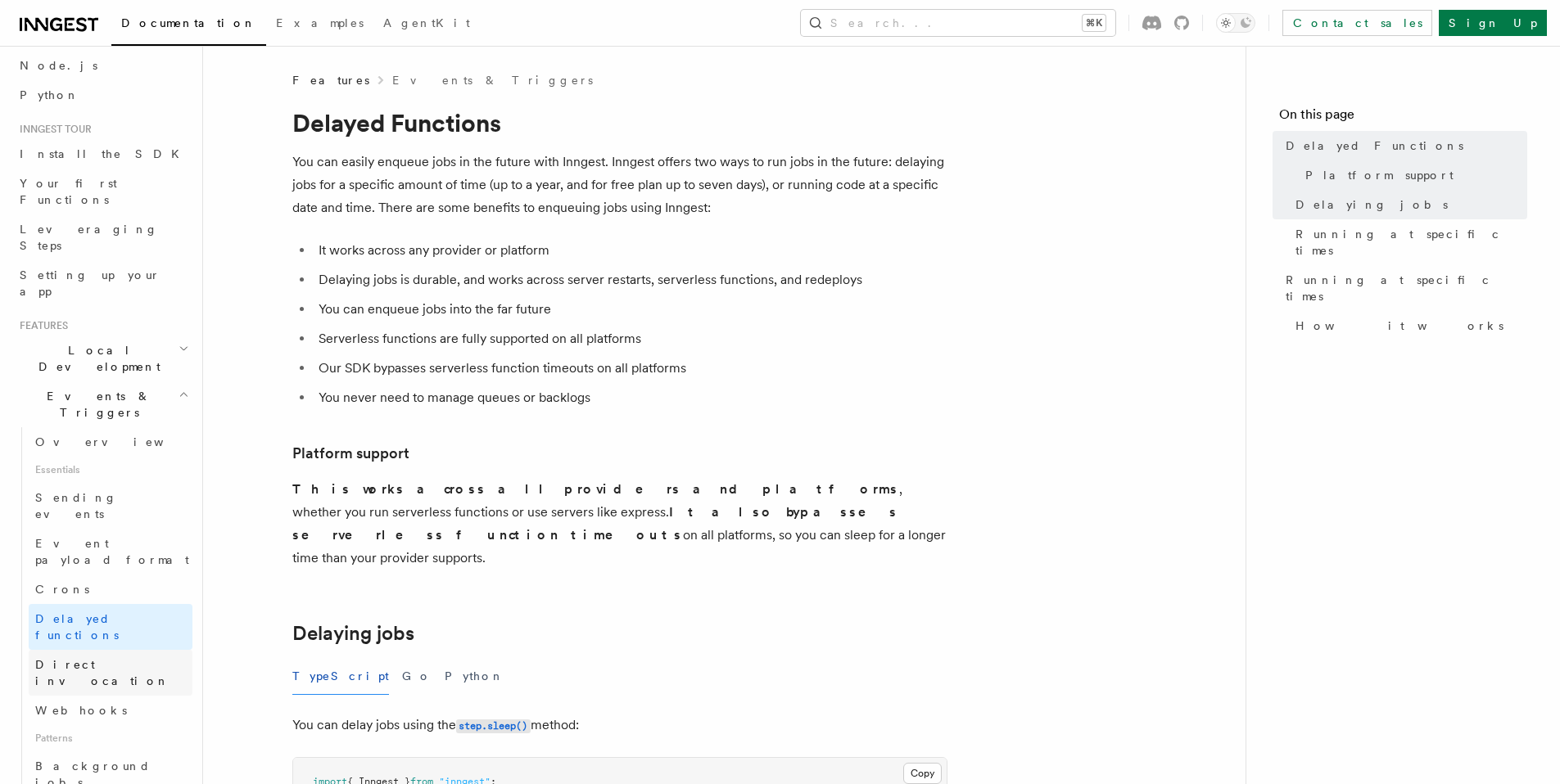
click at [100, 656] on span "Direct invocation" at bounding box center [113, 672] width 157 height 33
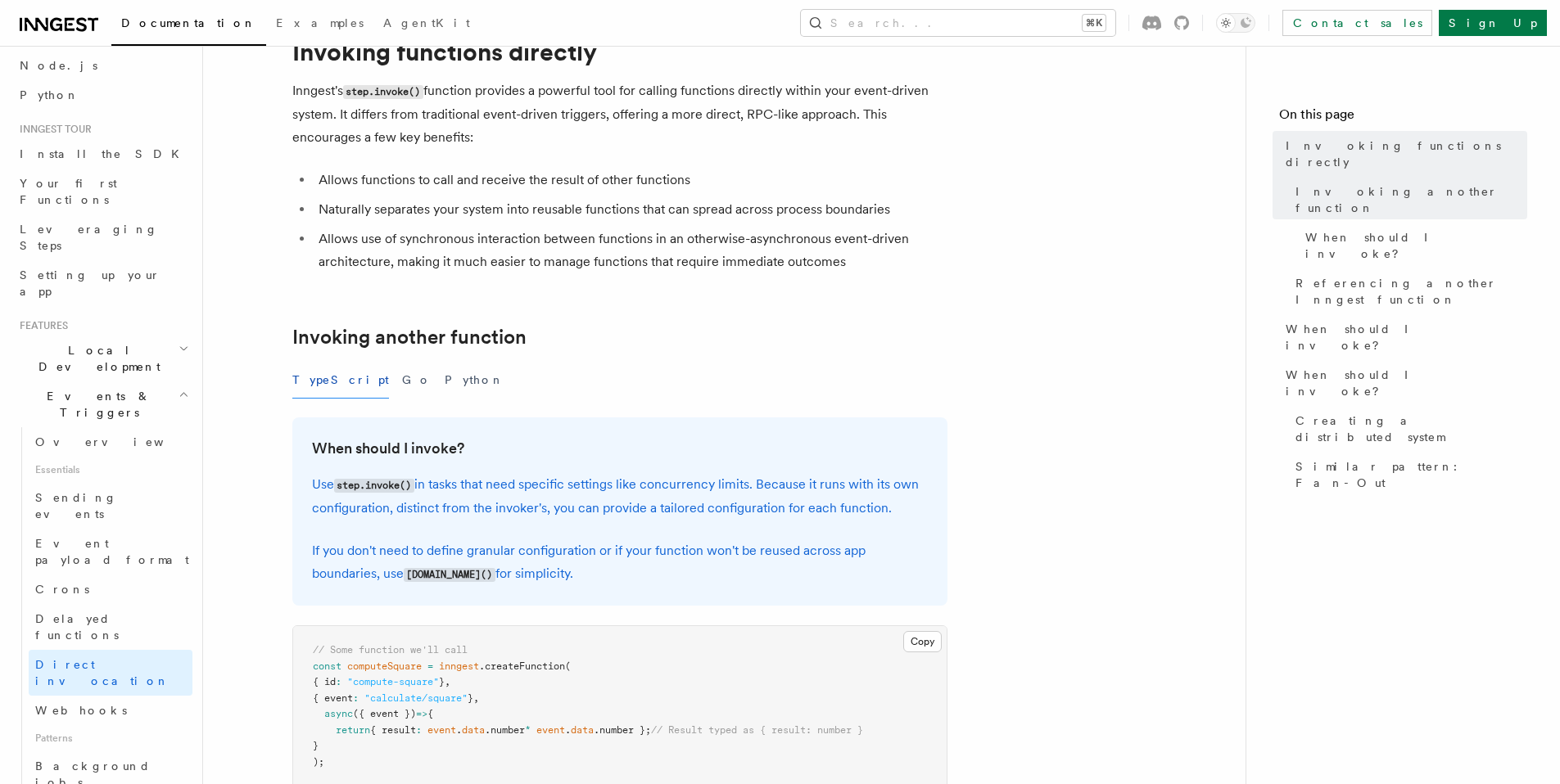
scroll to position [169, 0]
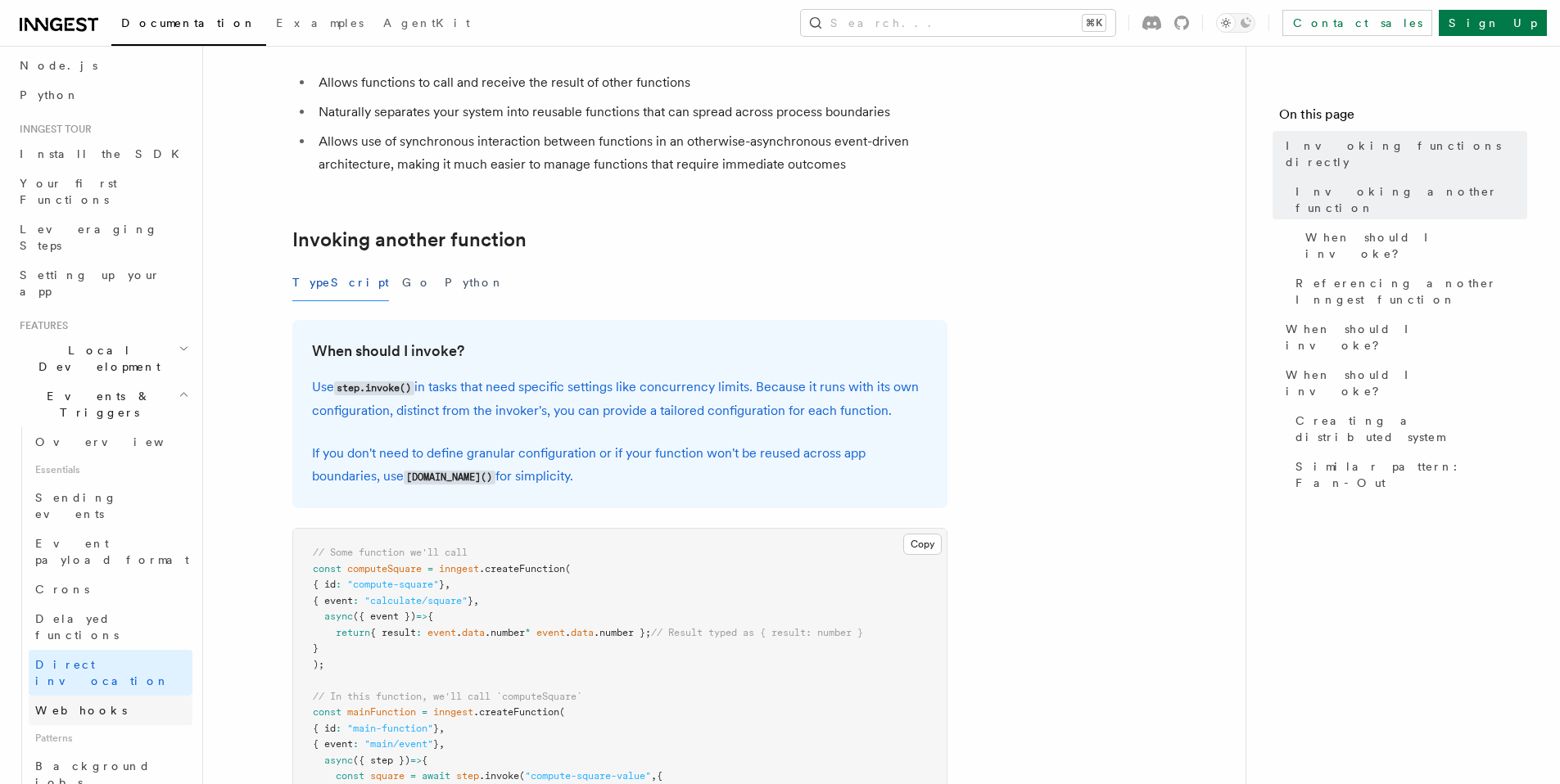
click at [65, 703] on span "Webhooks" at bounding box center [81, 709] width 92 height 13
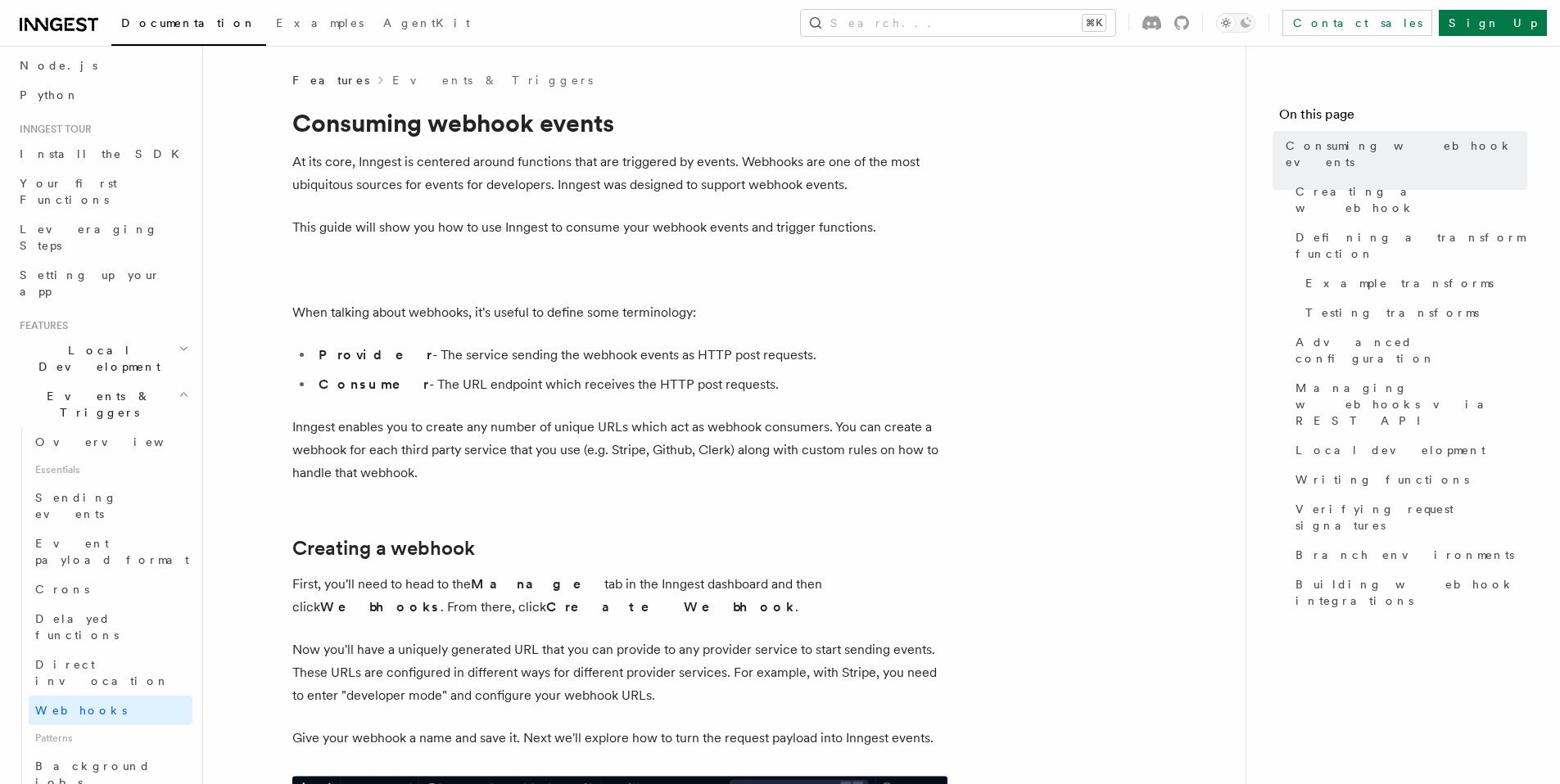
drag, startPoint x: 609, startPoint y: 198, endPoint x: 910, endPoint y: 309, distance: 320.8
click at [911, 309] on p "When talking about webhooks, it's useful to define some terminology:" at bounding box center [620, 312] width 655 height 23
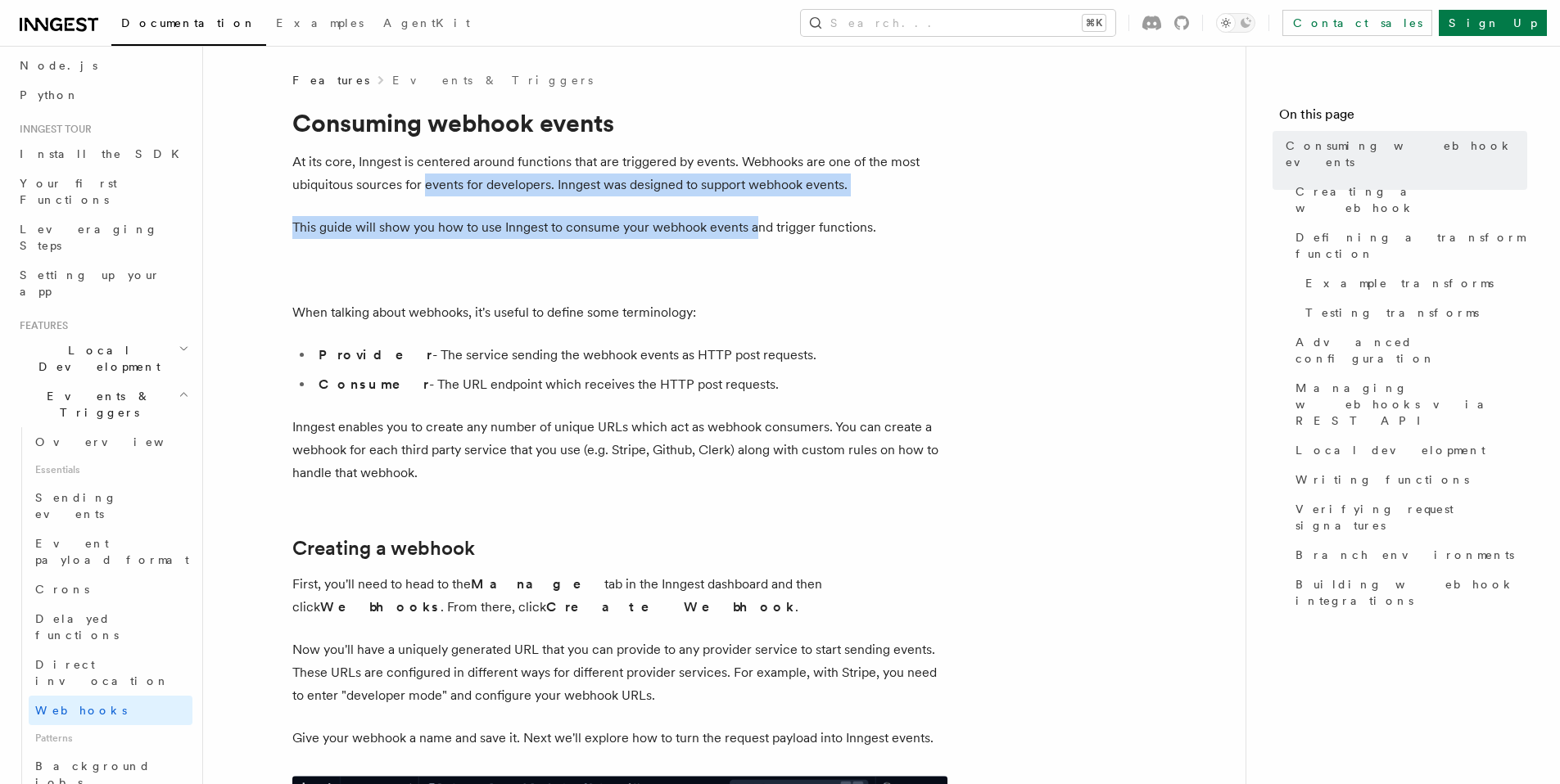
drag, startPoint x: 426, startPoint y: 194, endPoint x: 828, endPoint y: 282, distance: 411.5
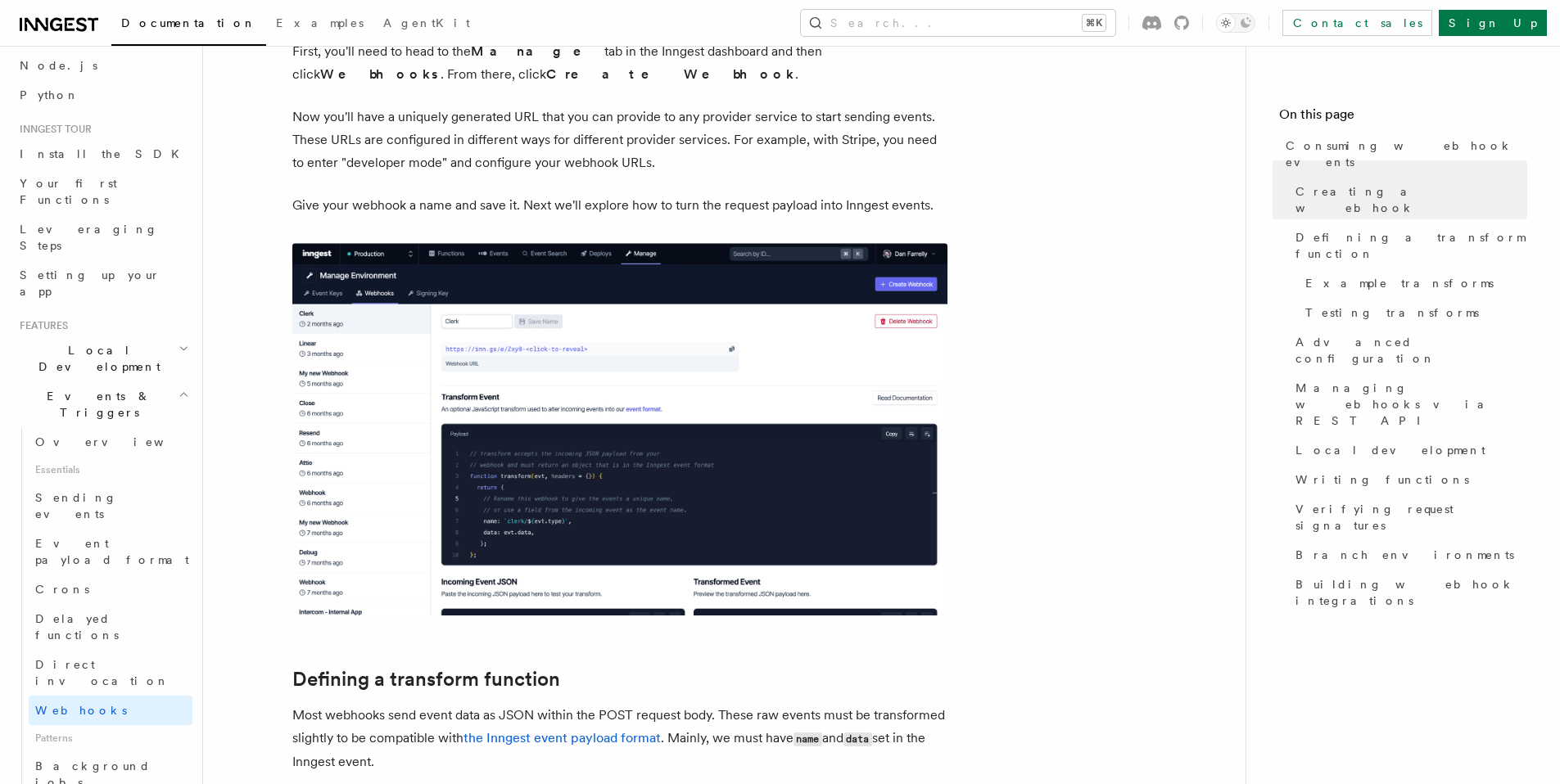
scroll to position [797, 0]
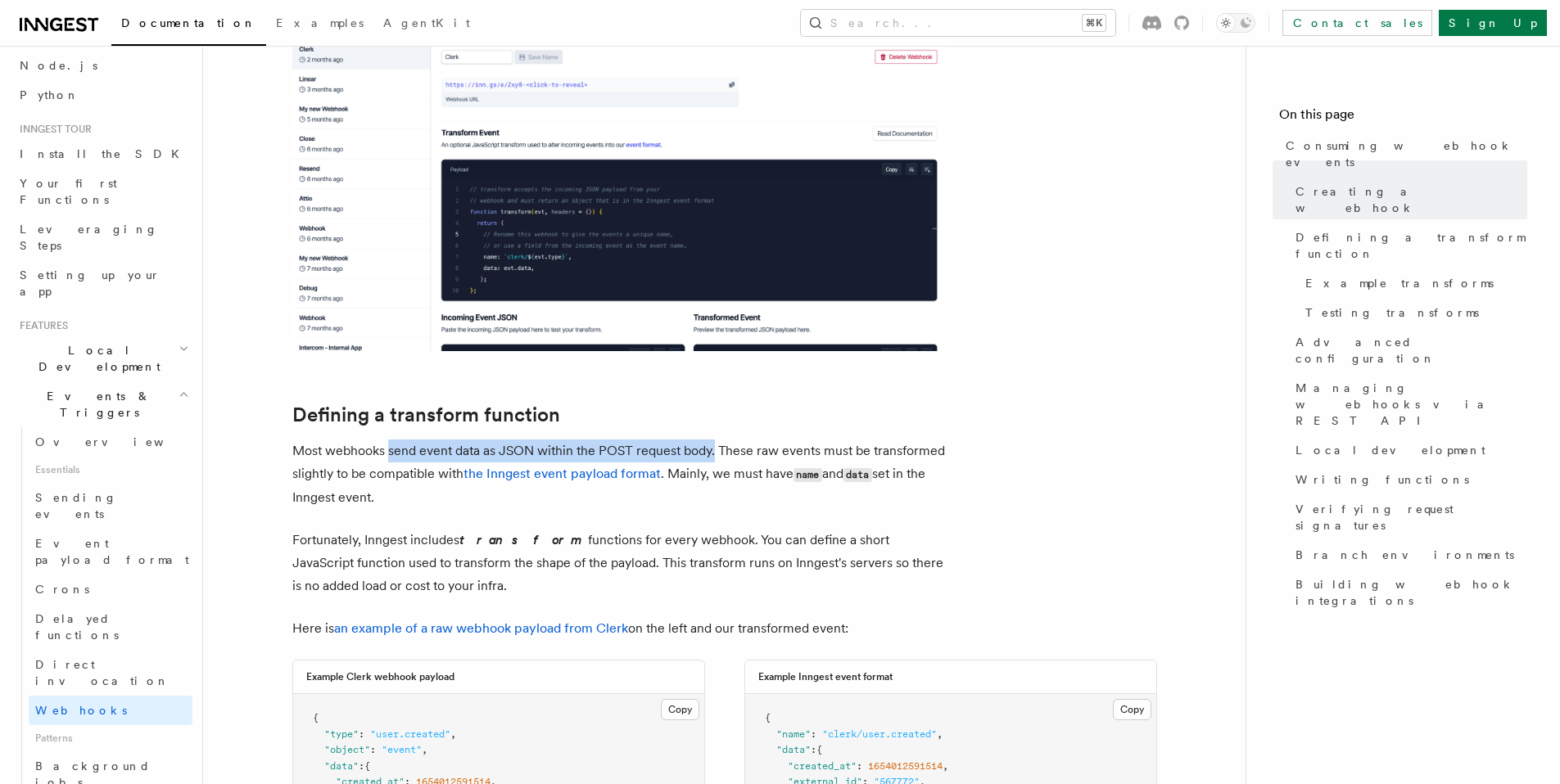
drag, startPoint x: 638, startPoint y: 453, endPoint x: 714, endPoint y: 444, distance: 76.5
click at [714, 444] on p "Most webhooks send event data as JSON within the POST request body. These raw e…" at bounding box center [620, 474] width 655 height 70
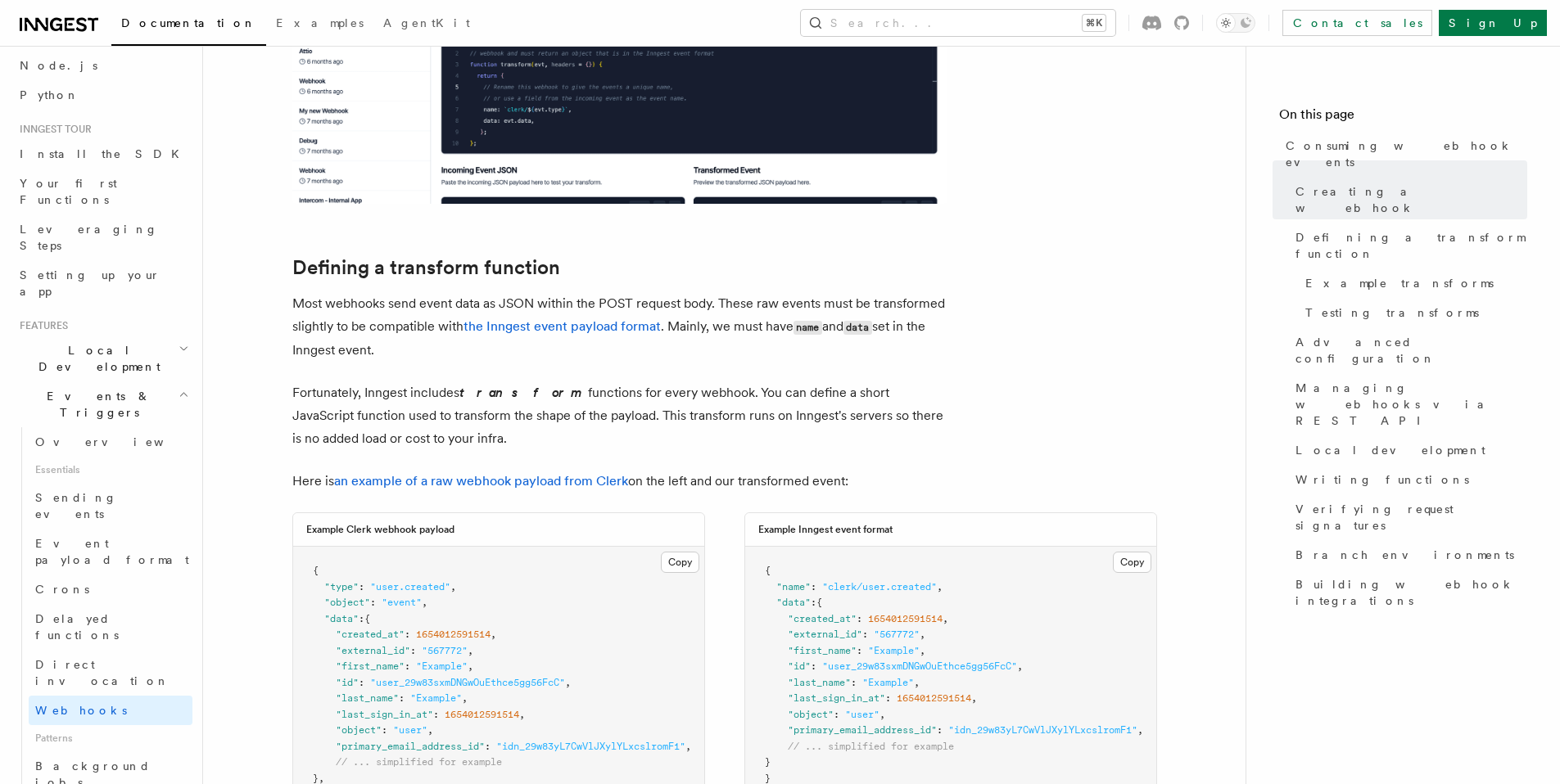
scroll to position [1122, 0]
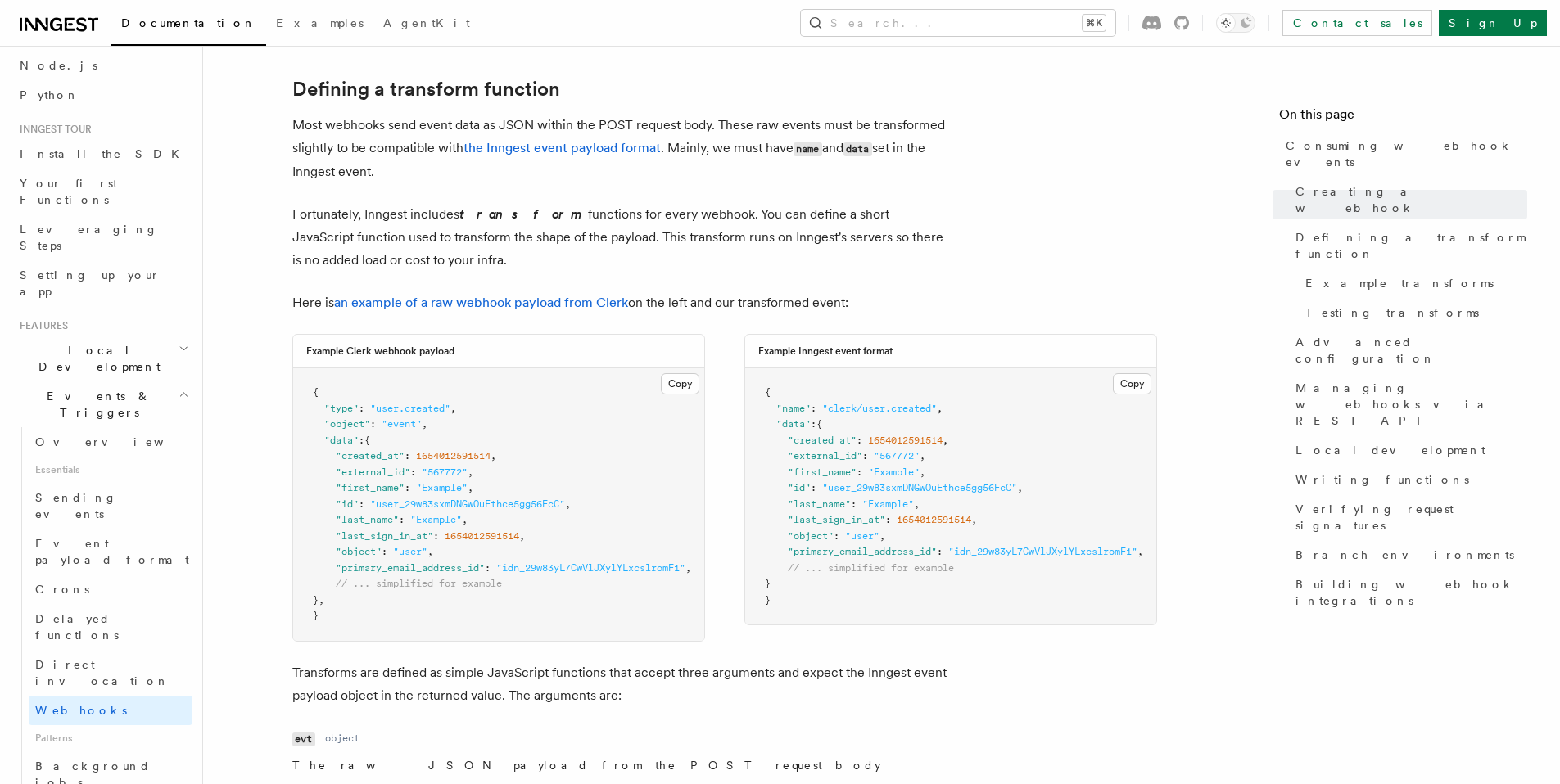
drag, startPoint x: 436, startPoint y: 214, endPoint x: 788, endPoint y: 259, distance: 354.9
click at [788, 259] on p "Fortunately, Inngest includes transform functions for every webhook. You can de…" at bounding box center [620, 236] width 655 height 69
click at [485, 244] on p "Fortunately, Inngest includes transform functions for every webhook. You can de…" at bounding box center [620, 236] width 655 height 69
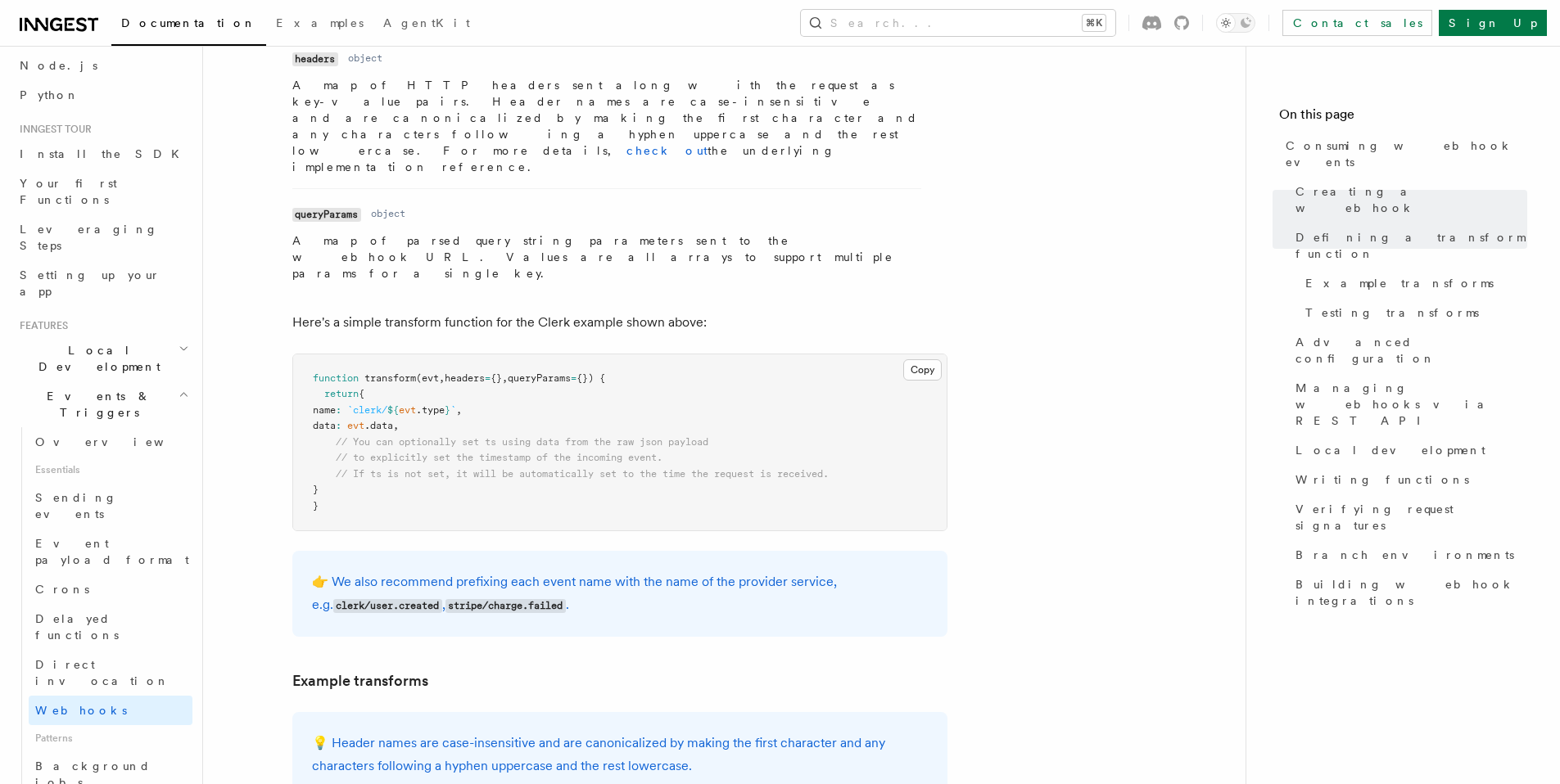
scroll to position [2058, 0]
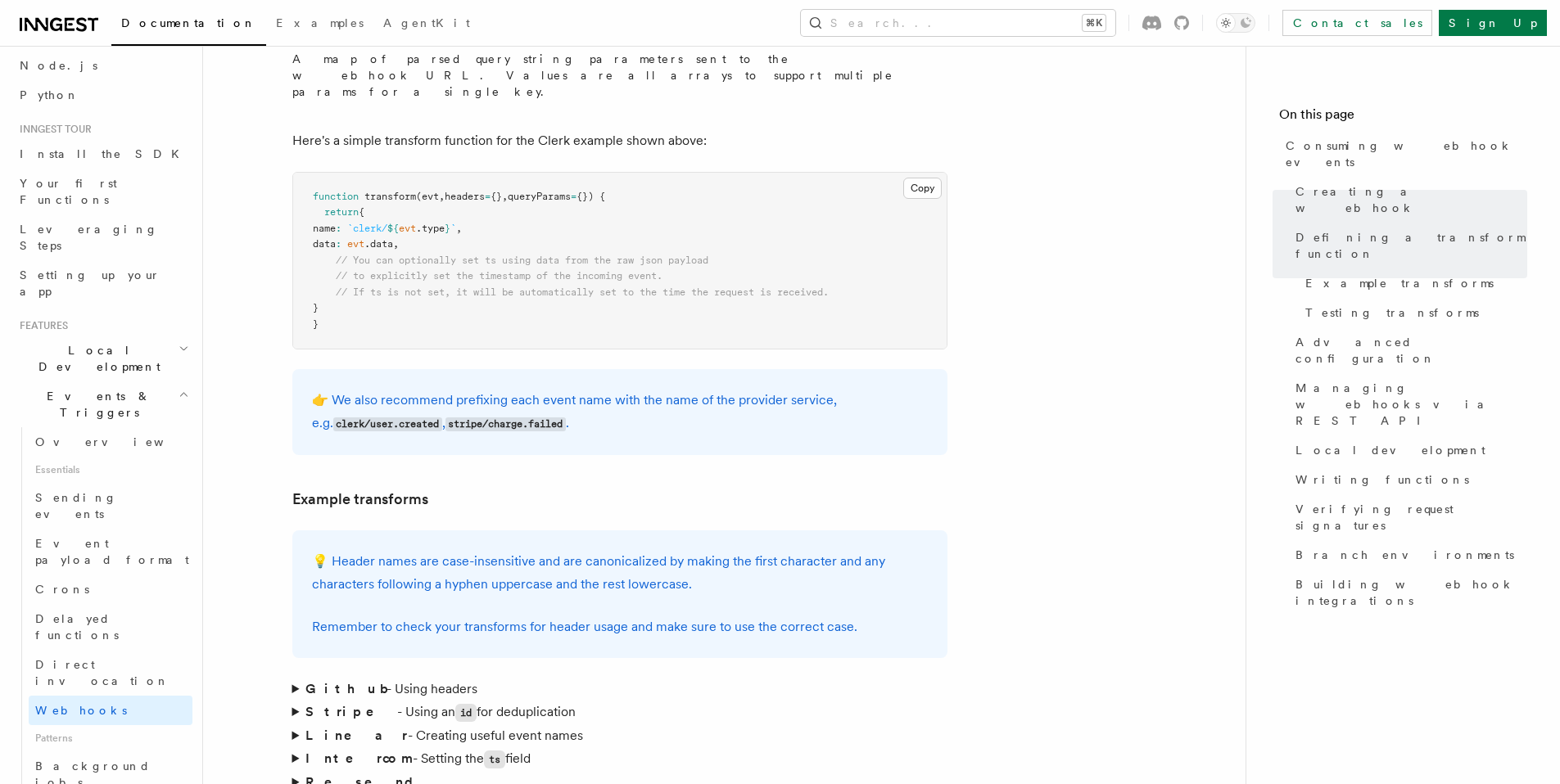
click at [292, 677] on summary "Github - Using headers" at bounding box center [620, 688] width 655 height 23
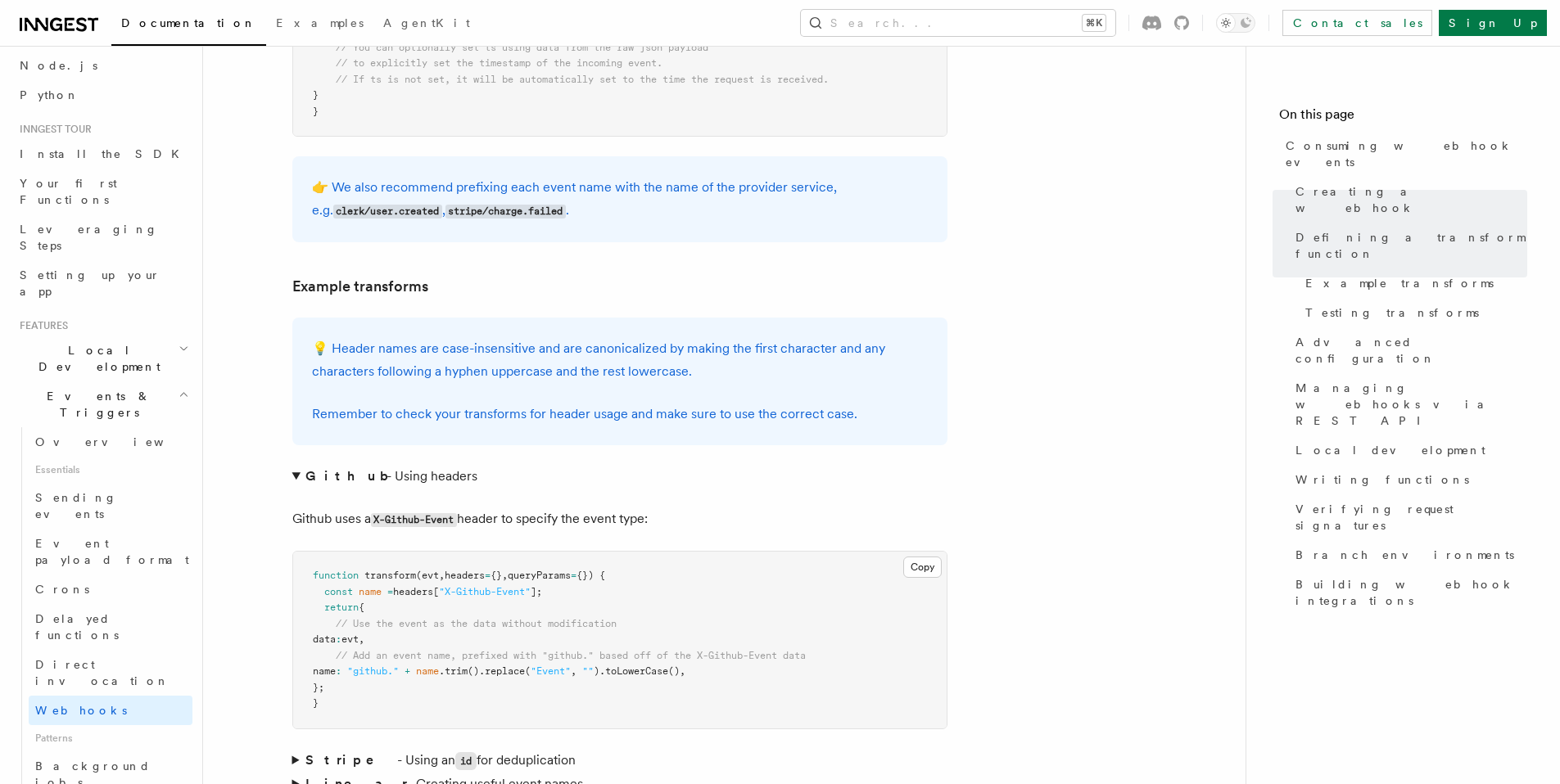
scroll to position [2317, 0]
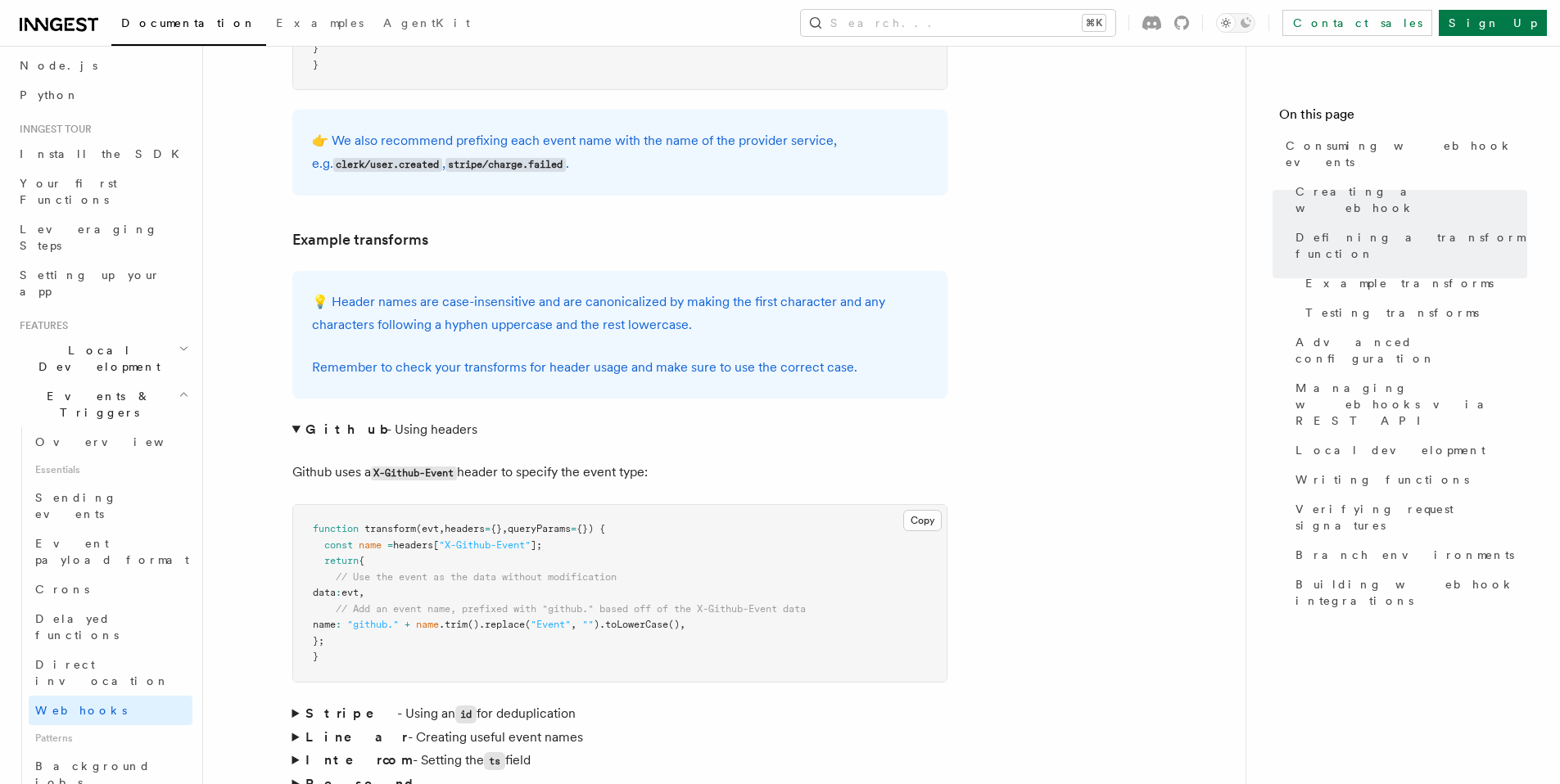
click at [293, 418] on summary "Github - Using headers" at bounding box center [620, 429] width 655 height 23
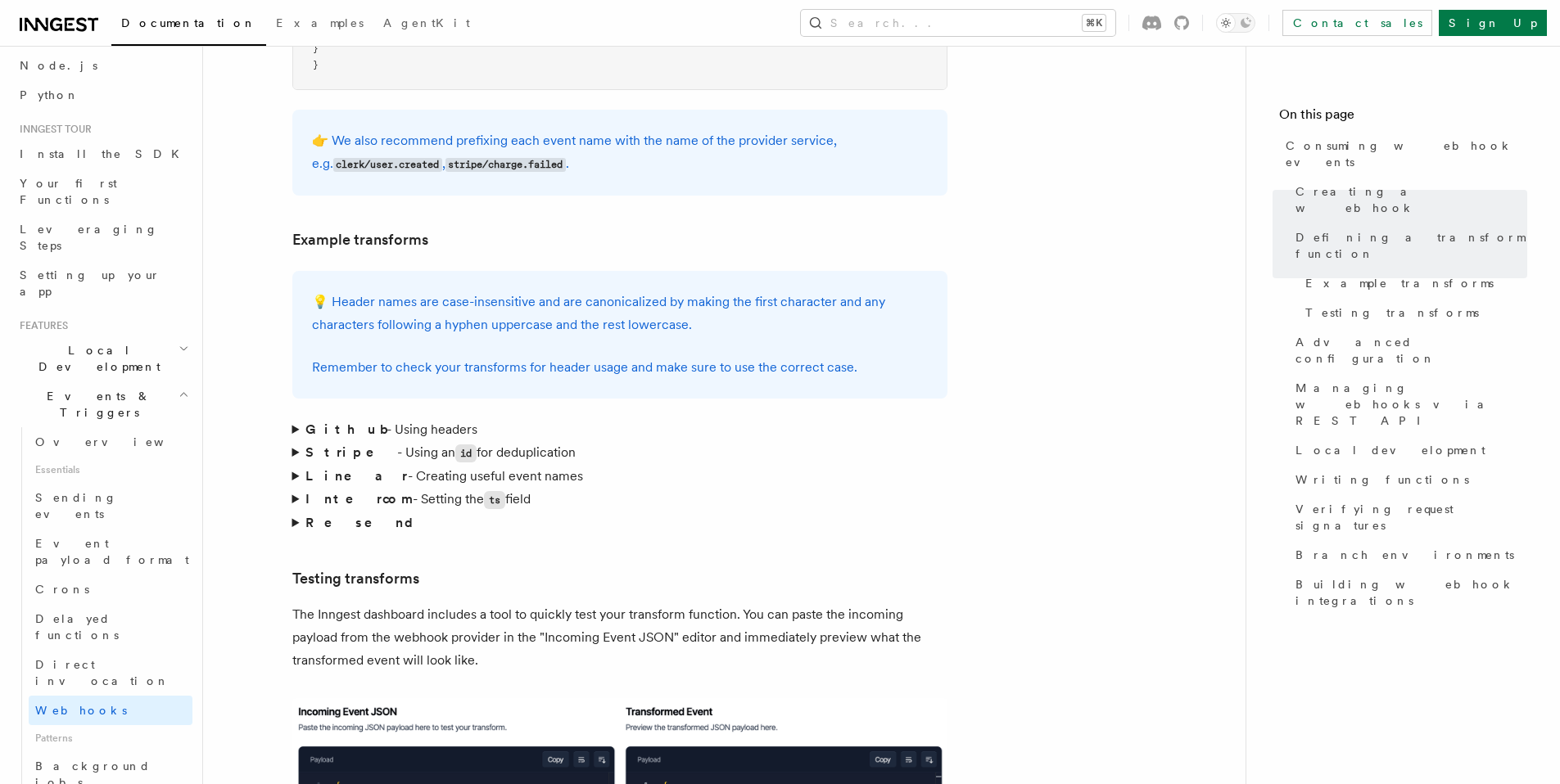
click at [296, 465] on summary "Linear - Creating useful event names" at bounding box center [620, 476] width 655 height 23
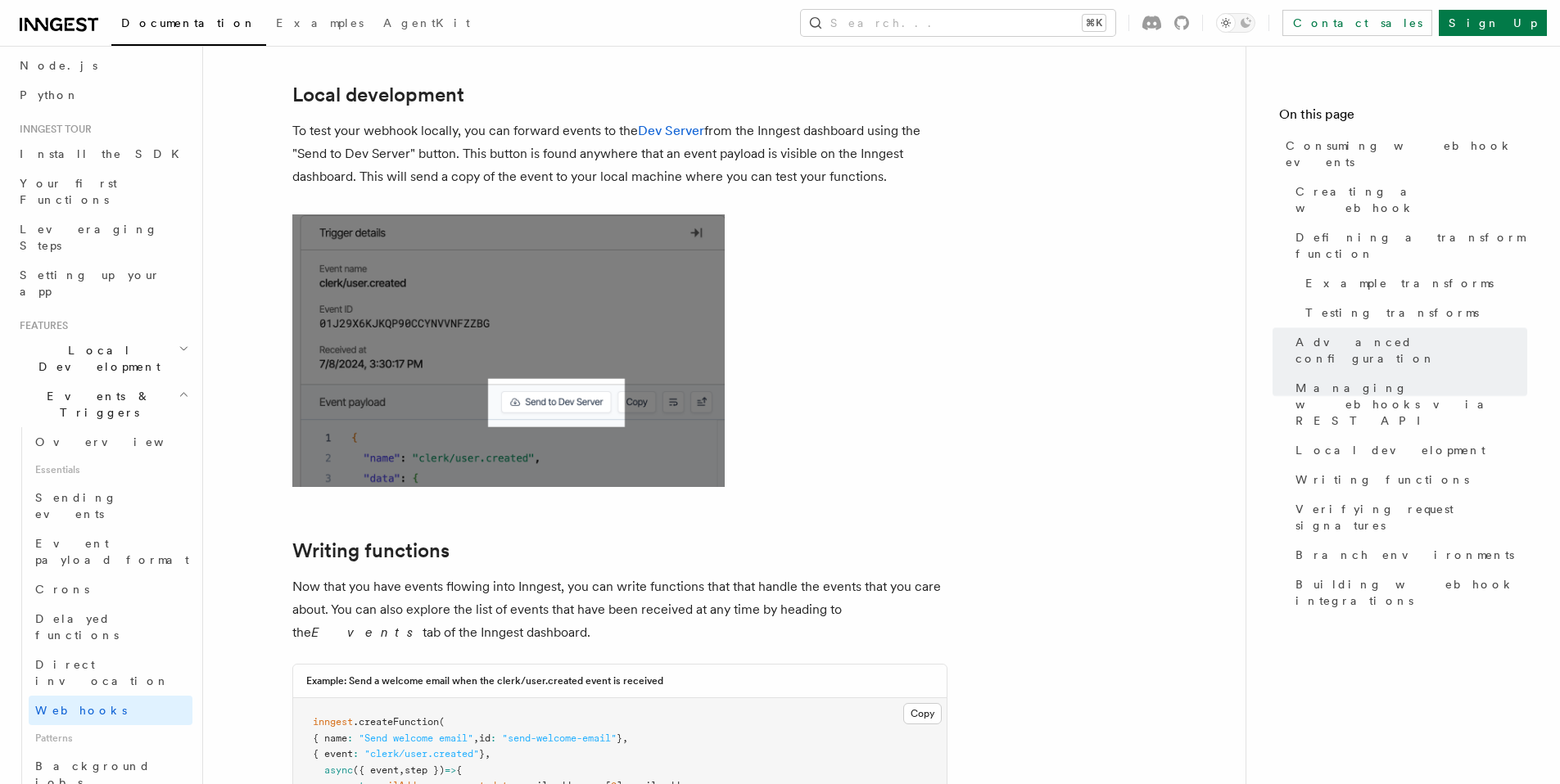
scroll to position [4130, 0]
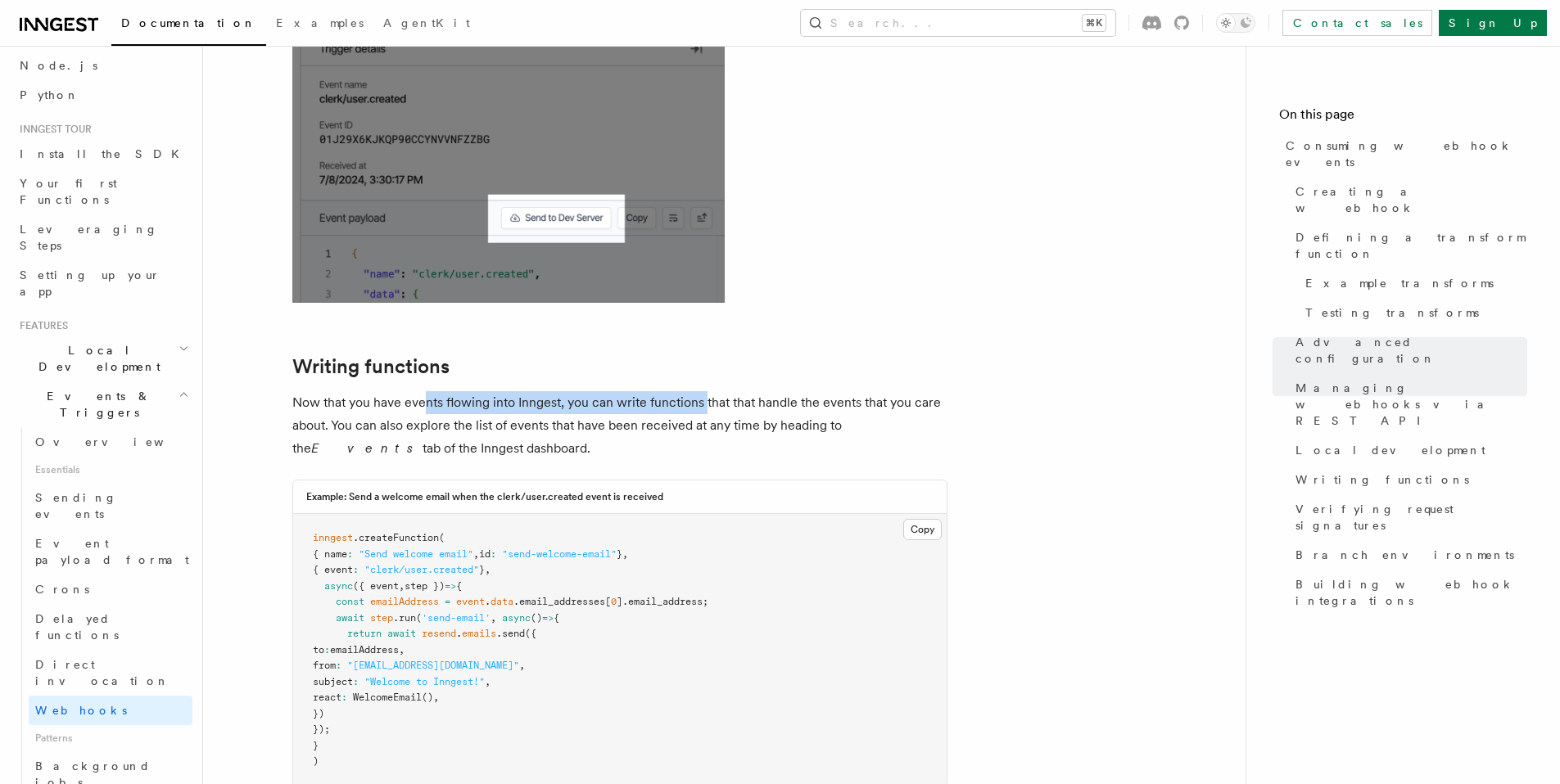
drag, startPoint x: 607, startPoint y: 296, endPoint x: 713, endPoint y: 300, distance: 106.1
click at [709, 391] on p "Now that you have events flowing into Inngest, you can write functions that tha…" at bounding box center [620, 425] width 655 height 69
click at [749, 391] on p "Now that you have events flowing into Inngest, you can write functions that tha…" at bounding box center [620, 425] width 655 height 69
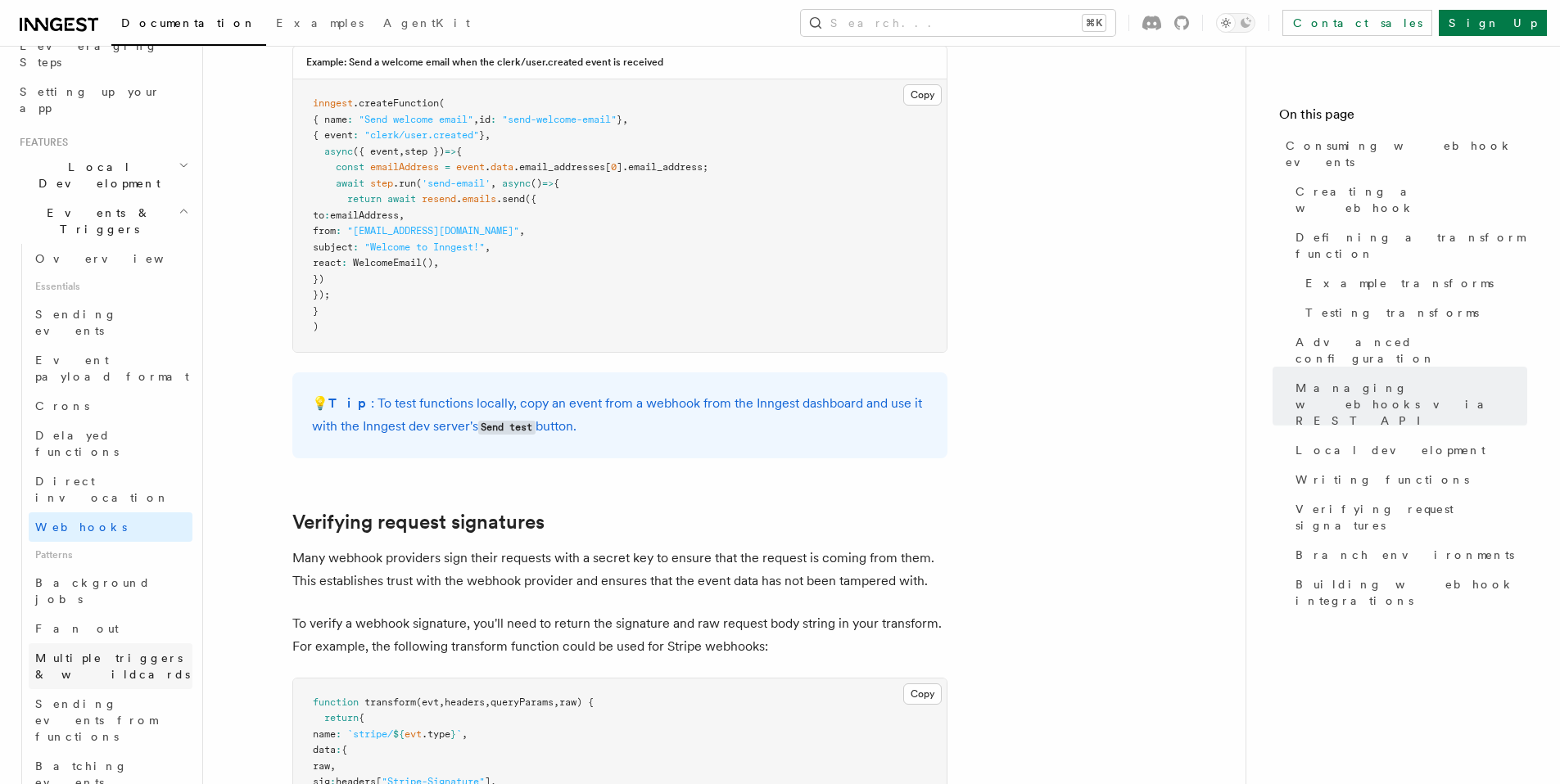
scroll to position [335, 0]
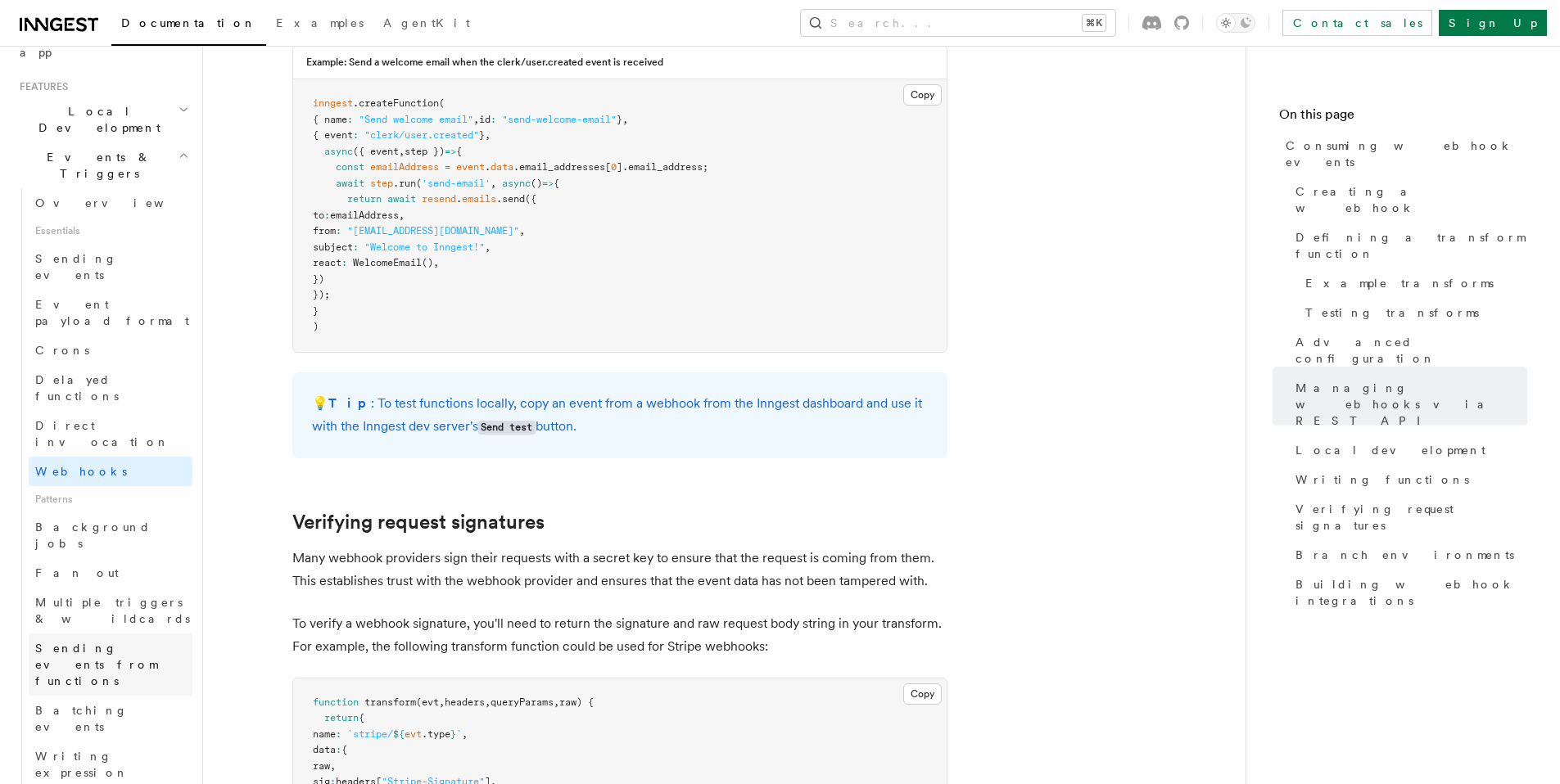
click at [106, 639] on span "Sending events from functions" at bounding box center [113, 663] width 157 height 49
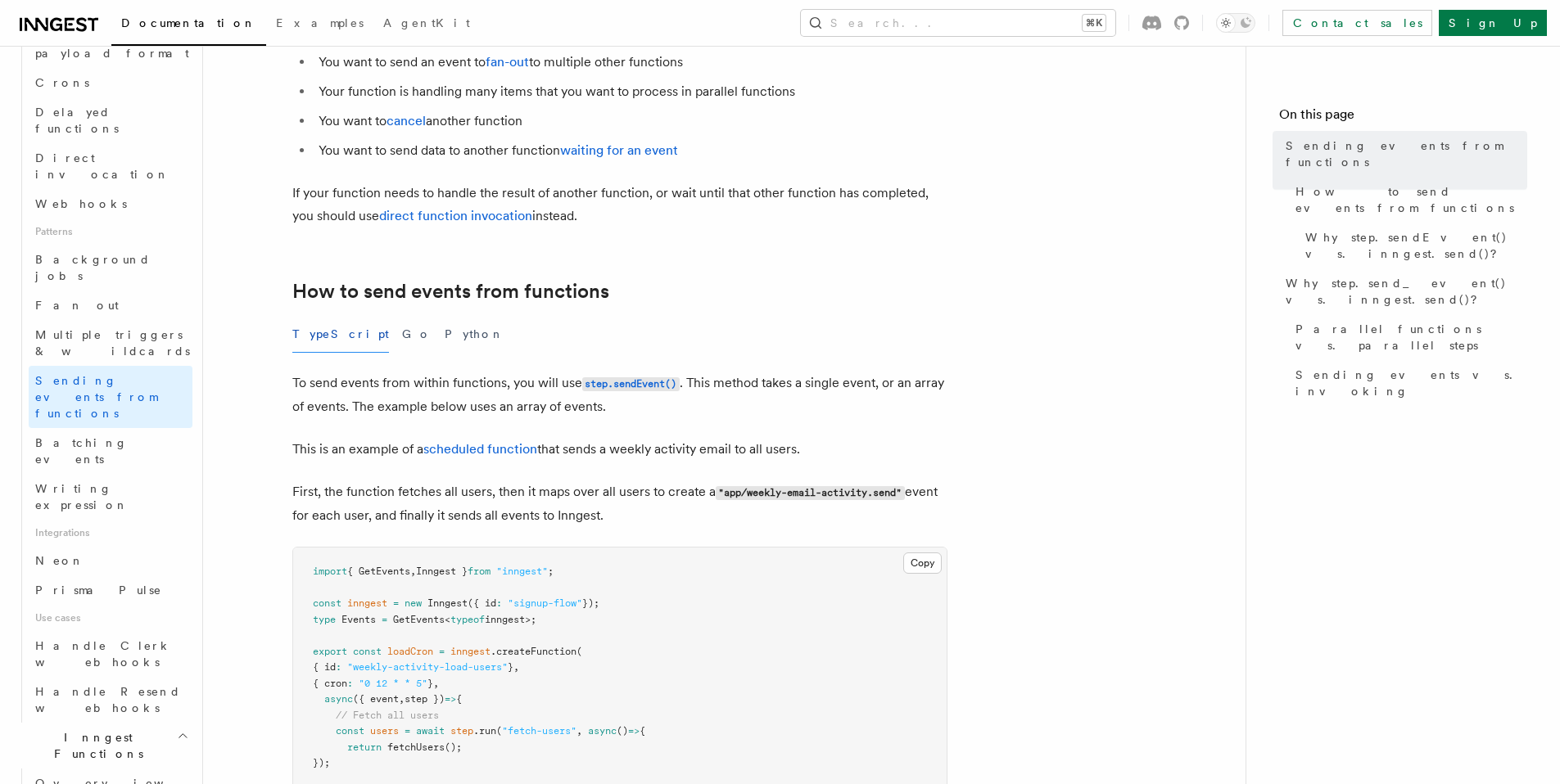
scroll to position [321, 0]
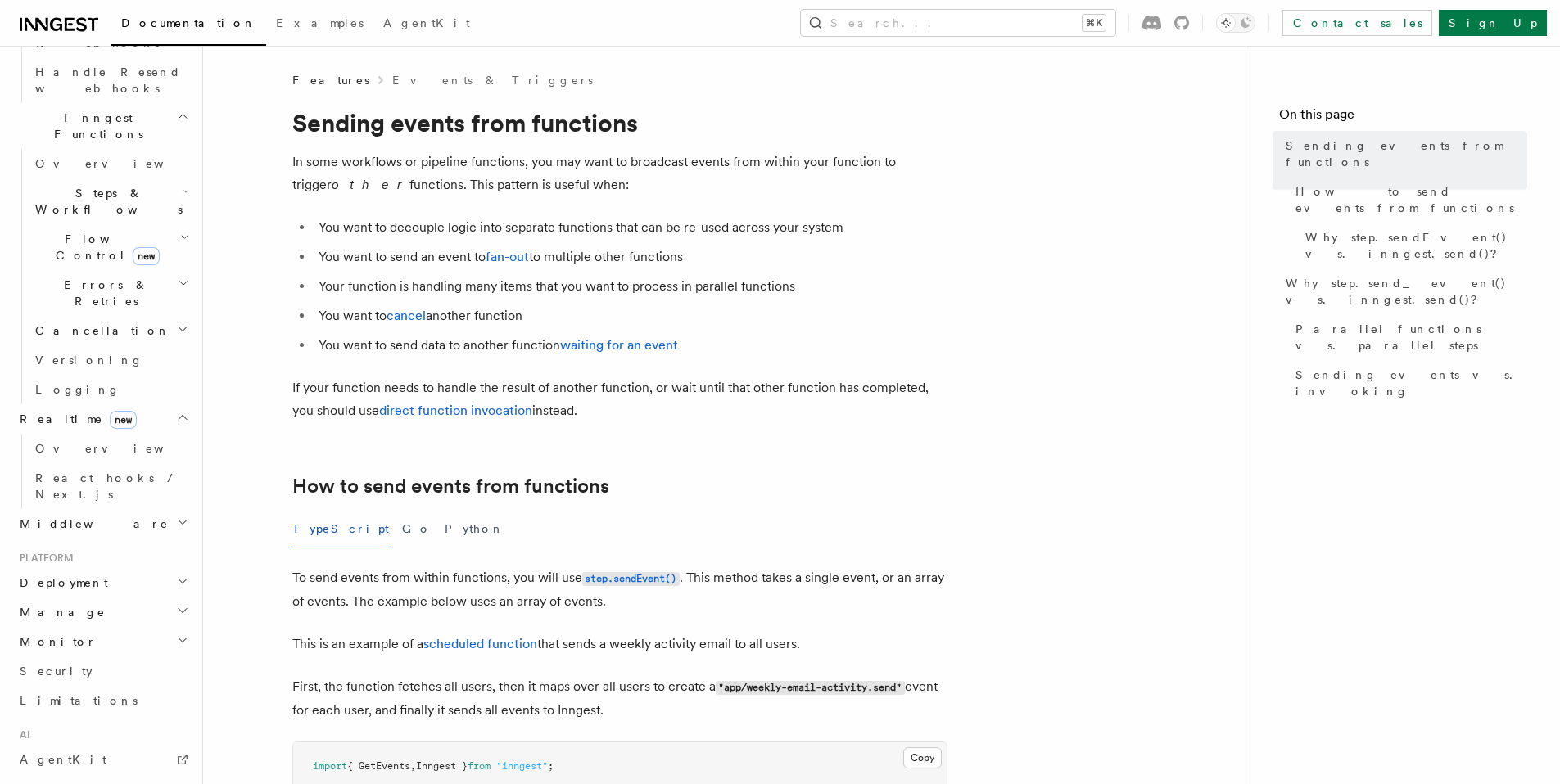
scroll to position [439, 0]
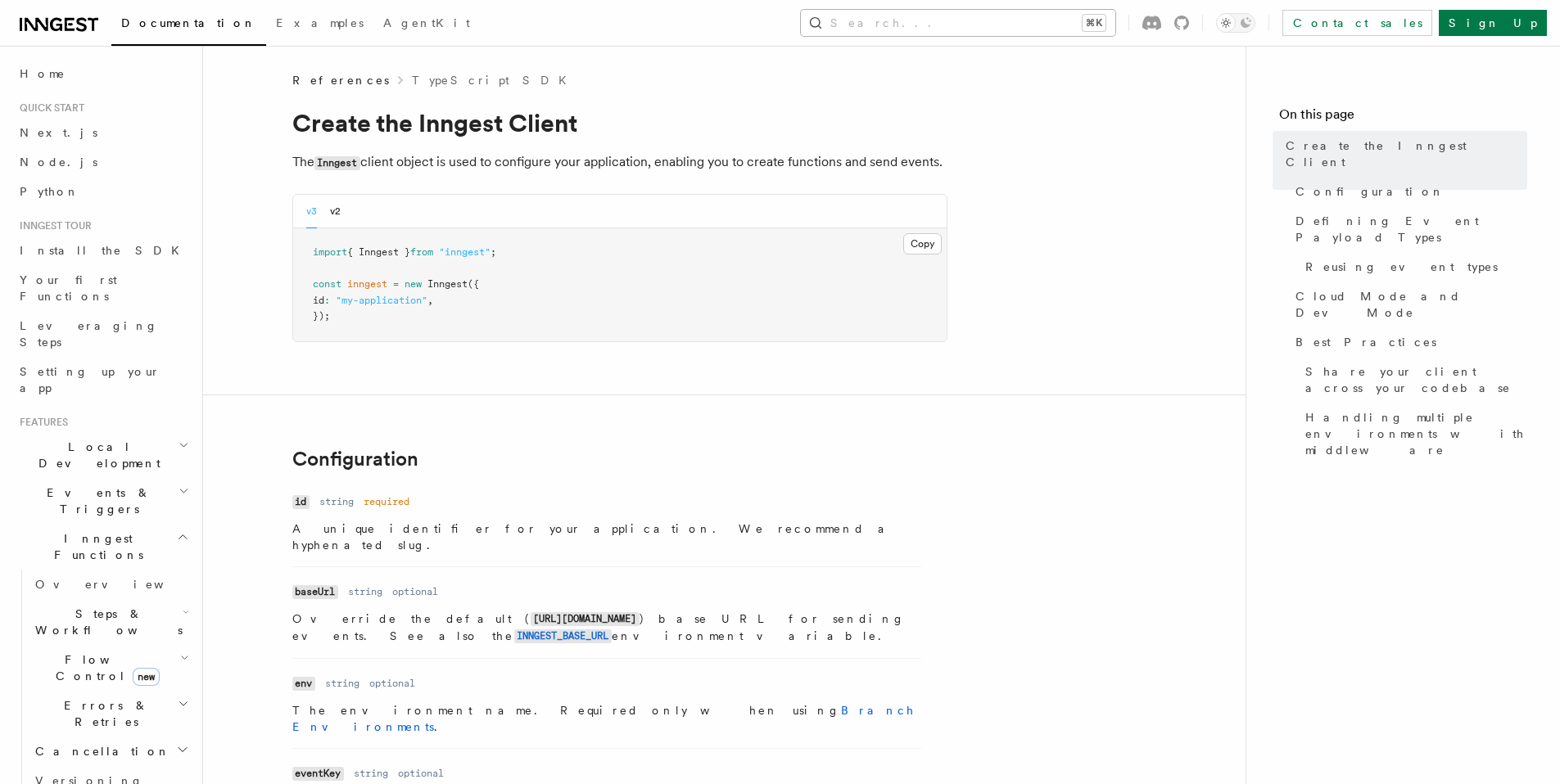
click at [1013, 29] on button "Search... ⌘K" at bounding box center [957, 23] width 314 height 26
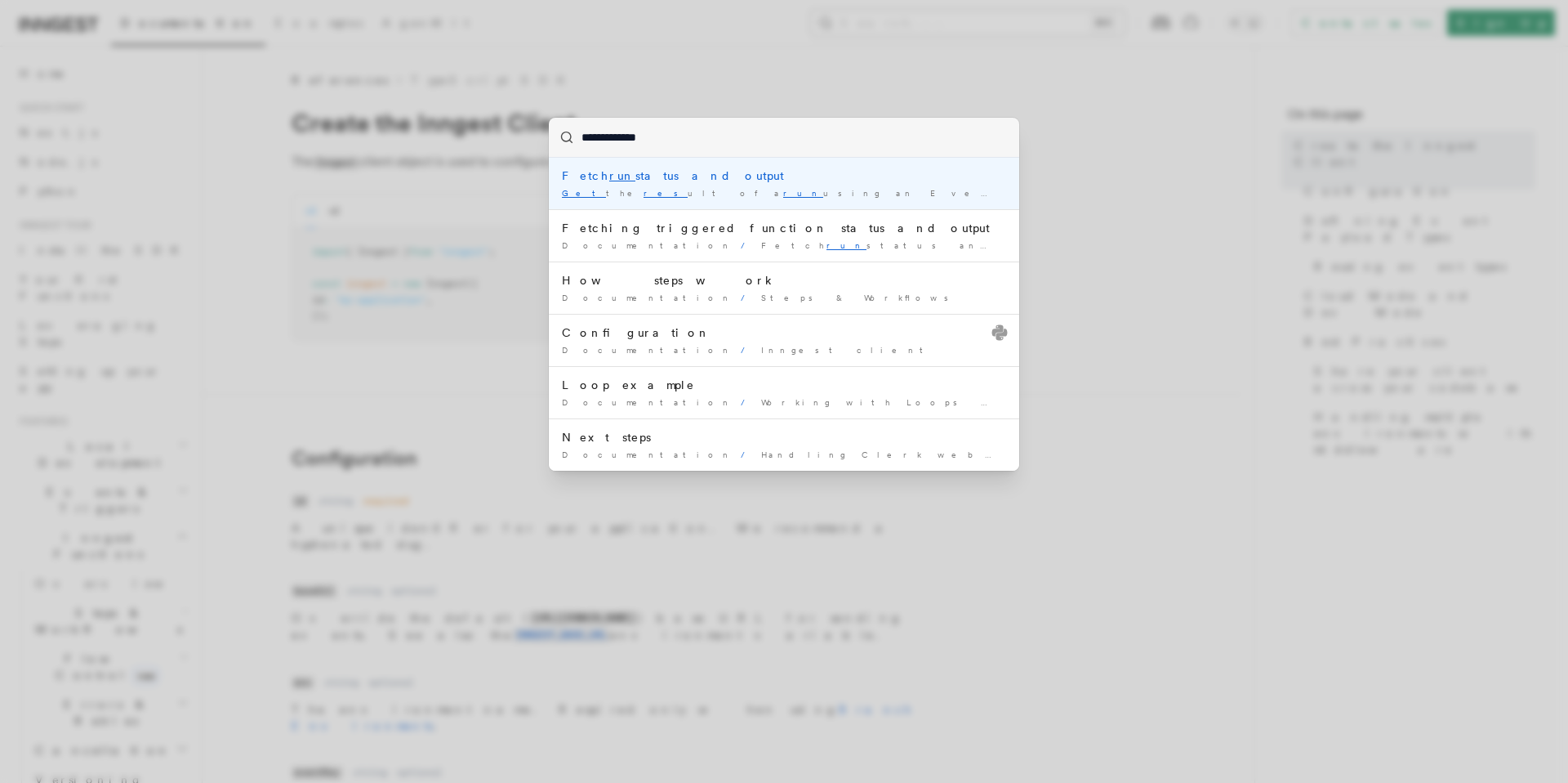
type input "**********"
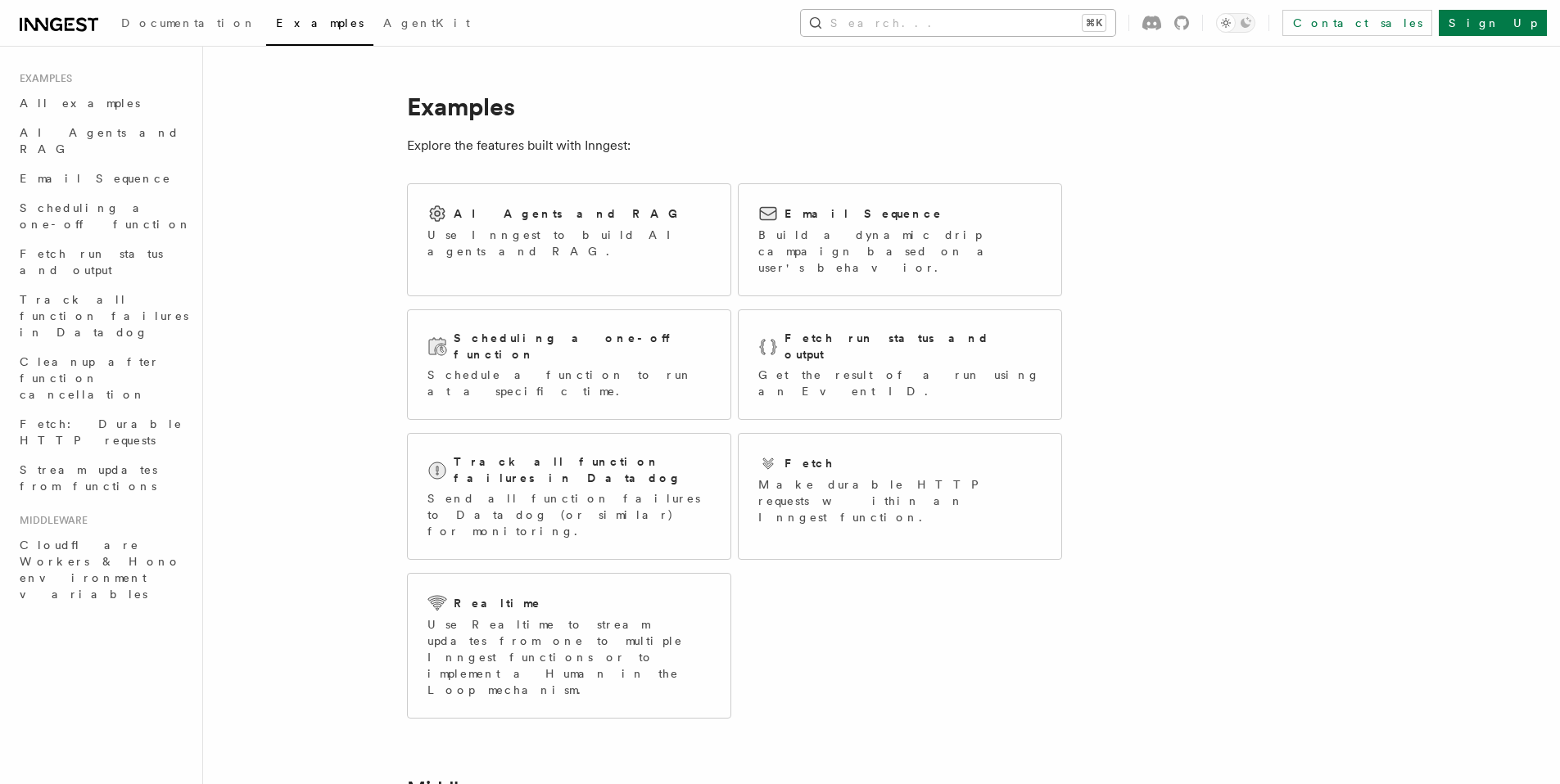
click at [968, 27] on button "Search... ⌘K" at bounding box center [957, 23] width 314 height 26
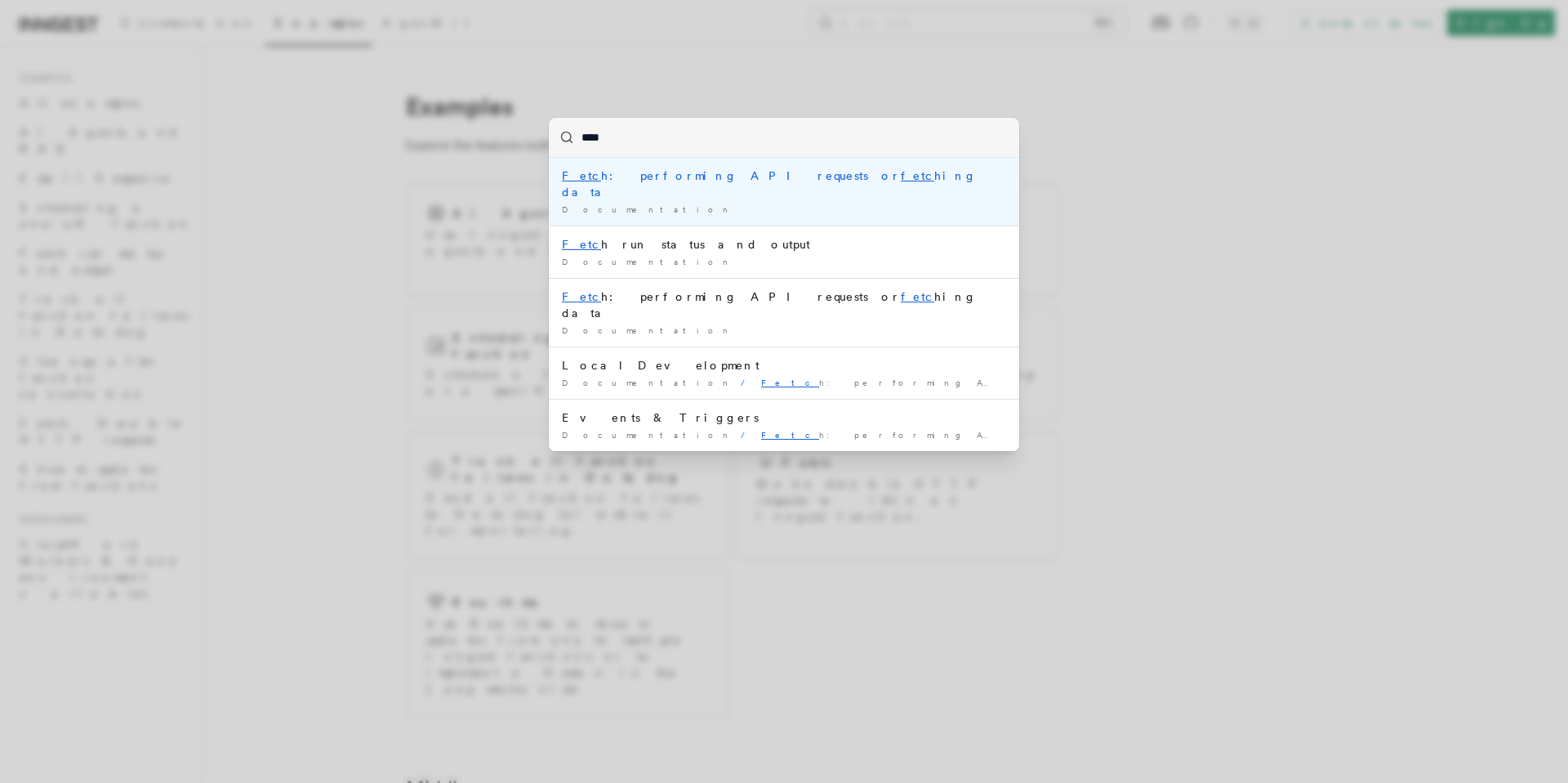
type input "*****"
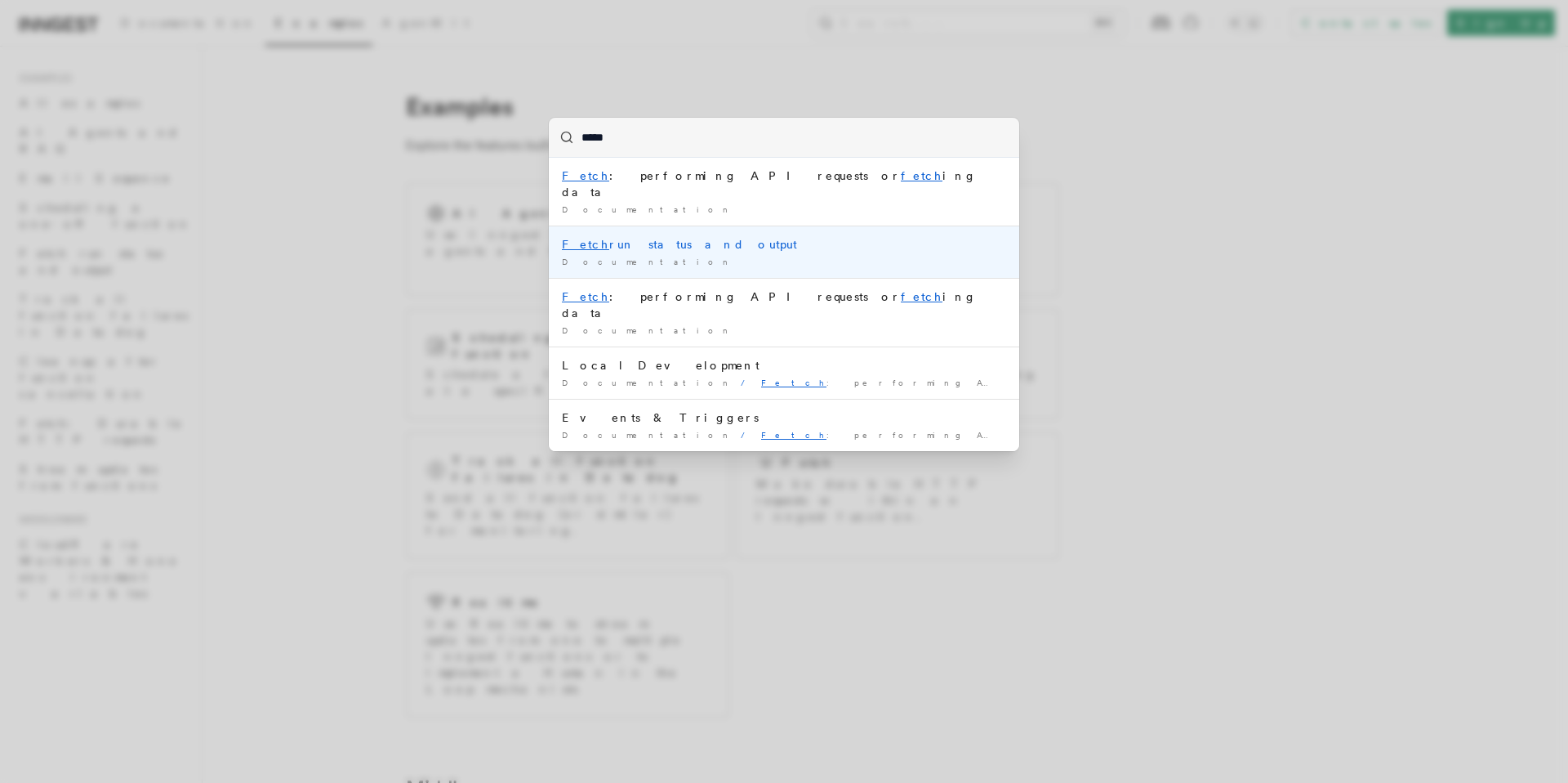
click at [672, 256] on div "Documentation /" at bounding box center [784, 262] width 444 height 12
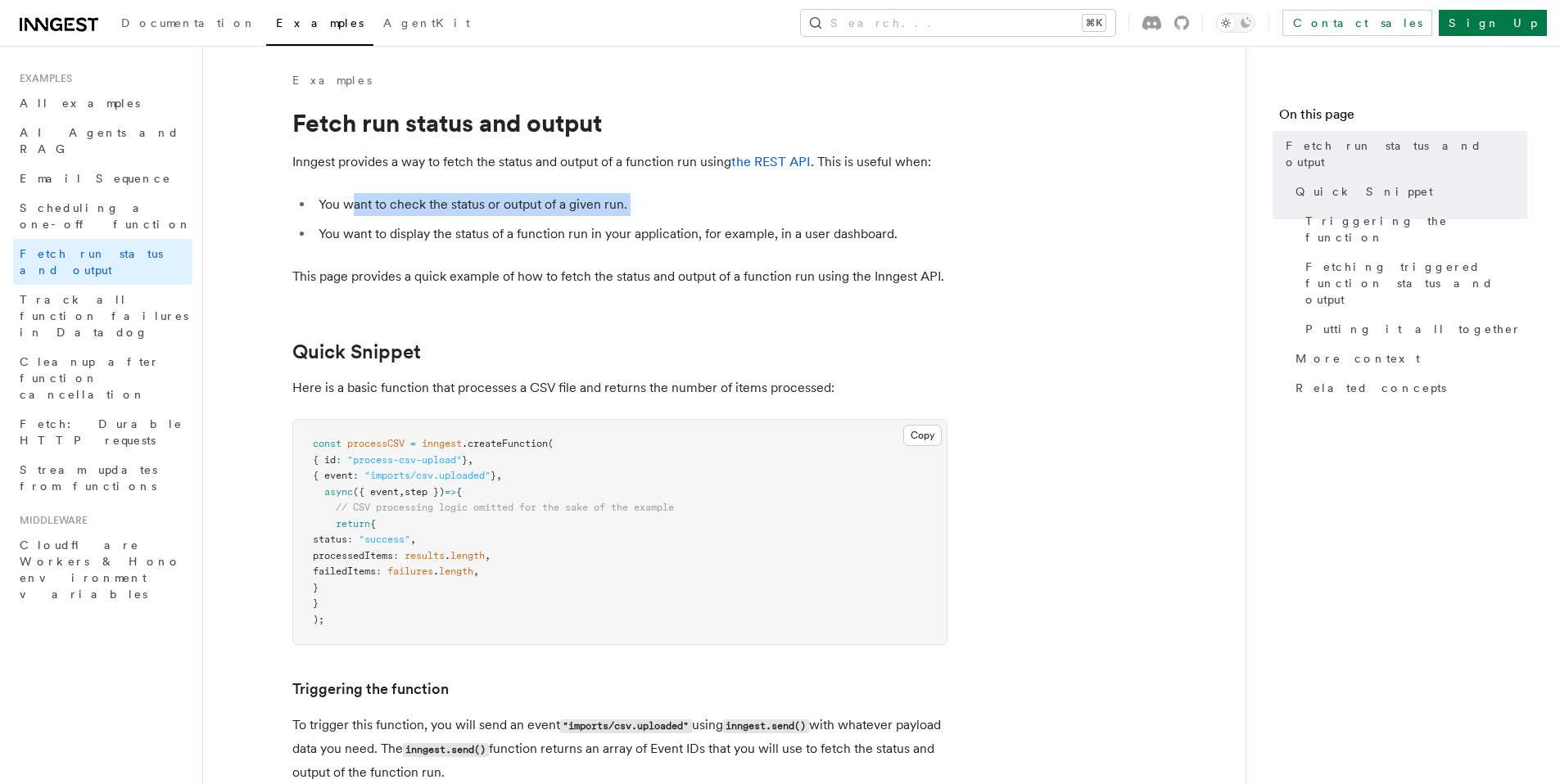
drag, startPoint x: 355, startPoint y: 199, endPoint x: 449, endPoint y: 245, distance: 104.7
click at [410, 226] on ul "You want to check the status or output of a given run. You want to display the …" at bounding box center [620, 219] width 655 height 52
drag, startPoint x: 457, startPoint y: 252, endPoint x: 463, endPoint y: 271, distance: 19.9
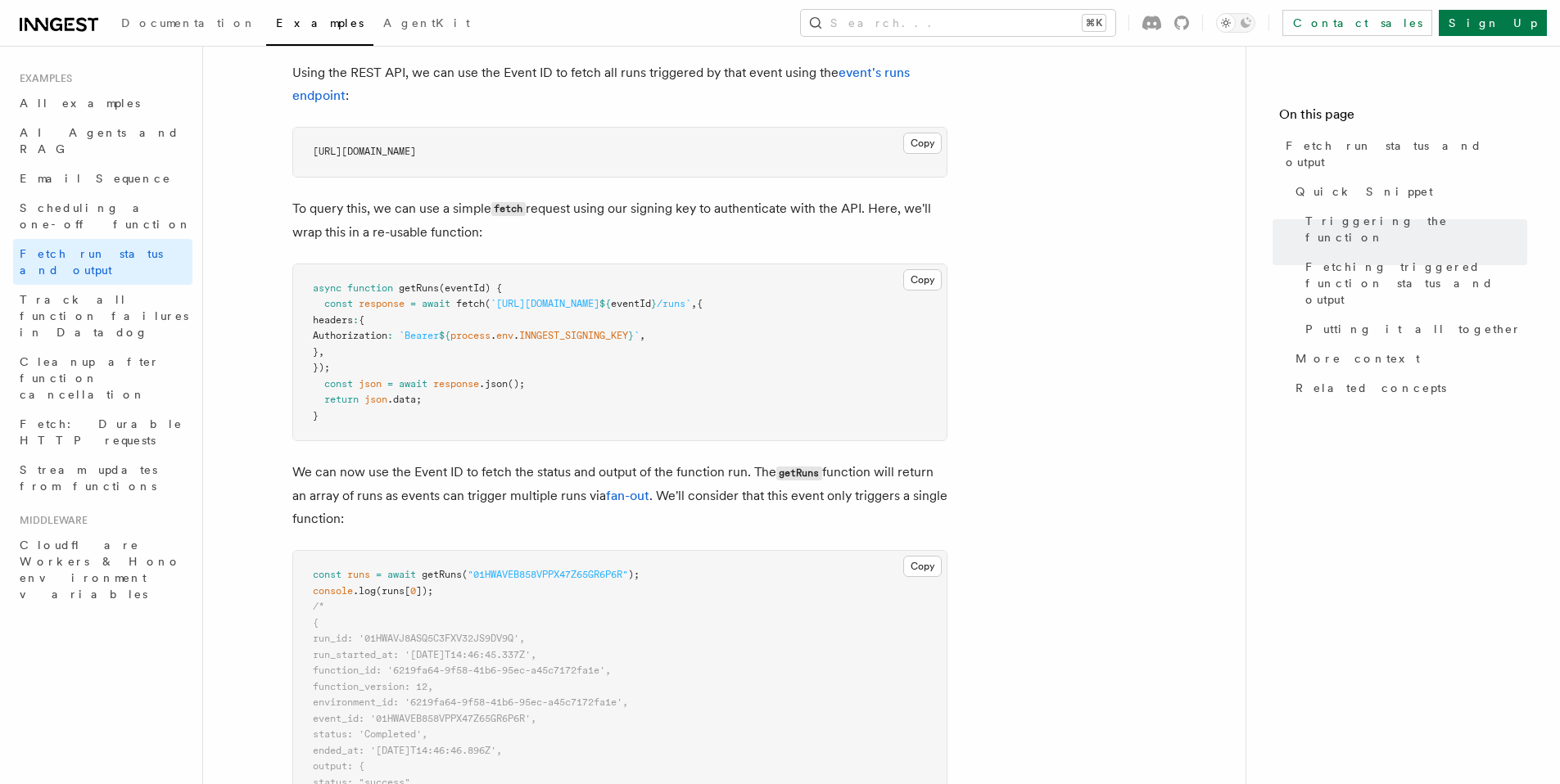
scroll to position [971, 0]
click at [649, 397] on pre "async function getRuns (eventId) { const response = await fetch ( `https://api.…" at bounding box center [620, 354] width 654 height 177
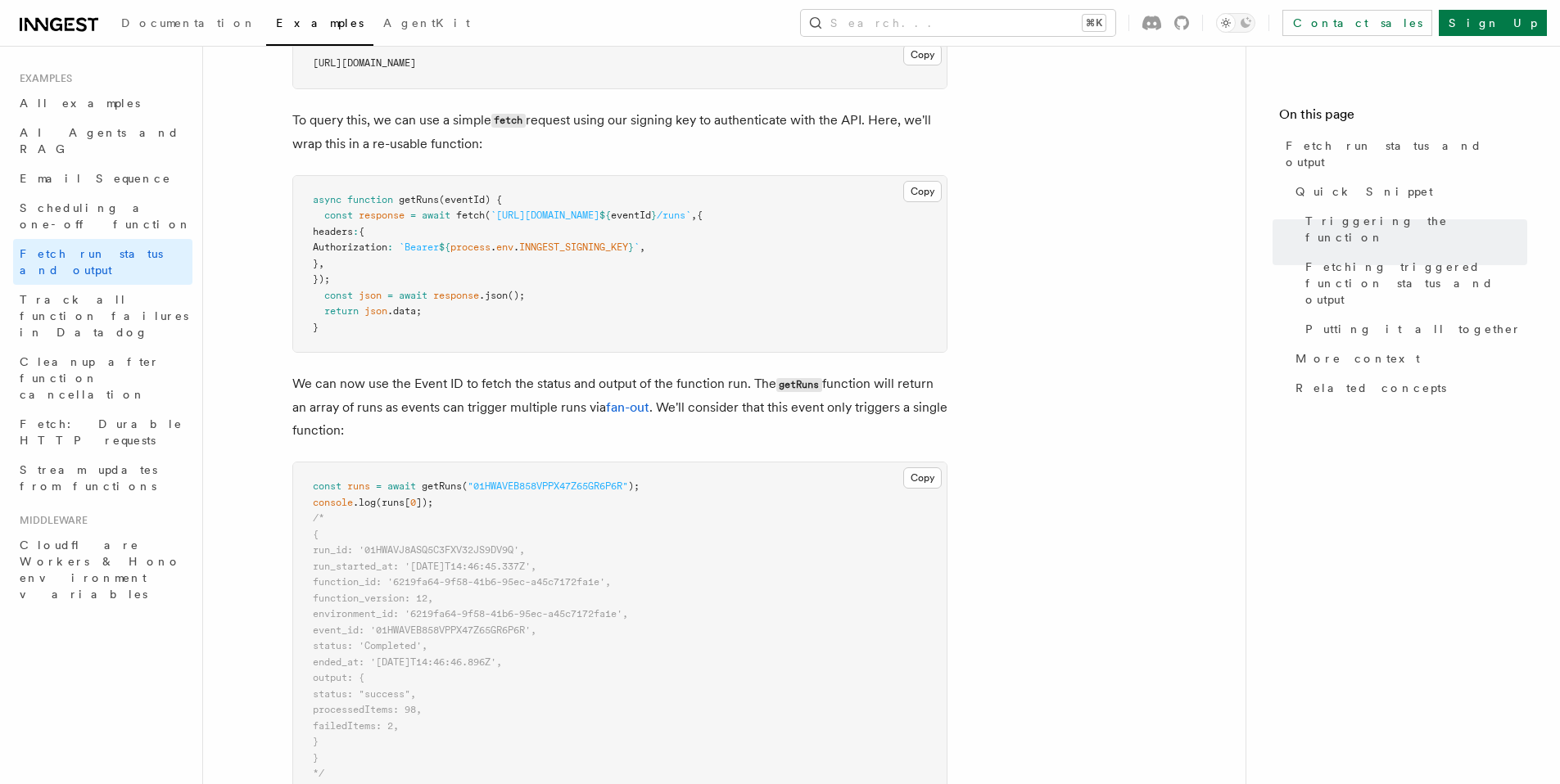
scroll to position [1239, 0]
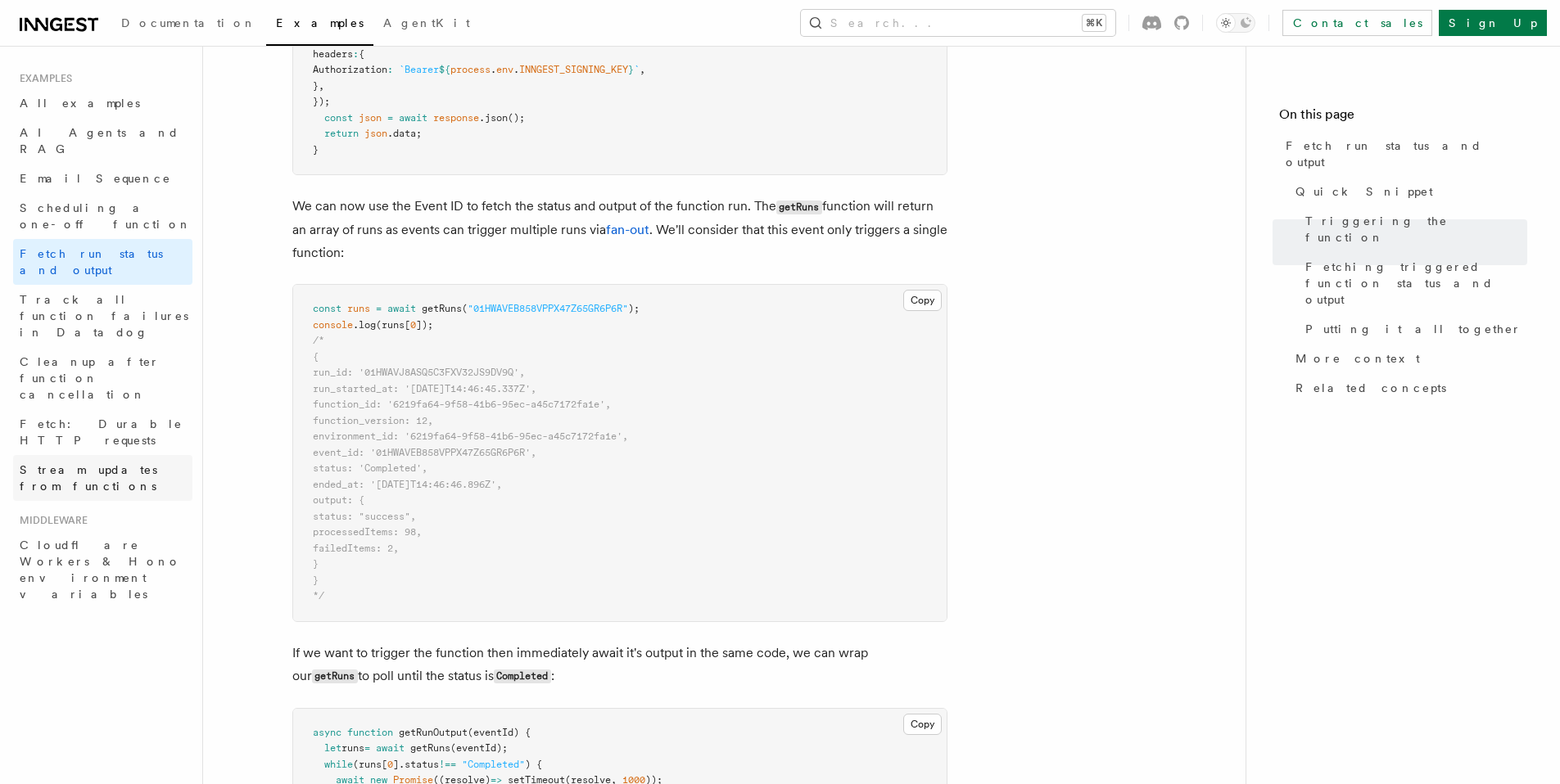
drag, startPoint x: 10, startPoint y: 366, endPoint x: 24, endPoint y: 359, distance: 15.7
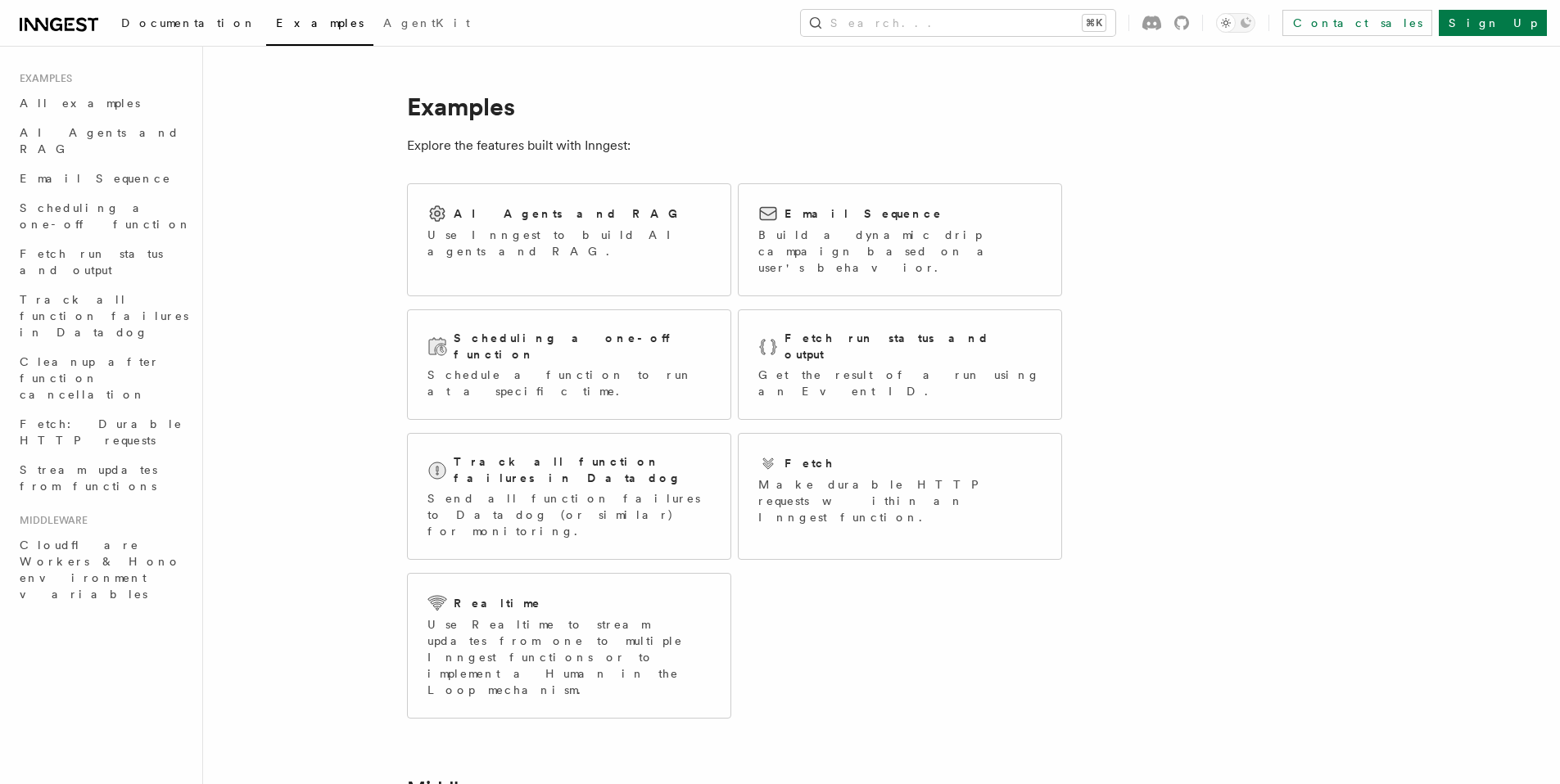
click at [173, 20] on span "Documentation" at bounding box center [188, 22] width 135 height 13
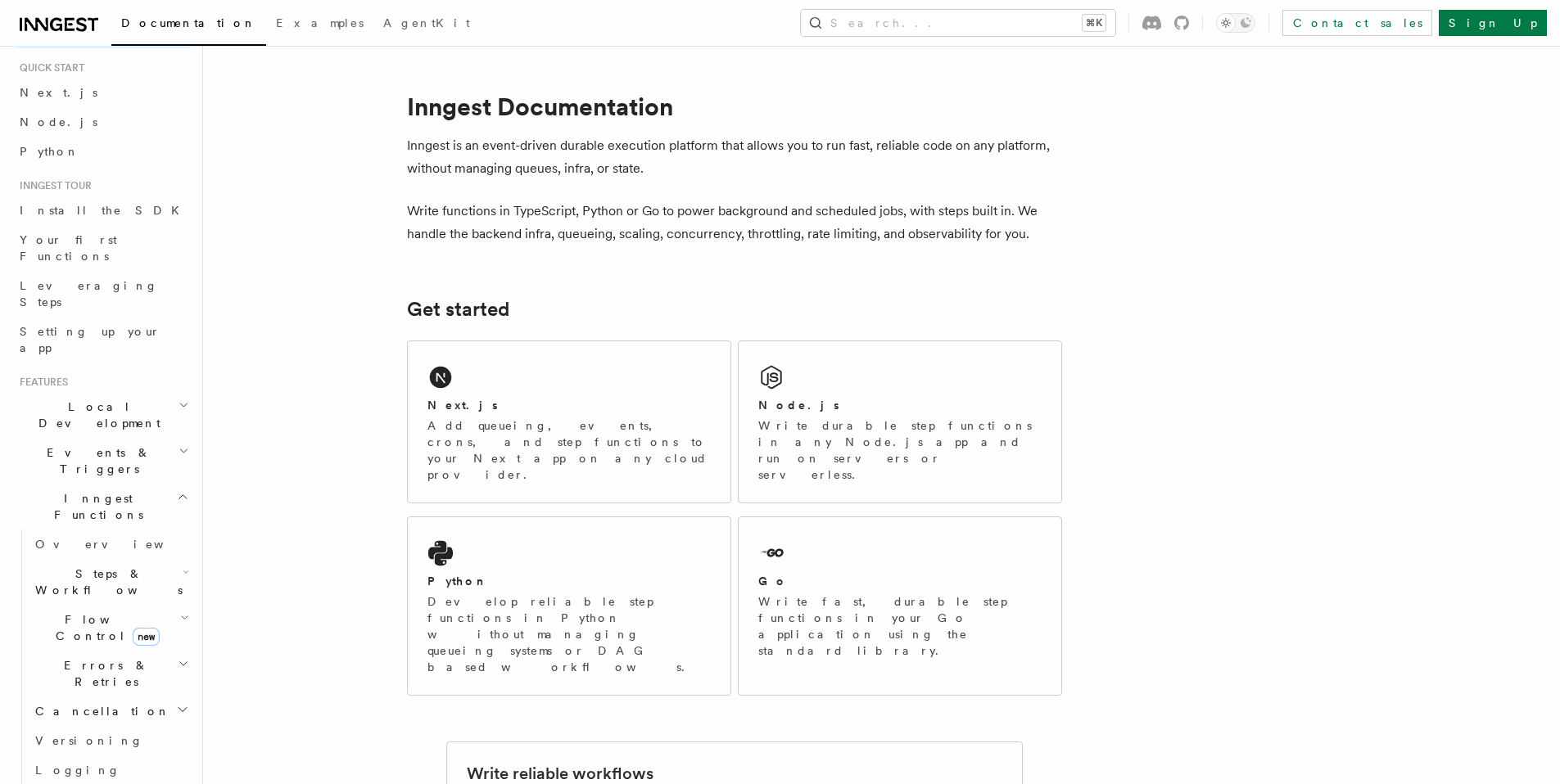
scroll to position [93, 0]
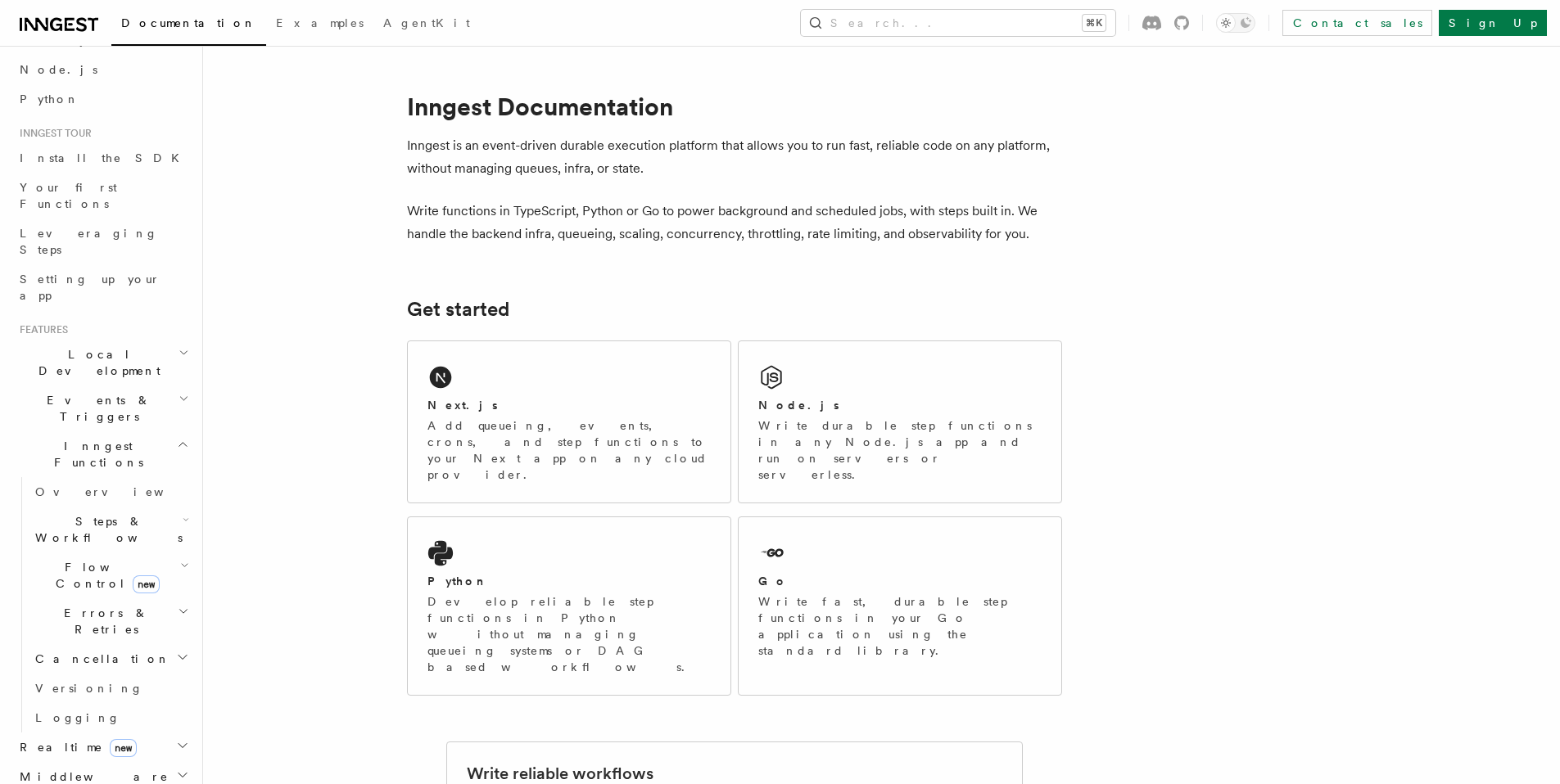
click at [106, 732] on h2 "Realtime new" at bounding box center [103, 747] width 180 height 30
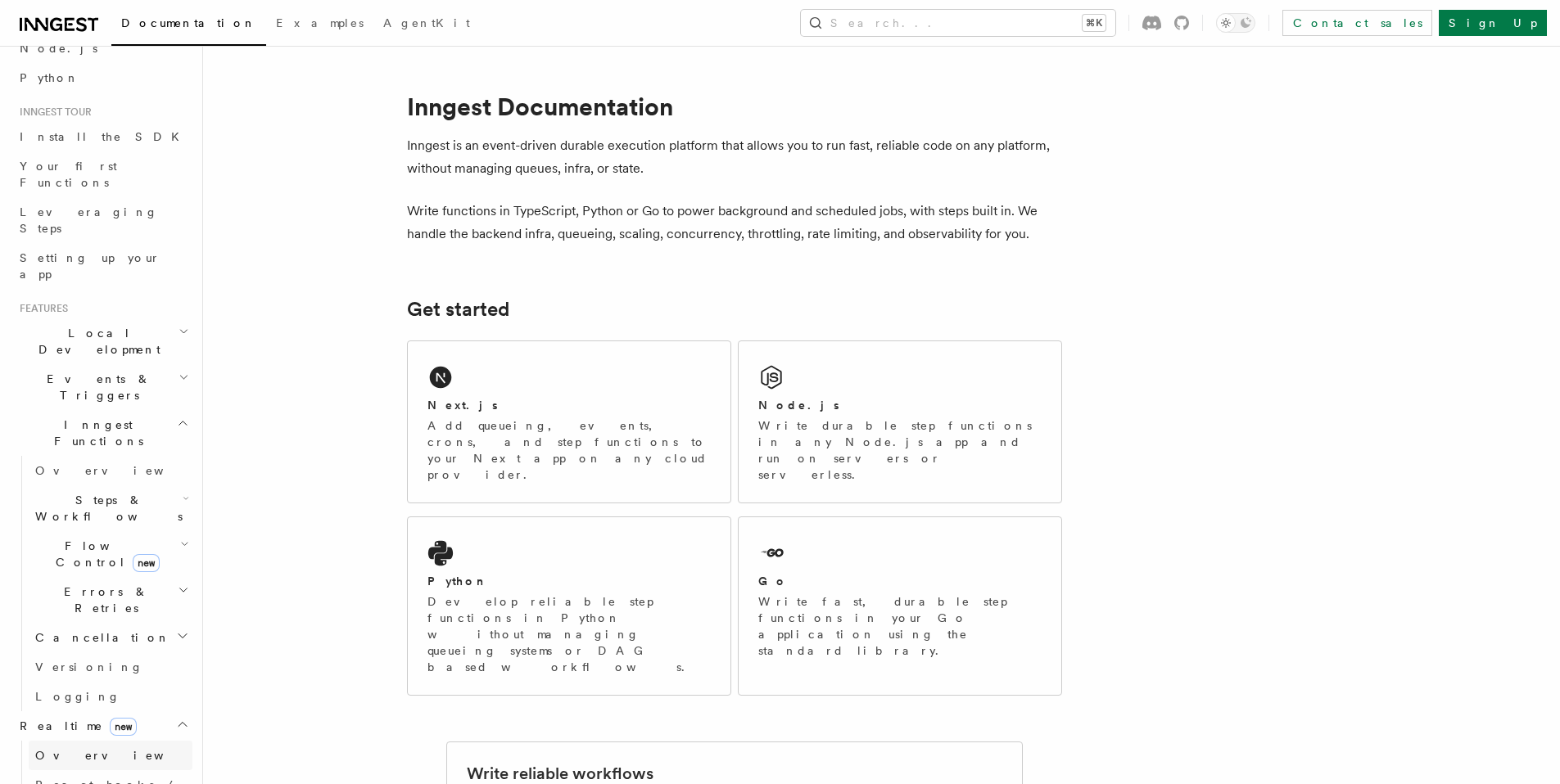
scroll to position [116, 0]
click at [83, 738] on link "Overview" at bounding box center [111, 753] width 164 height 30
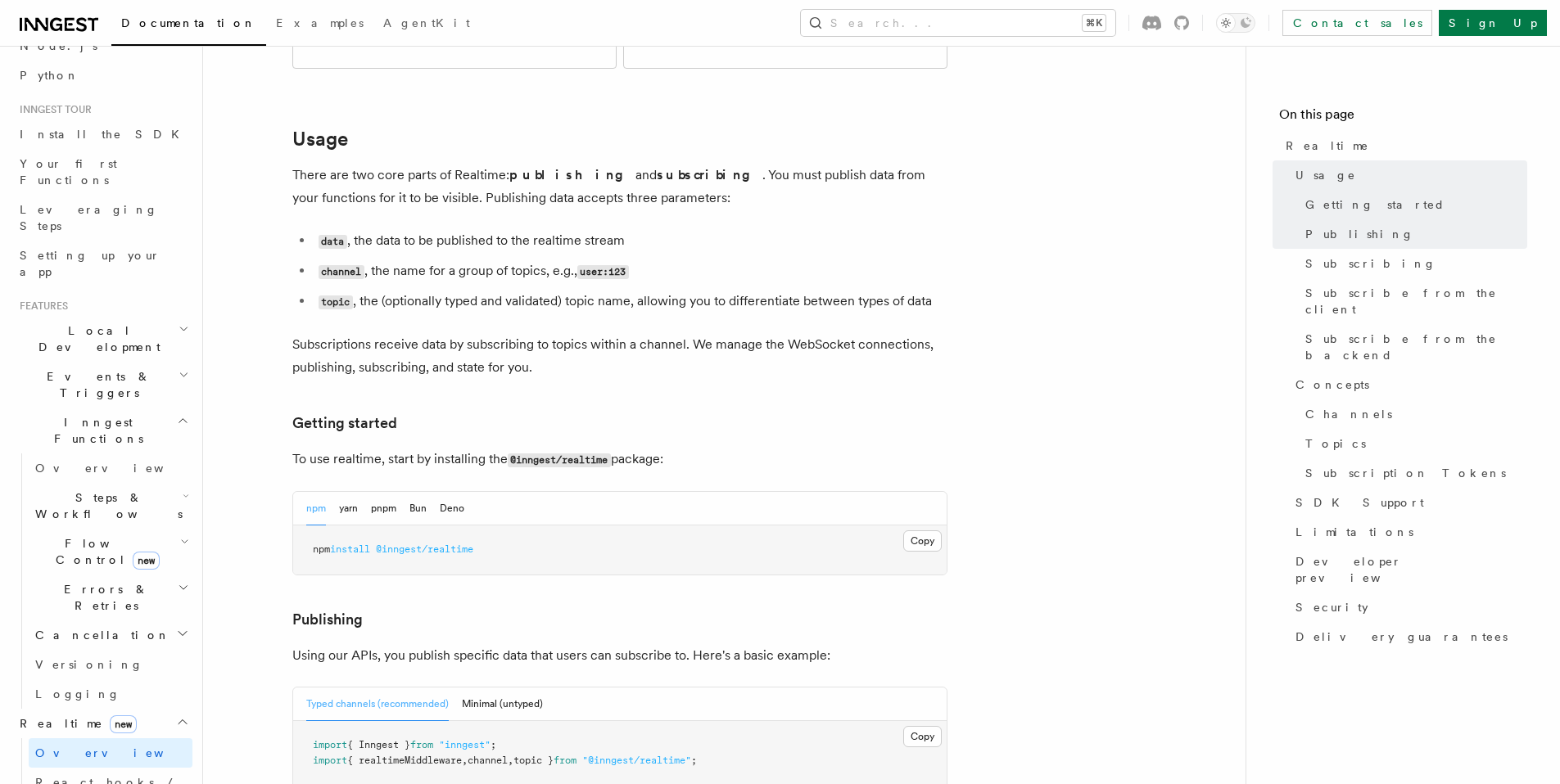
scroll to position [480, 0]
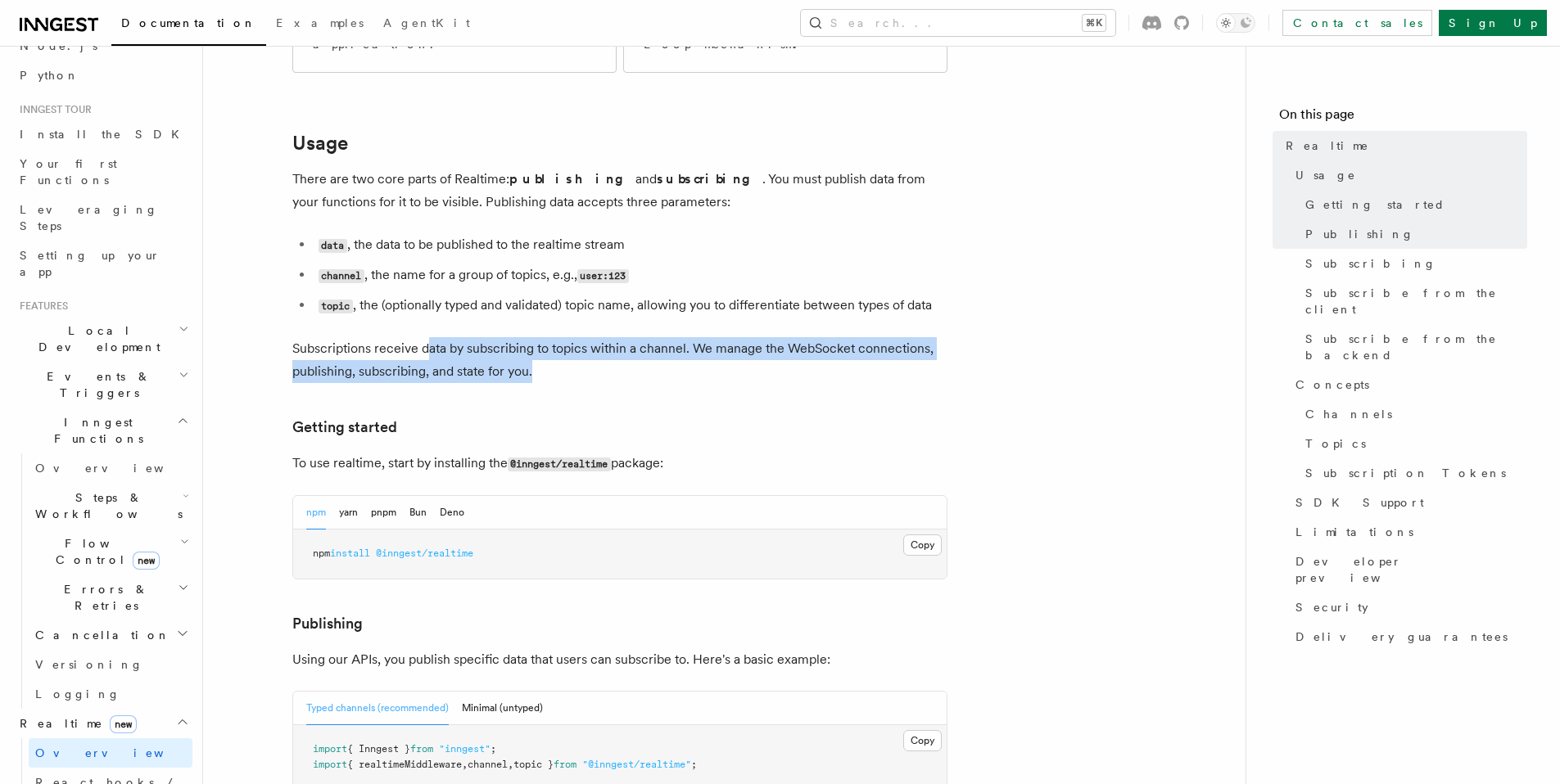
drag, startPoint x: 521, startPoint y: 310, endPoint x: 781, endPoint y: 340, distance: 261.7
click at [573, 337] on p "Subscriptions receive data by subscribing to topics within a channel. We manage…" at bounding box center [620, 360] width 655 height 46
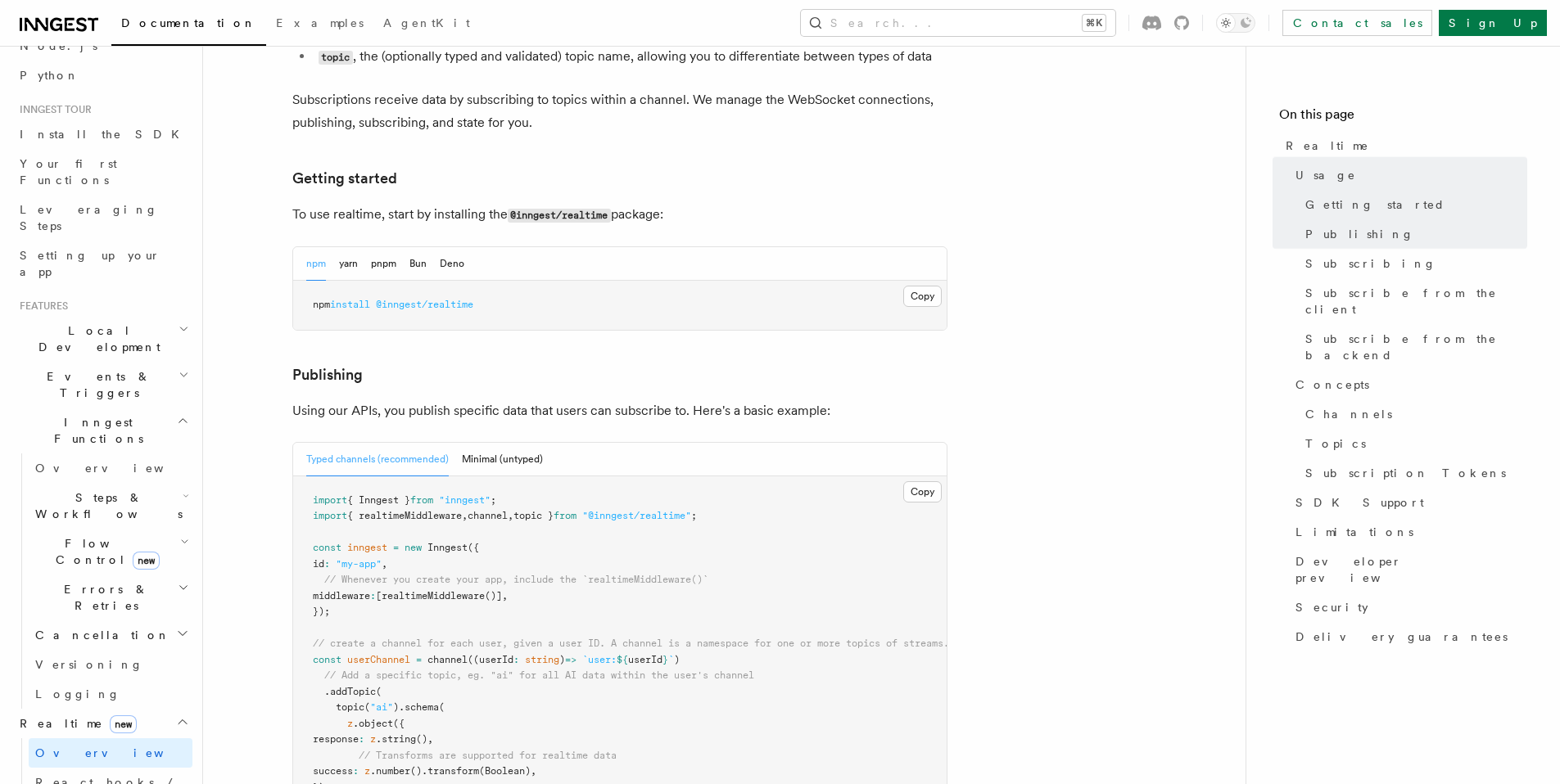
scroll to position [733, 0]
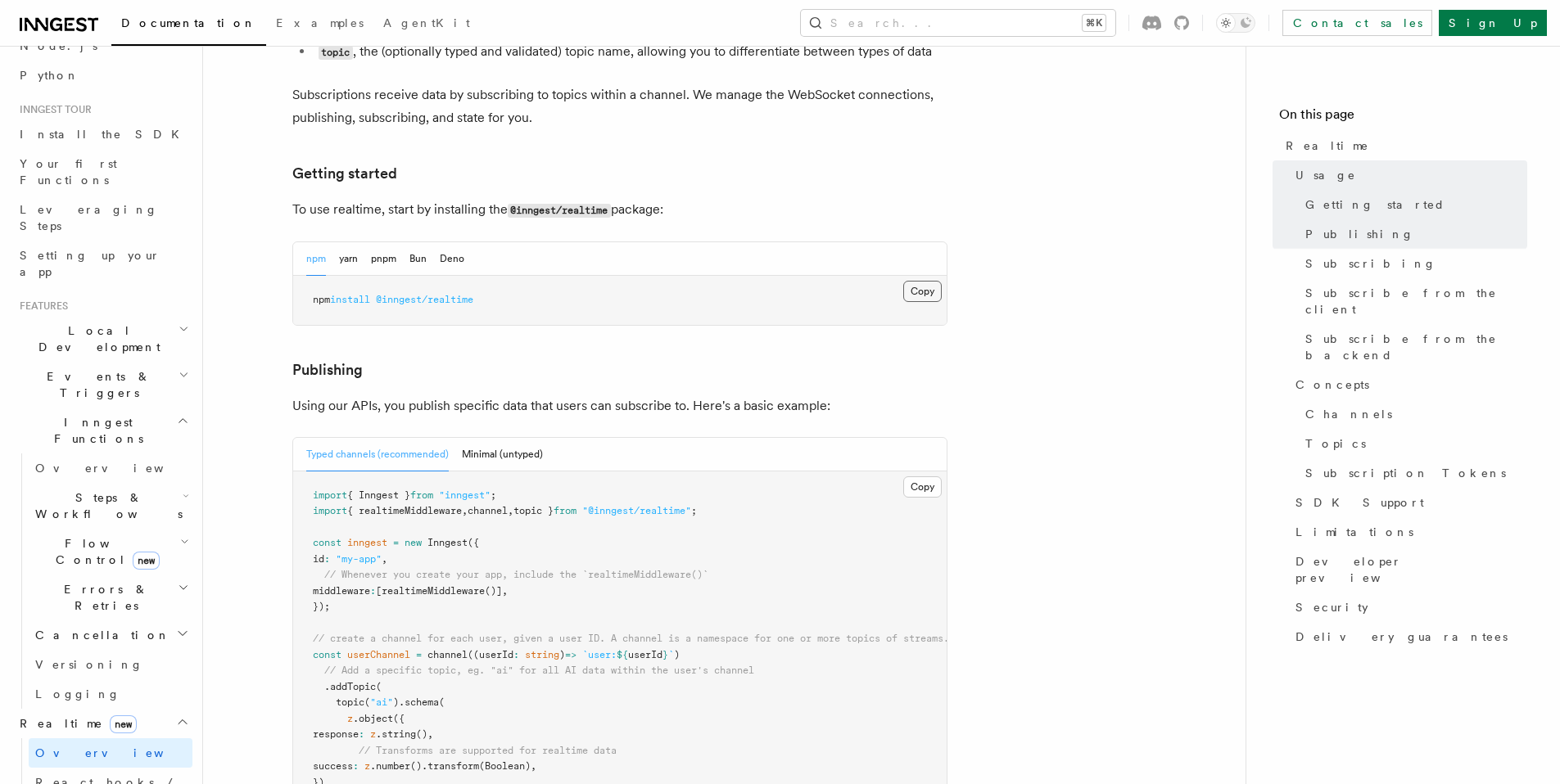
click at [921, 280] on button "Copy Copied" at bounding box center [922, 290] width 39 height 21
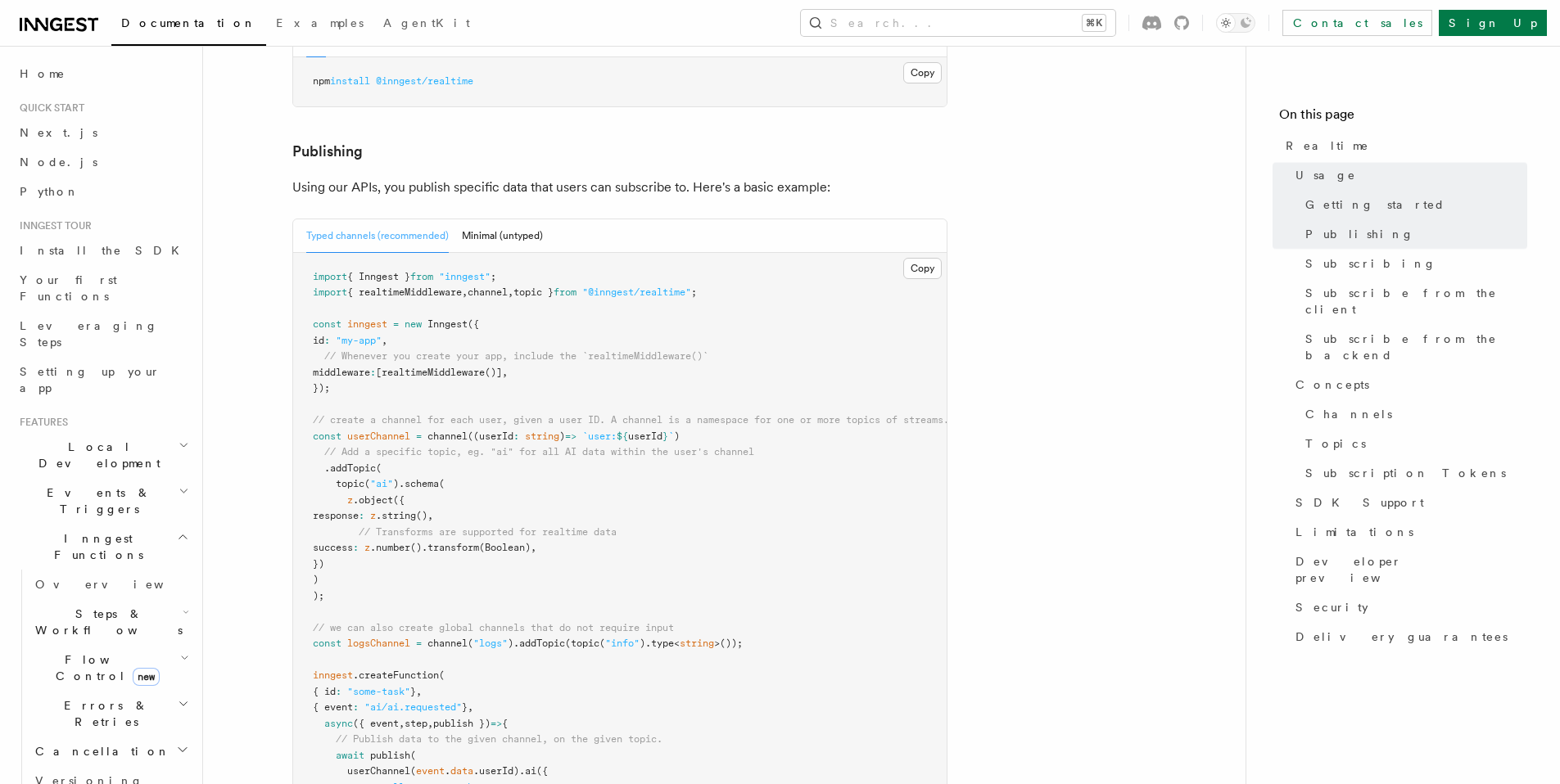
scroll to position [980, 0]
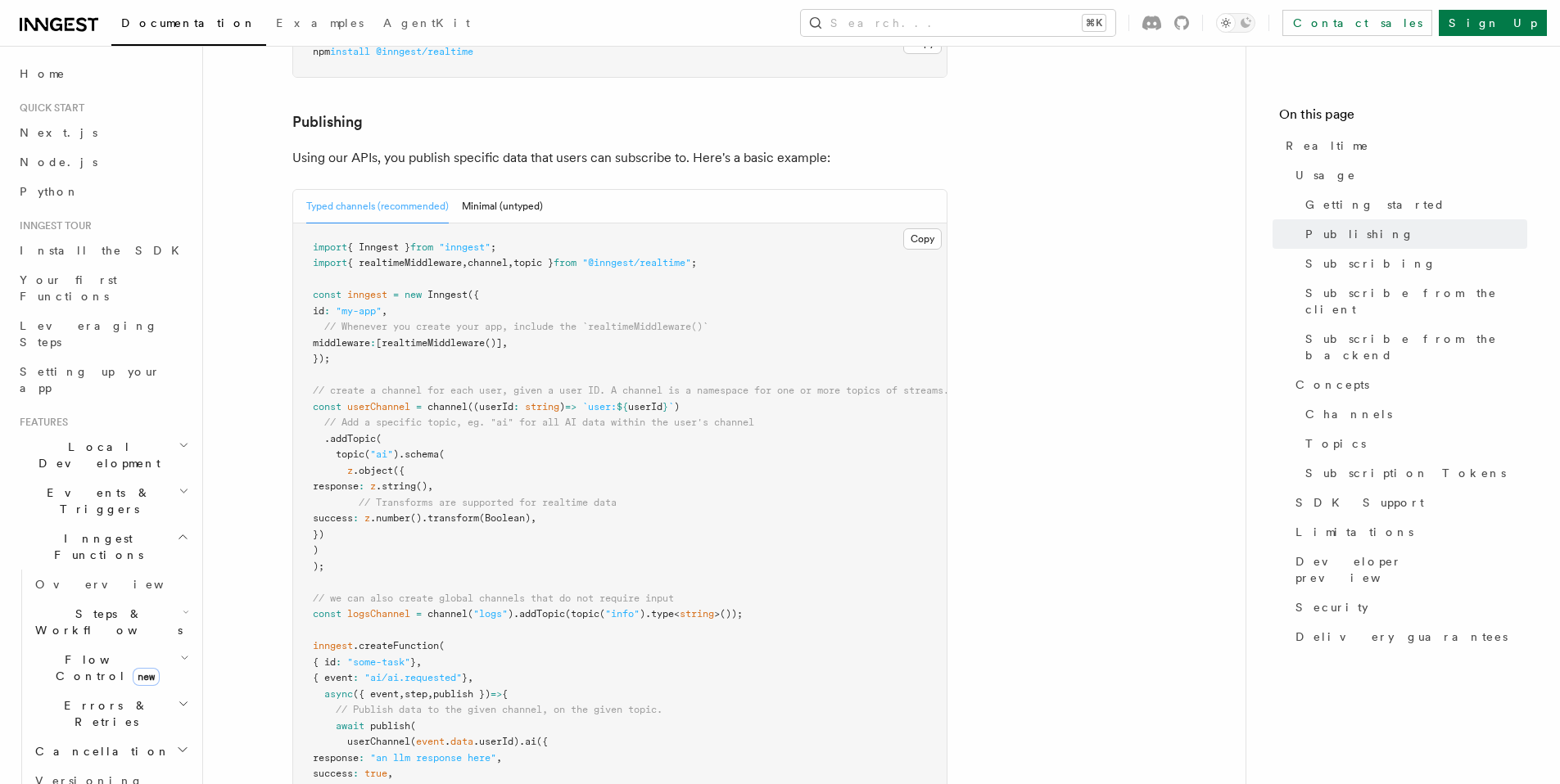
drag, startPoint x: 675, startPoint y: 206, endPoint x: 683, endPoint y: 207, distance: 8.1
click at [676, 223] on pre "import { Inngest } from "inngest" ; import { realtimeMiddleware , channel , top…" at bounding box center [620, 559] width 654 height 671
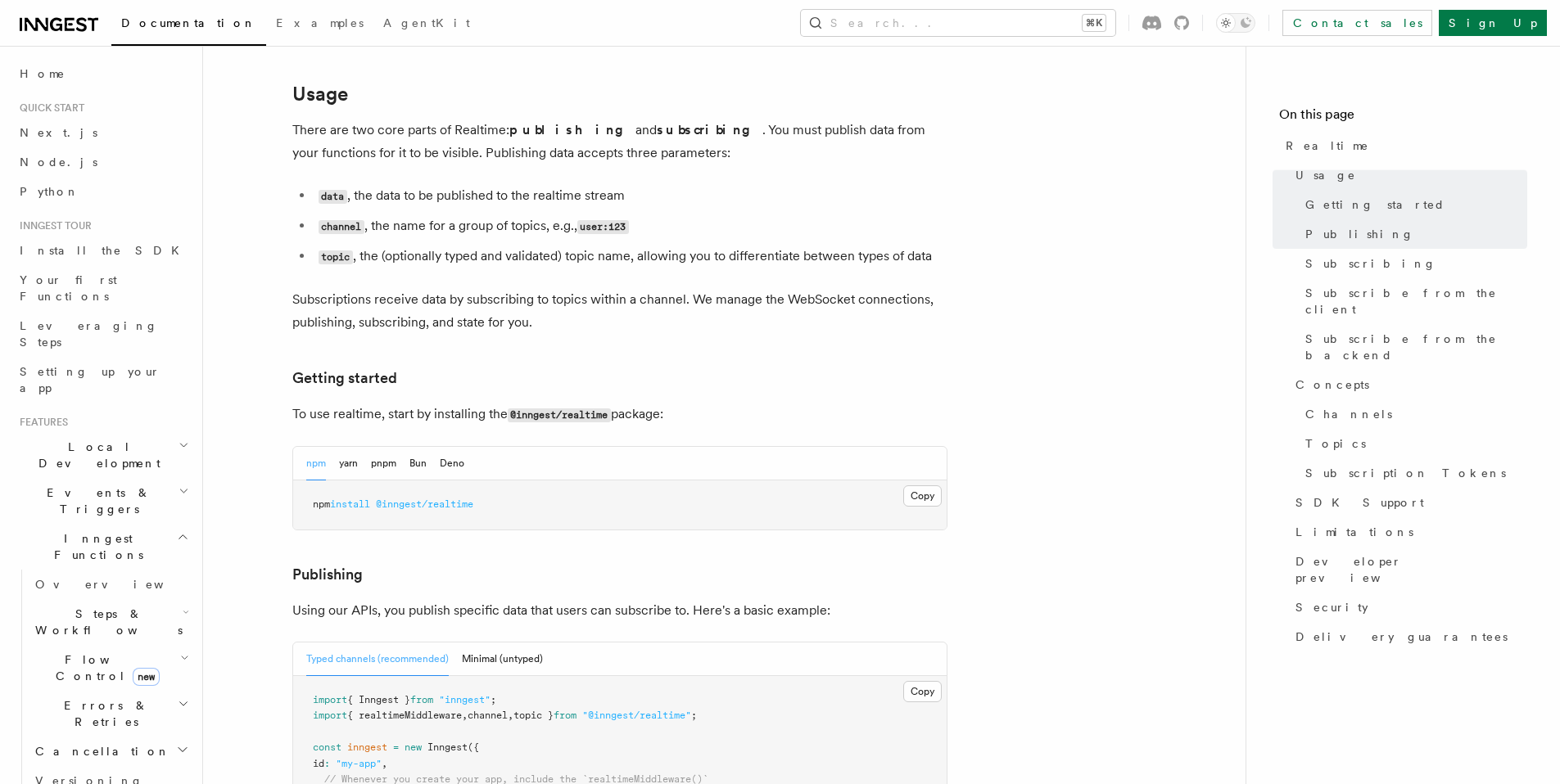
scroll to position [495, 0]
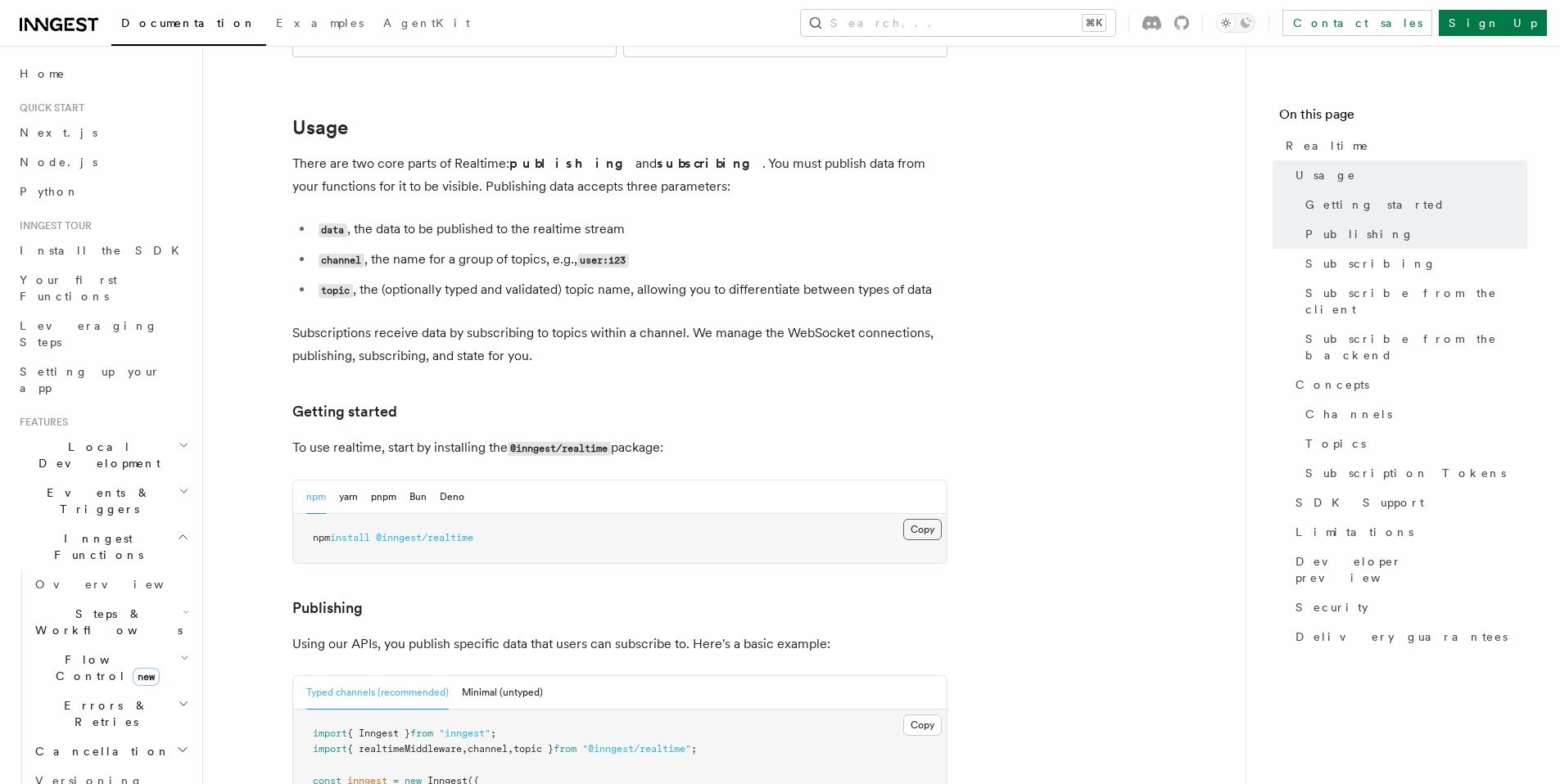
click at [920, 519] on button "Copy Copied" at bounding box center [922, 529] width 39 height 21
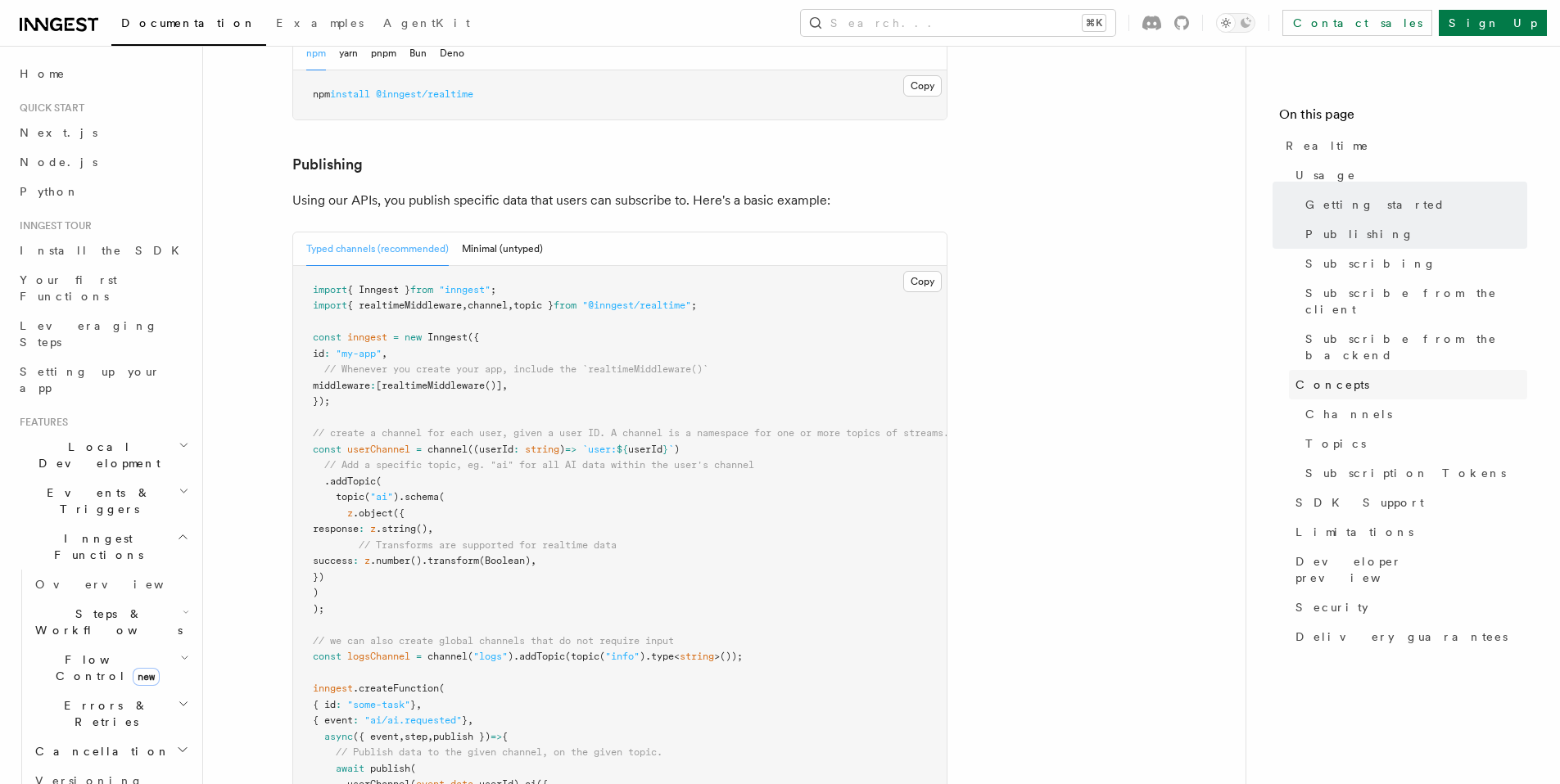
scroll to position [941, 0]
click at [508, 368] on pre "import { Inngest } from "inngest" ; import { realtimeMiddleware , channel , top…" at bounding box center [620, 598] width 654 height 671
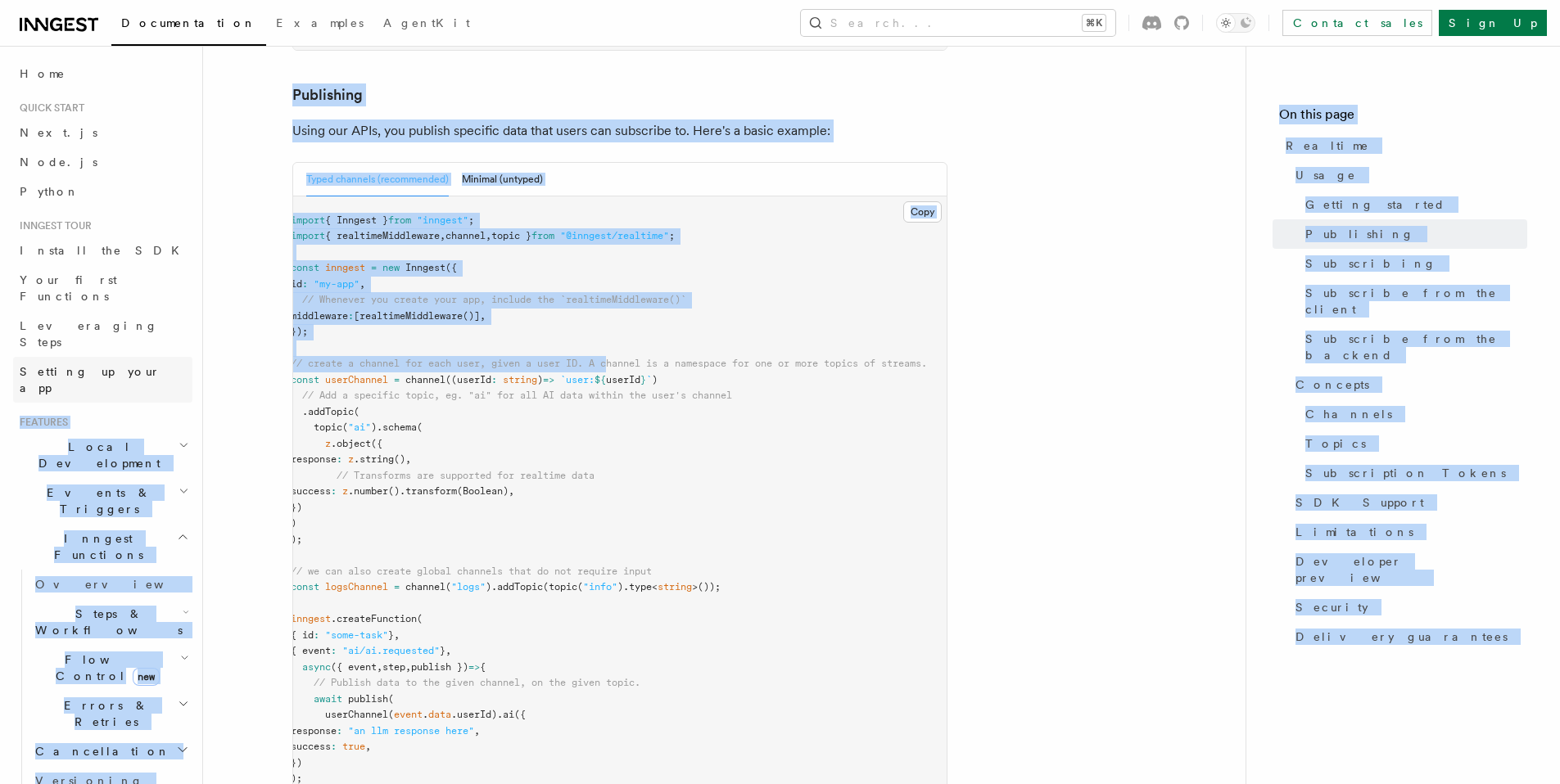
scroll to position [0, 0]
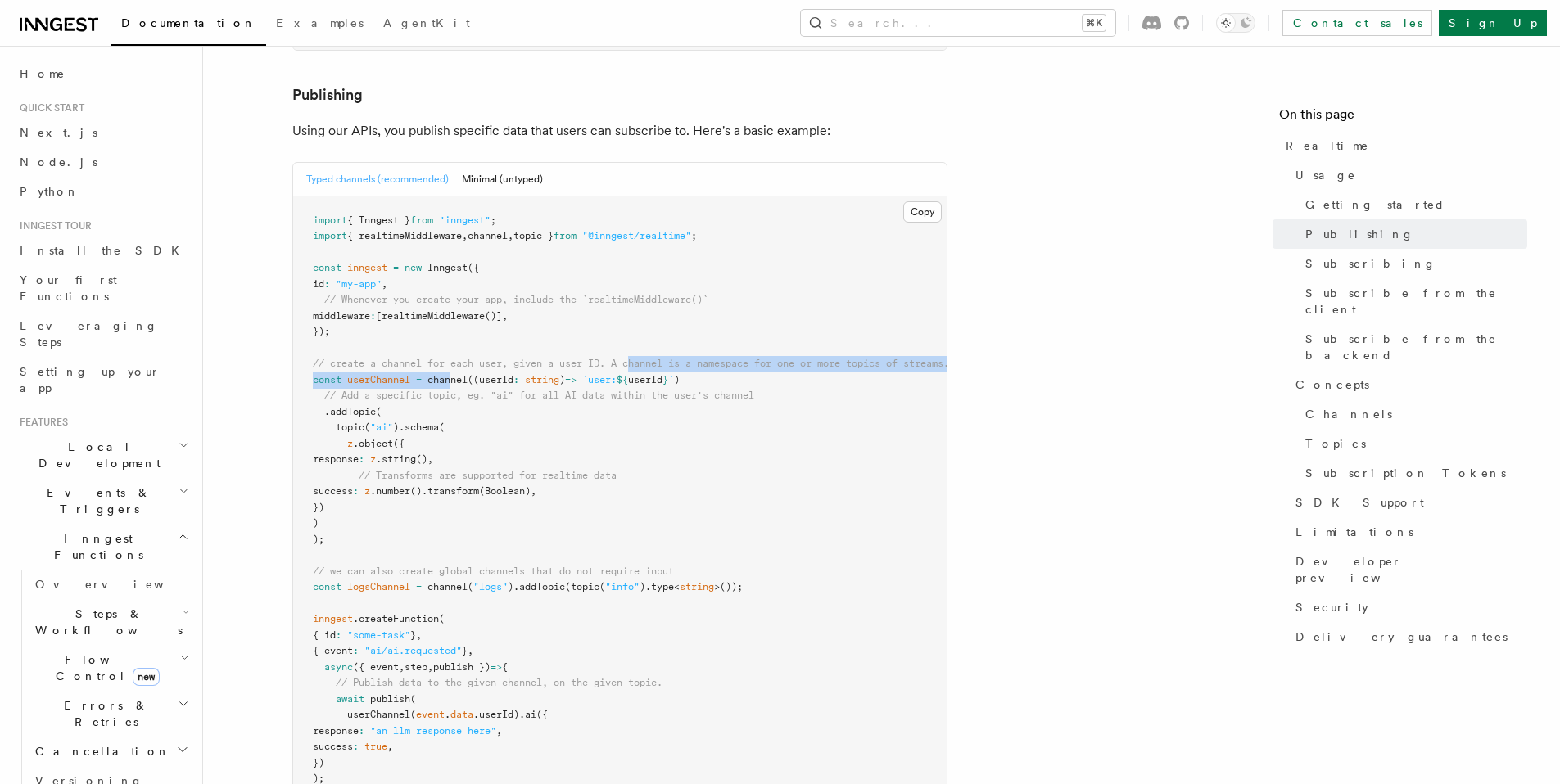
drag, startPoint x: 728, startPoint y: 312, endPoint x: 452, endPoint y: 330, distance: 276.6
click at [452, 330] on code "import { Inngest } from "inngest" ; import { realtimeMiddleware , channel , top…" at bounding box center [630, 532] width 636 height 634
click at [512, 458] on pre "import { Inngest } from "inngest" ; import { realtimeMiddleware , channel , top…" at bounding box center [620, 532] width 654 height 671
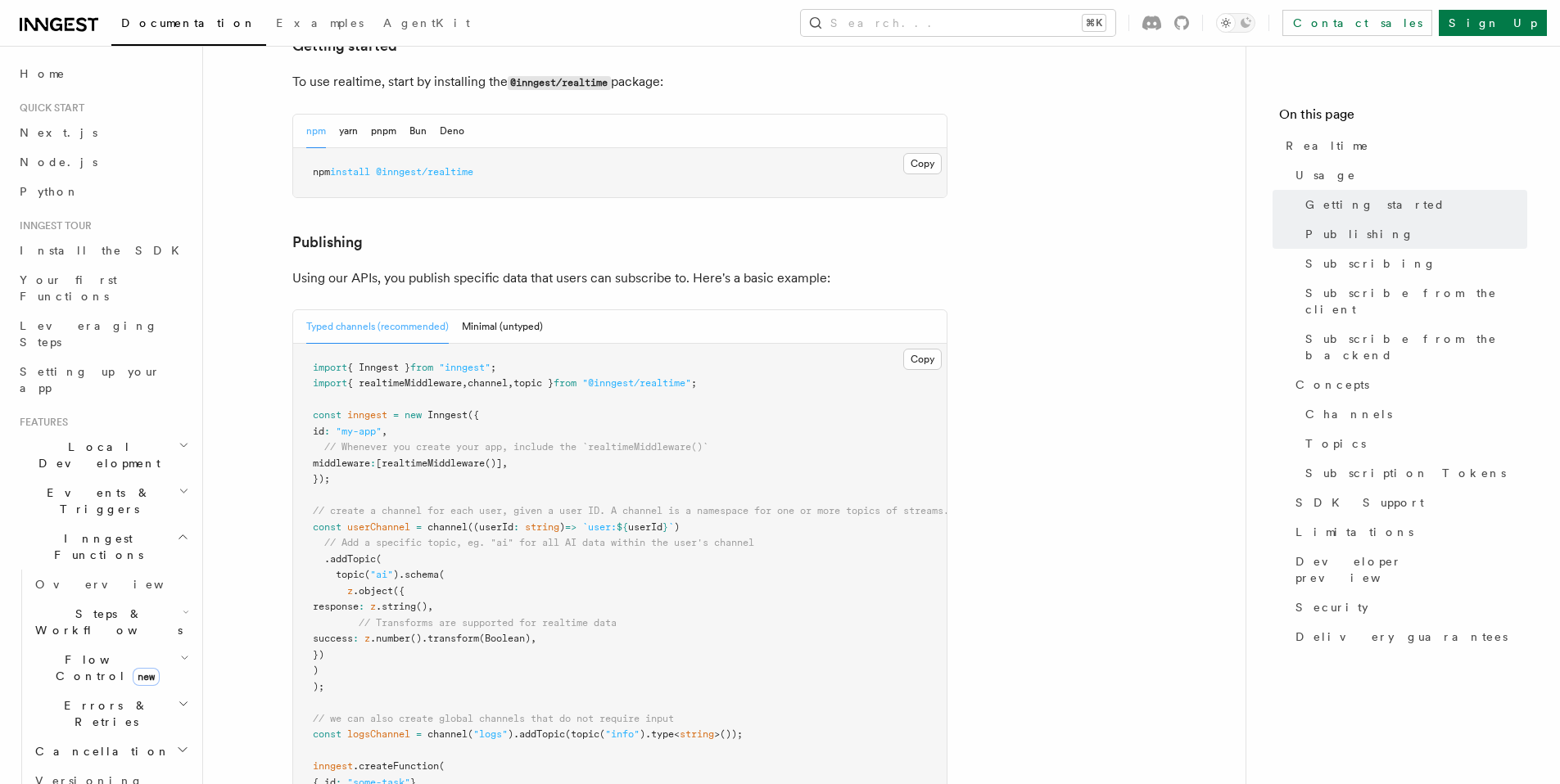
scroll to position [530, 0]
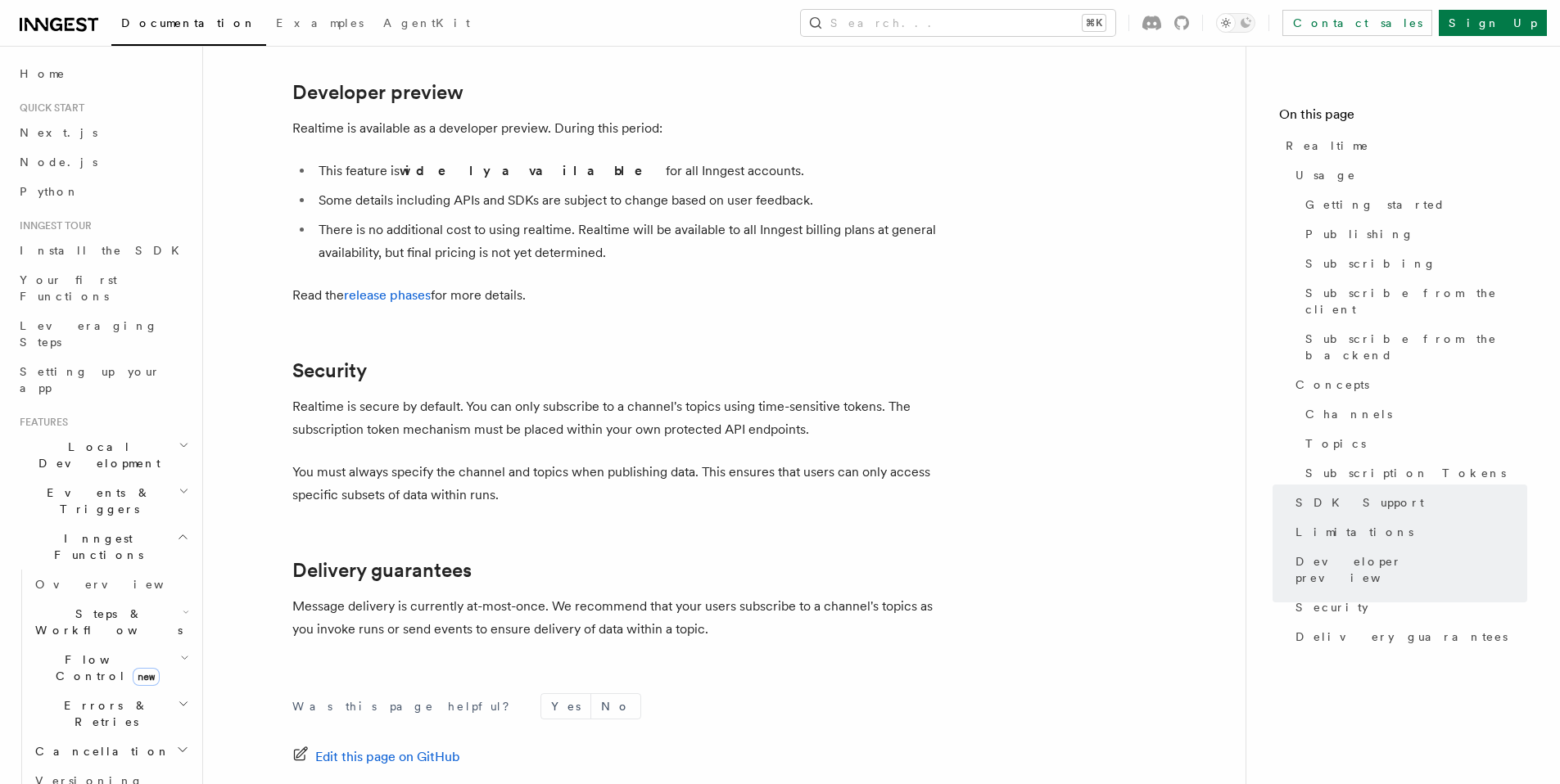
scroll to position [5423, 0]
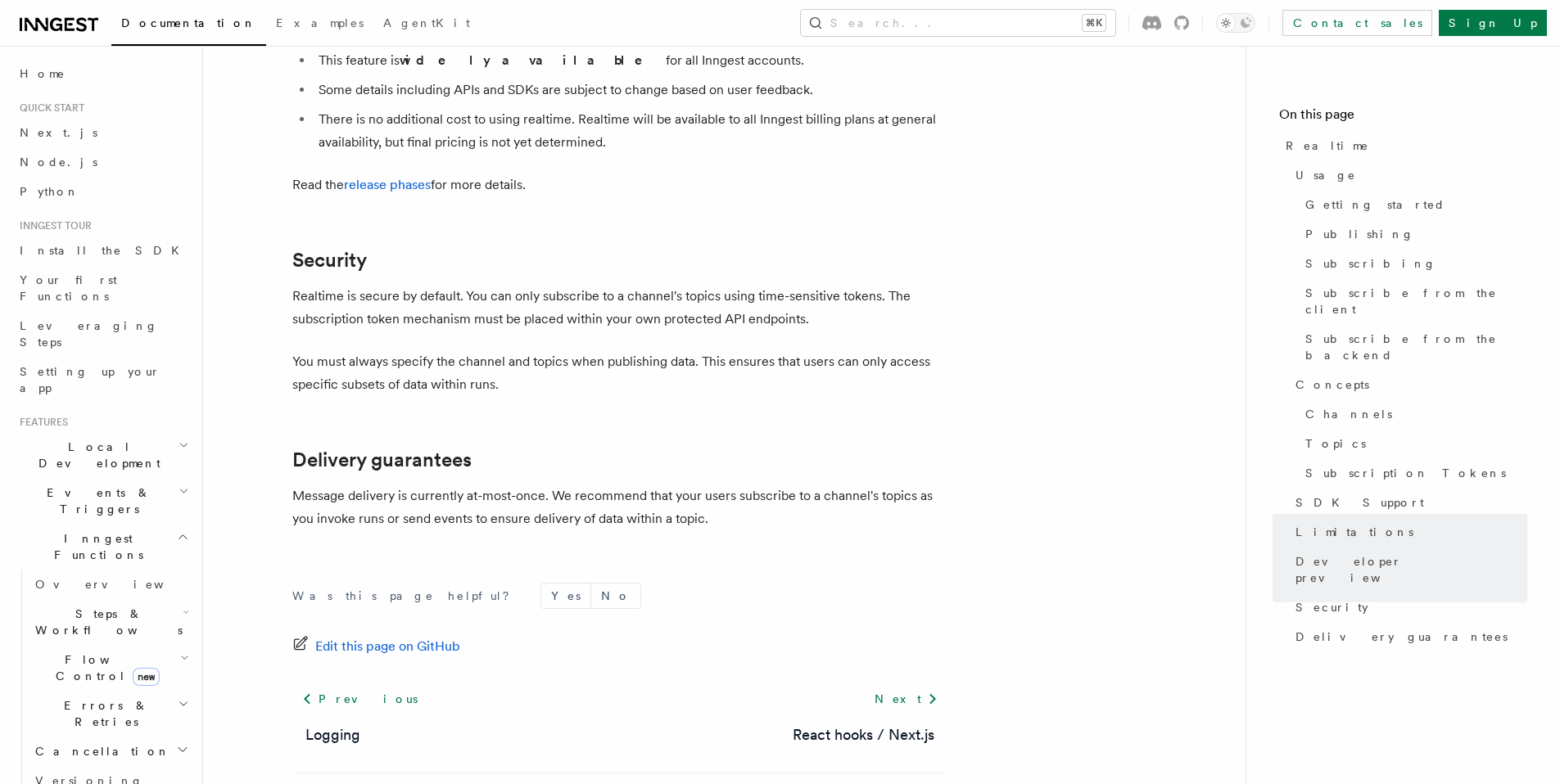
click at [585, 490] on p "Message delivery is currently at-most-once. We recommend that your users subscr…" at bounding box center [620, 508] width 655 height 46
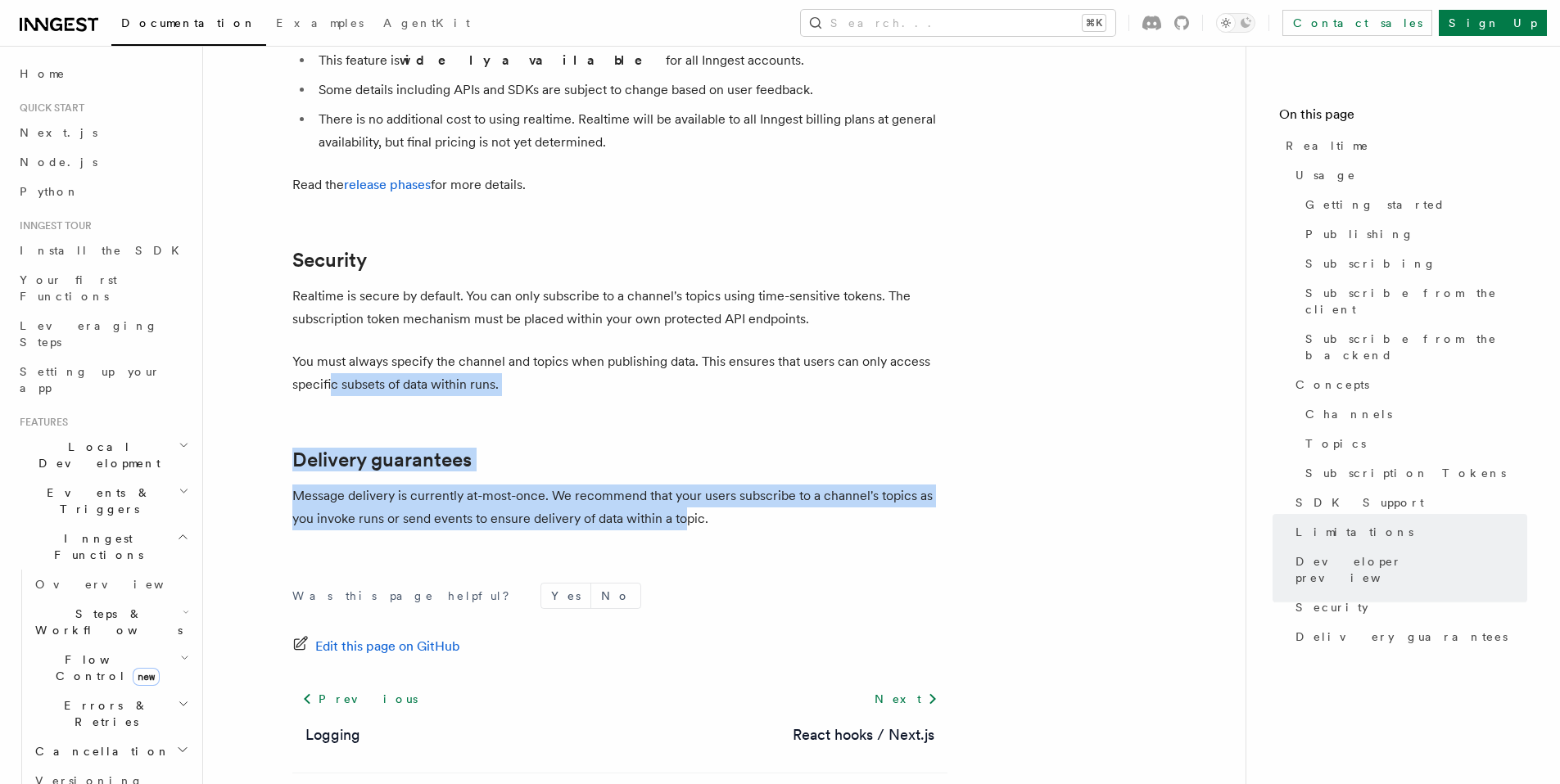
drag, startPoint x: 687, startPoint y: 479, endPoint x: 329, endPoint y: 342, distance: 383.3
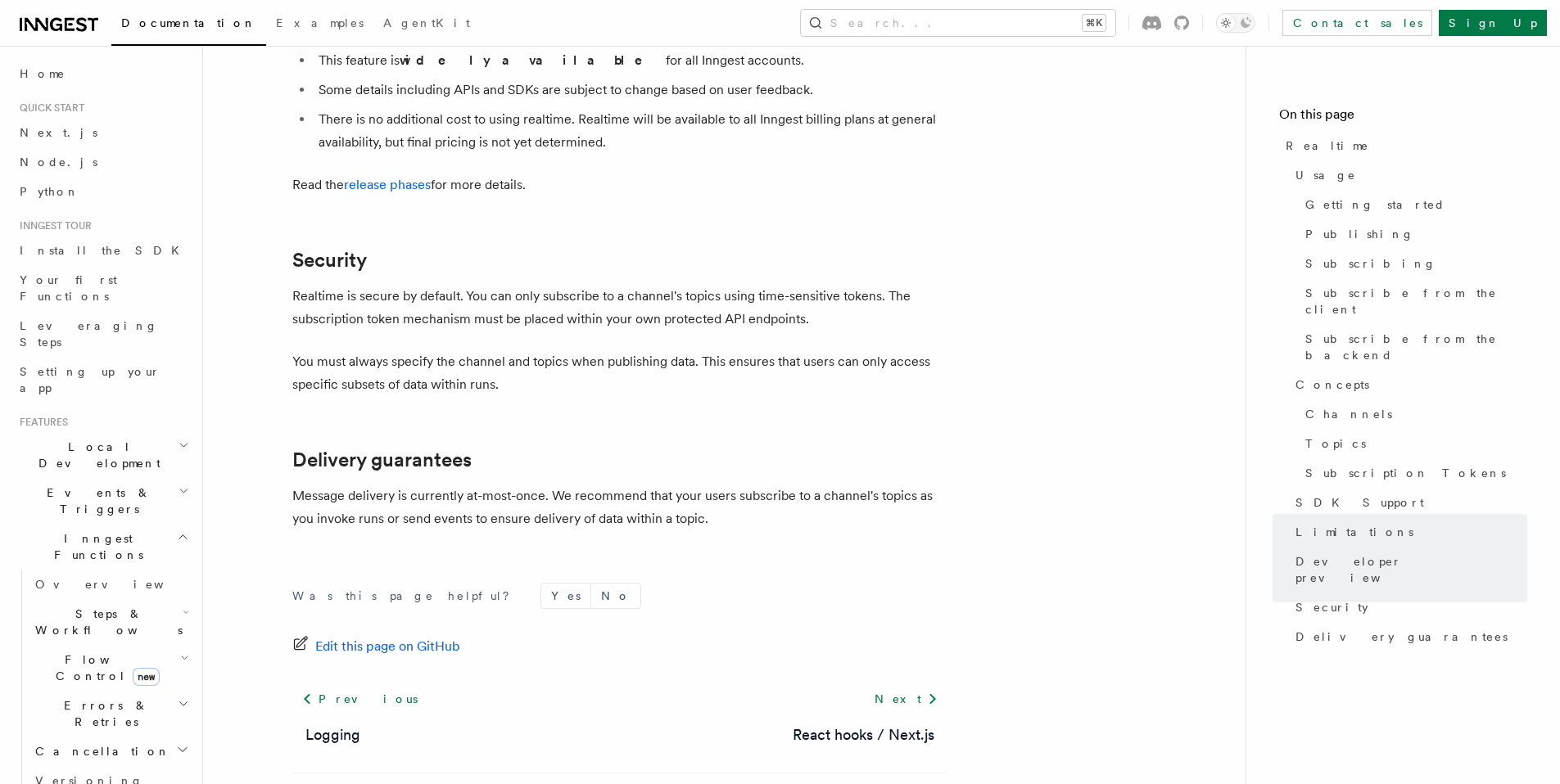
click at [686, 485] on p "Message delivery is currently at-most-once. We recommend that your users subscr…" at bounding box center [620, 508] width 655 height 46
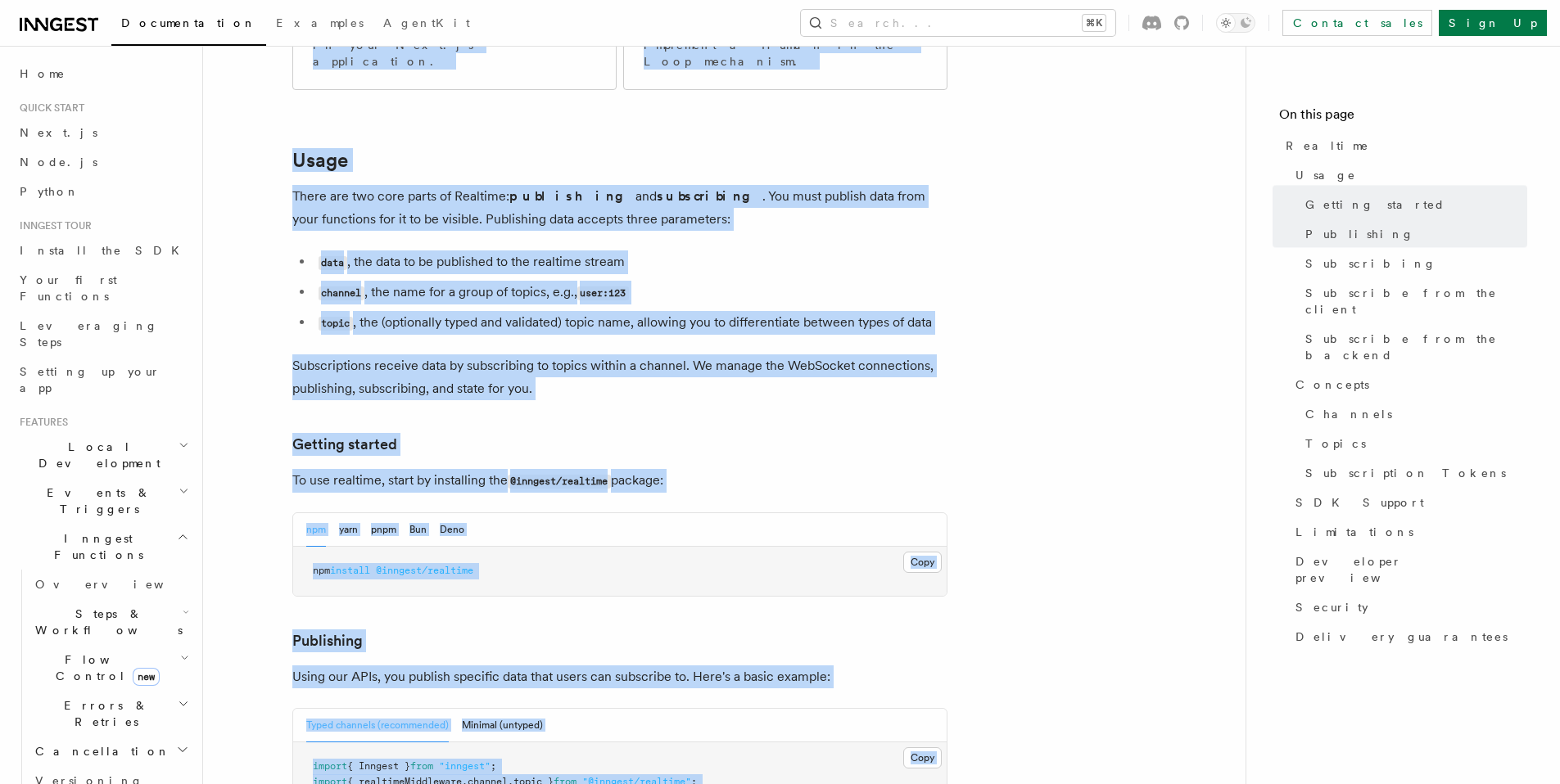
scroll to position [0, 0]
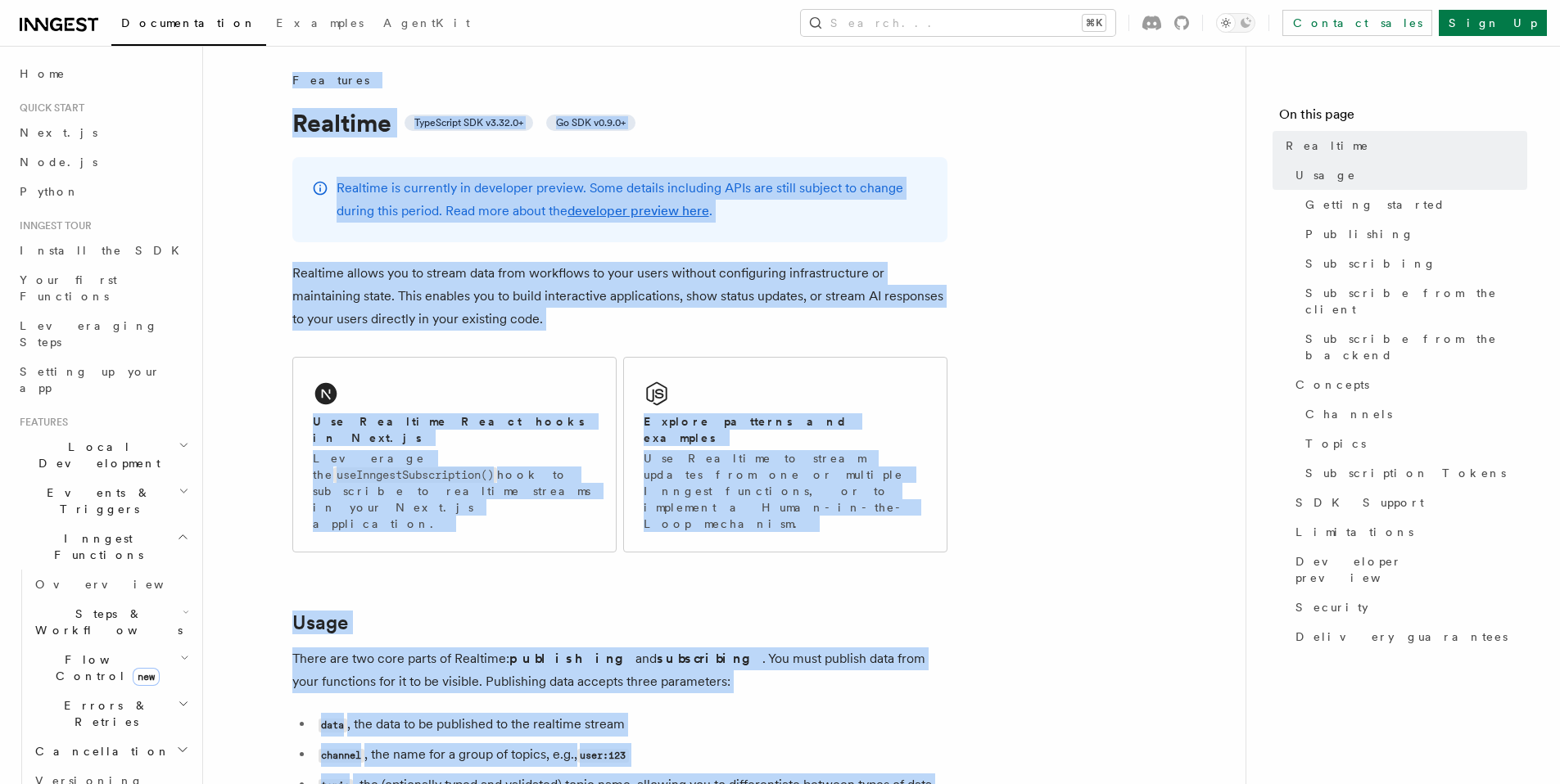
drag, startPoint x: 740, startPoint y: 475, endPoint x: 284, endPoint y: 76, distance: 605.9
copy article "Features Realtime TypeScript SDK v3.32.0+ Go SDK v0.9.0+ Realtime is currently …"
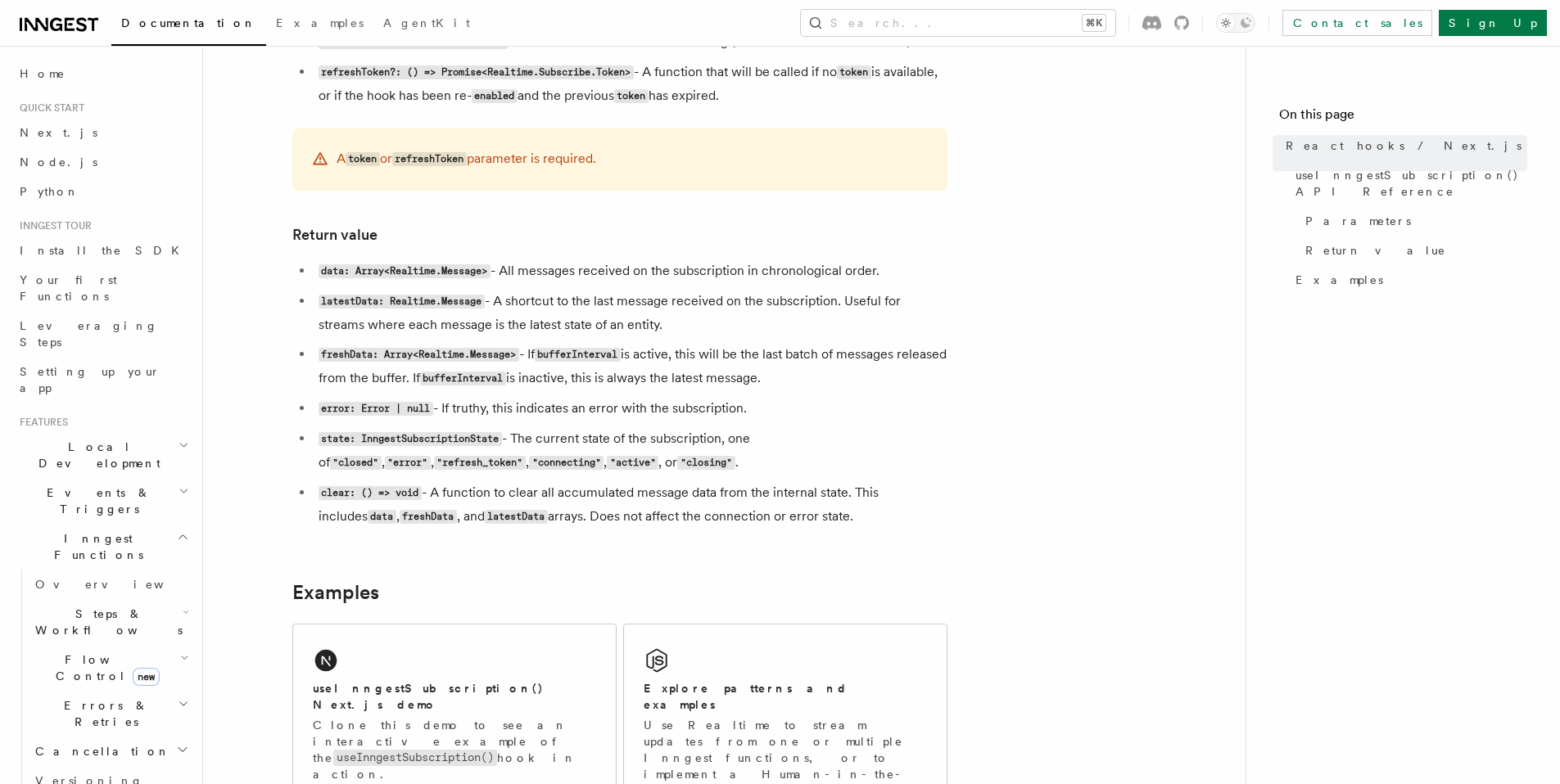
scroll to position [1225, 0]
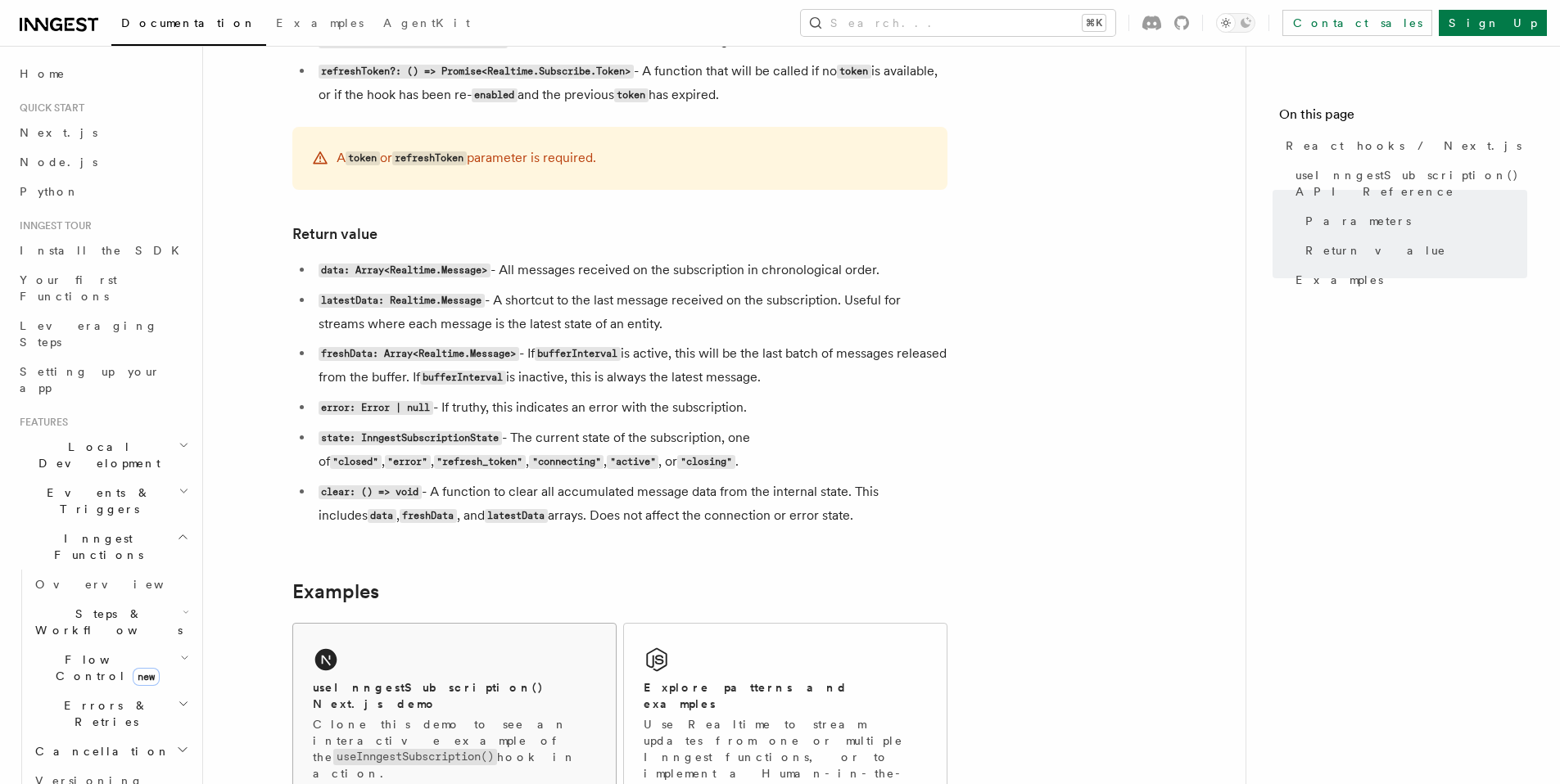
click at [412, 694] on h2 "useInngestSubscription() Next.js demo" at bounding box center [454, 695] width 283 height 33
